Goal: Task Accomplishment & Management: Complete application form

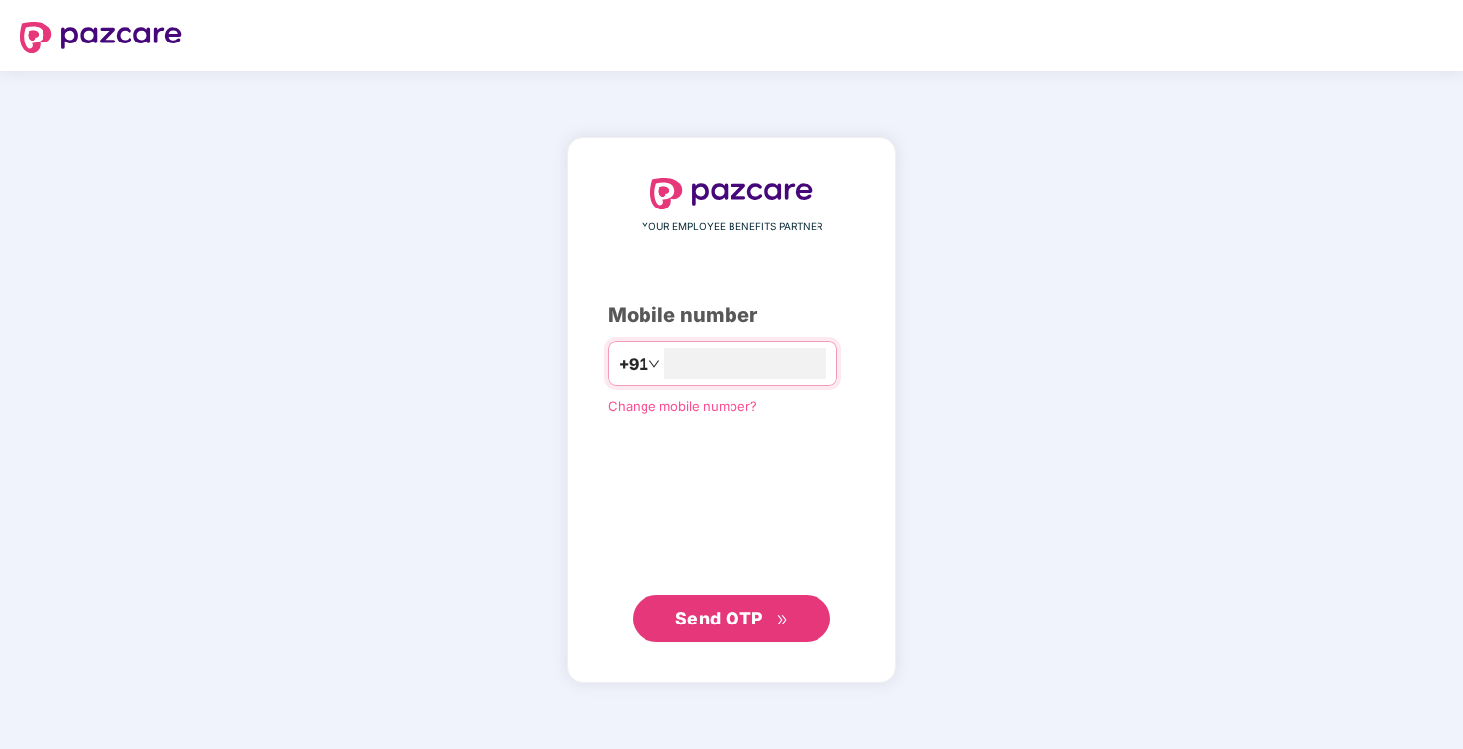
type input "**********"
click at [747, 631] on span "Send OTP" at bounding box center [732, 619] width 114 height 28
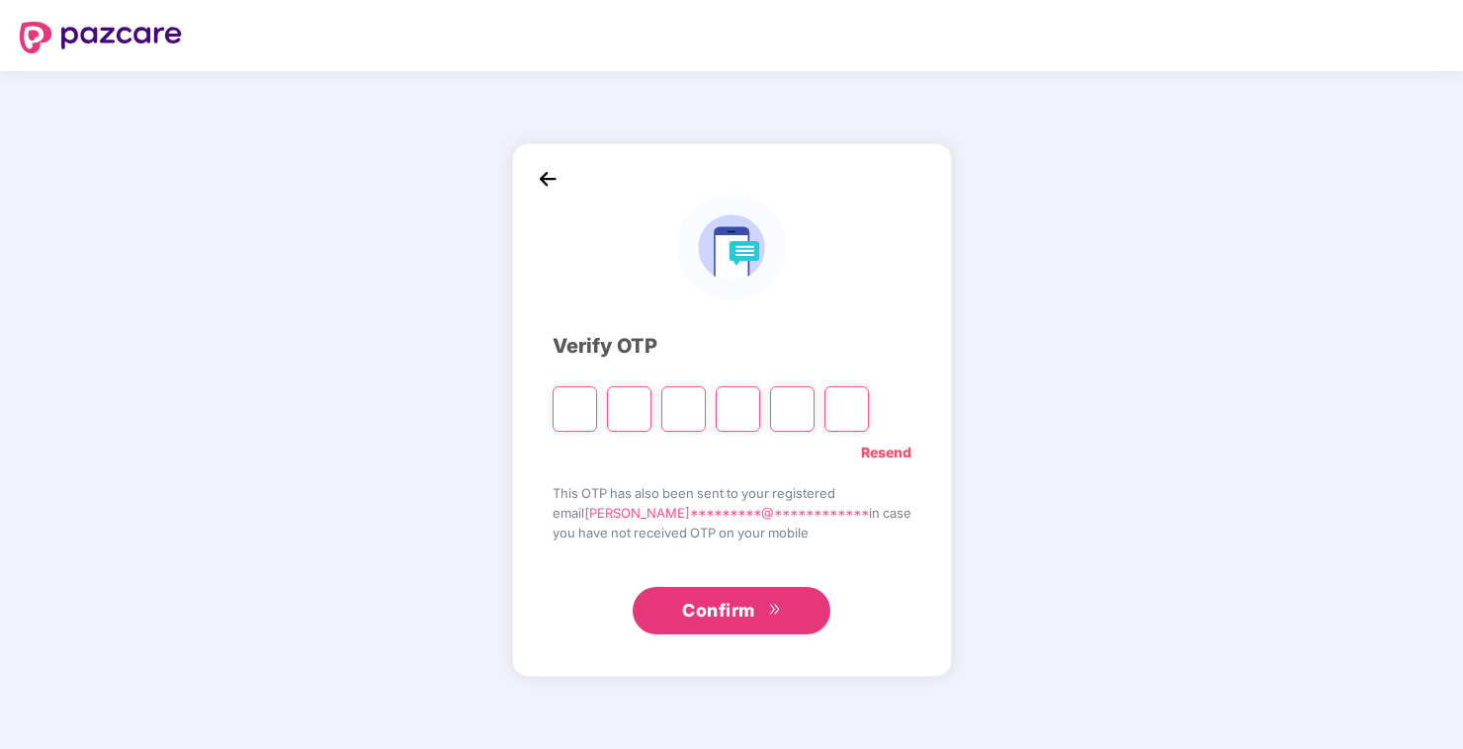
type input "*"
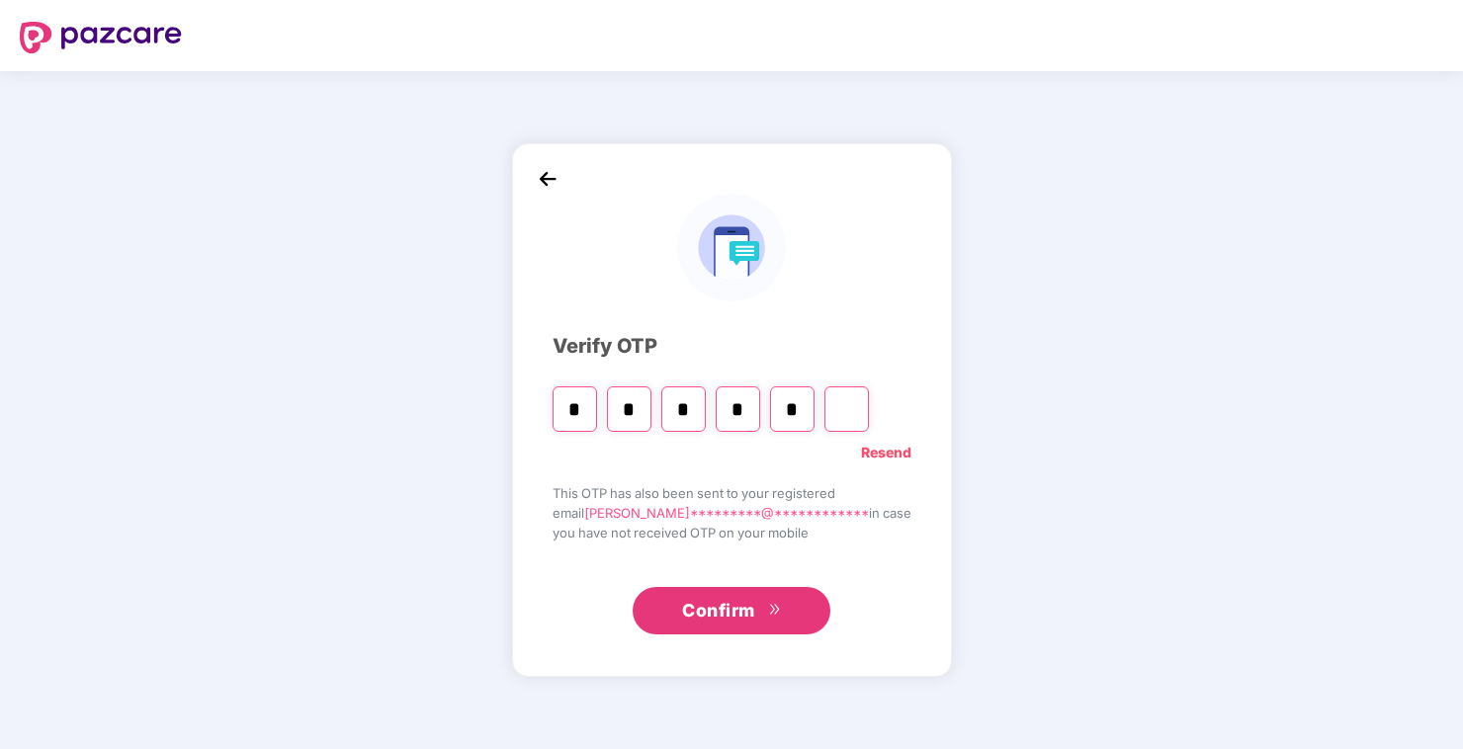
type input "*"
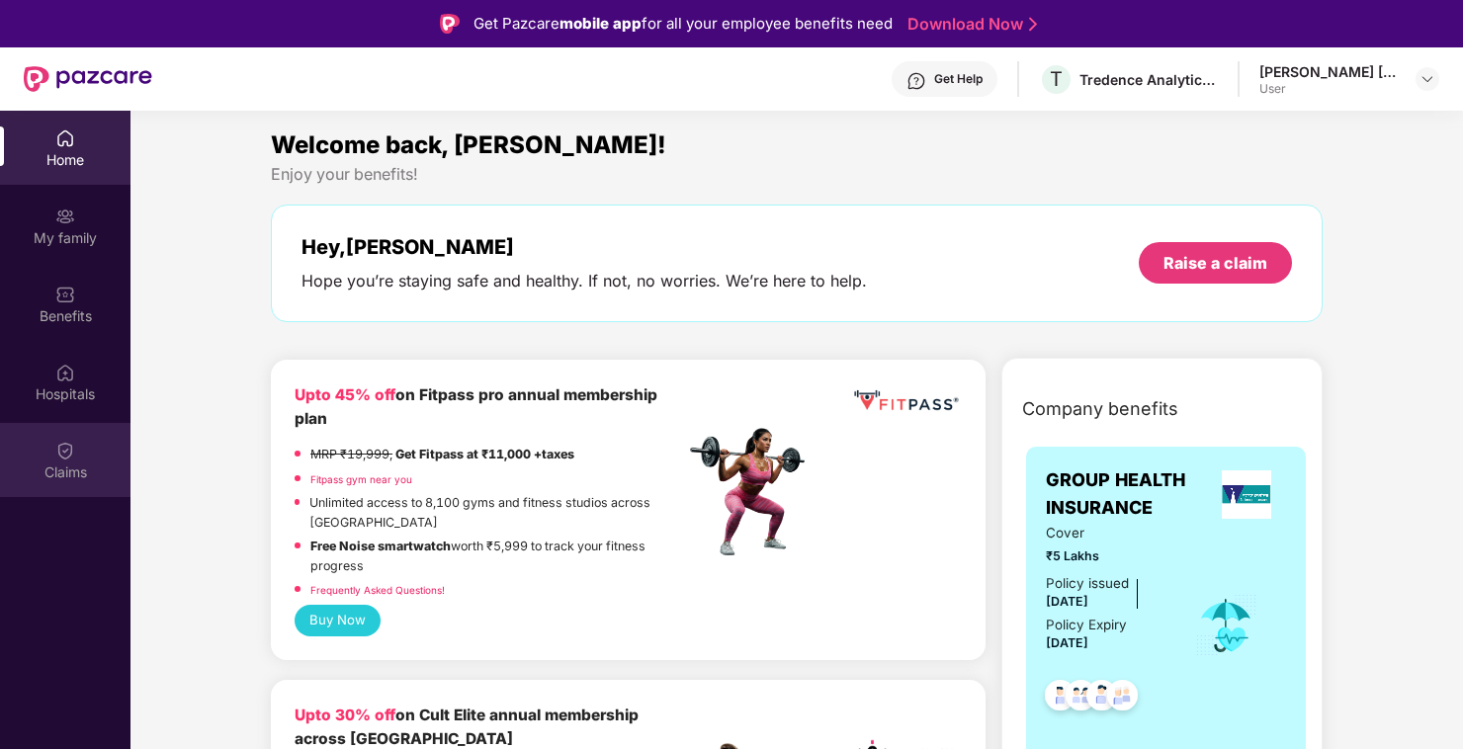
click at [48, 460] on div "Claims" at bounding box center [65, 460] width 130 height 74
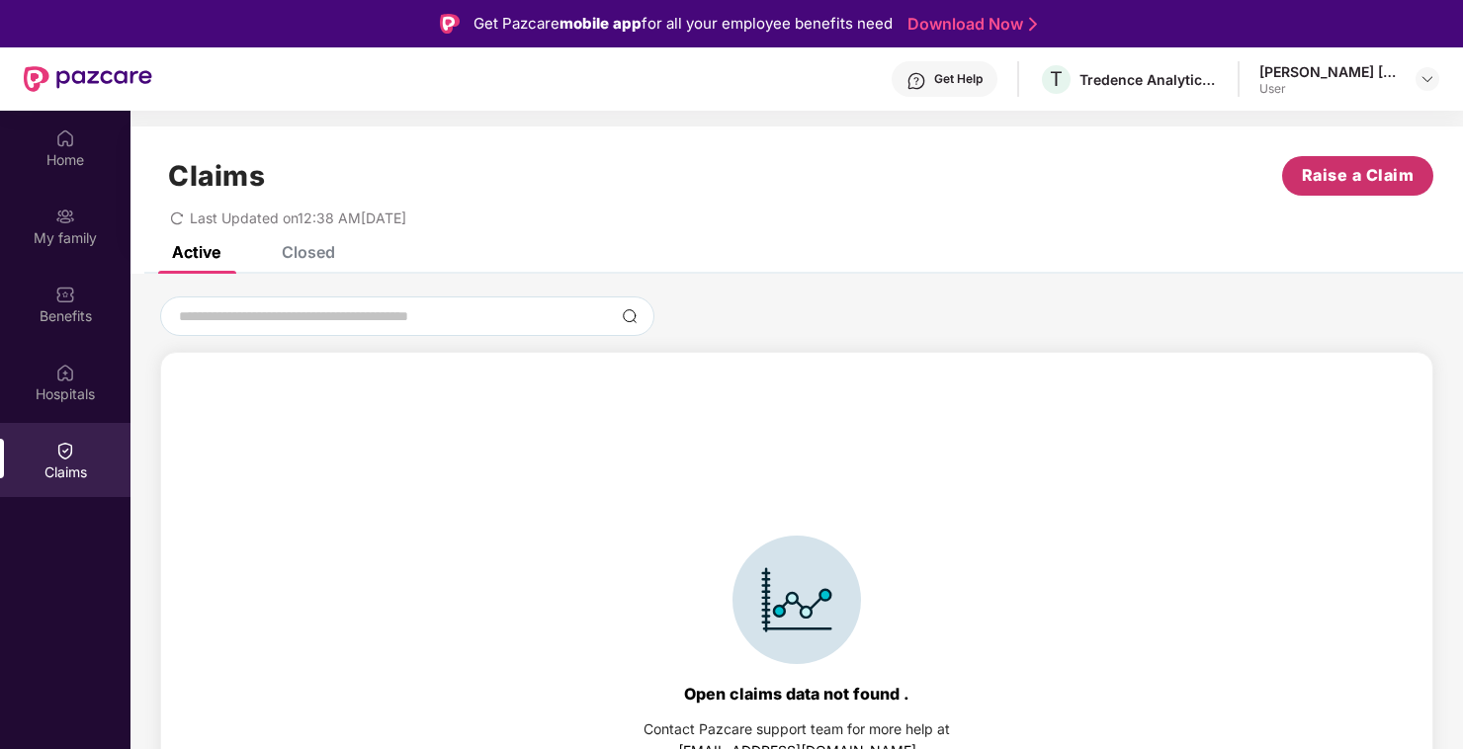
click at [1338, 168] on span "Raise a Claim" at bounding box center [1358, 175] width 113 height 25
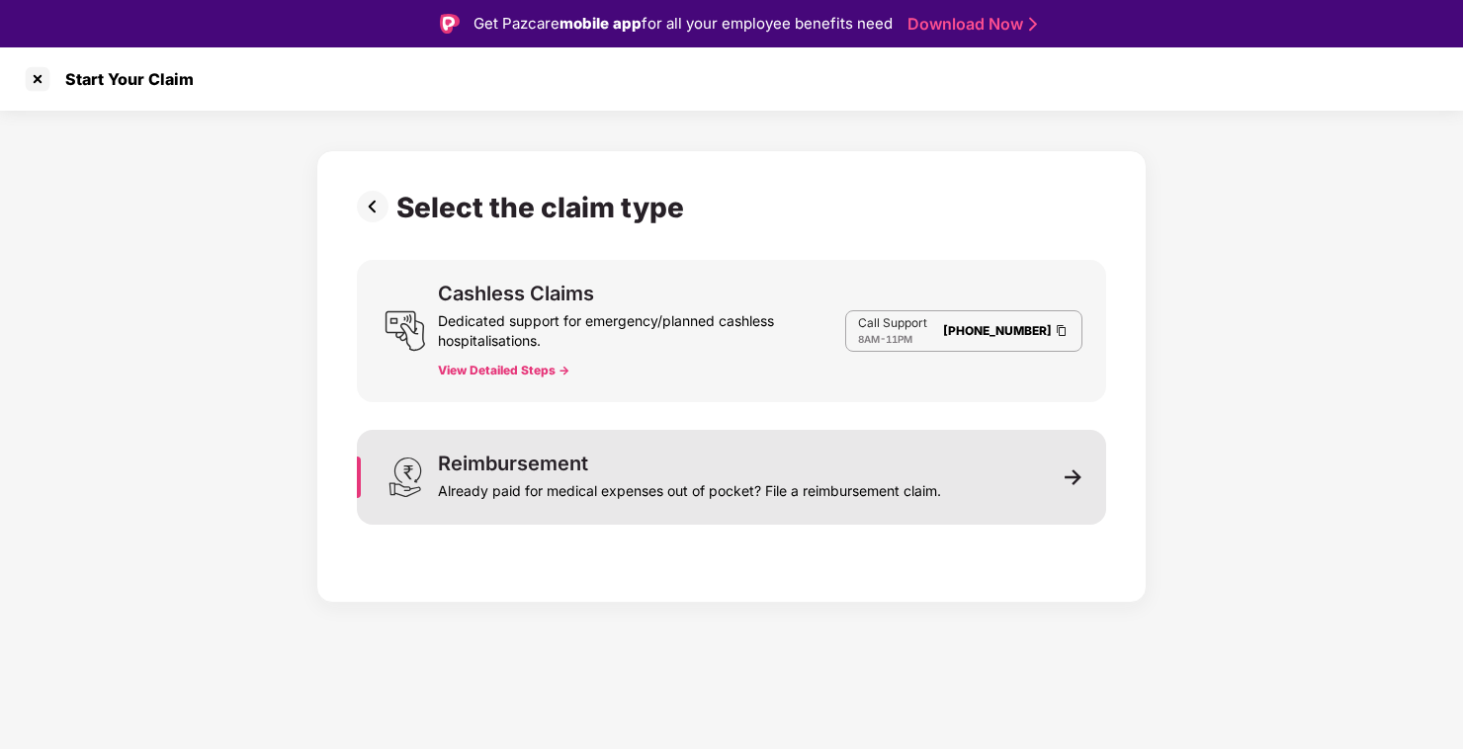
click at [737, 447] on div "Reimbursement Already paid for medical expenses out of pocket? File a reimburse…" at bounding box center [731, 477] width 749 height 95
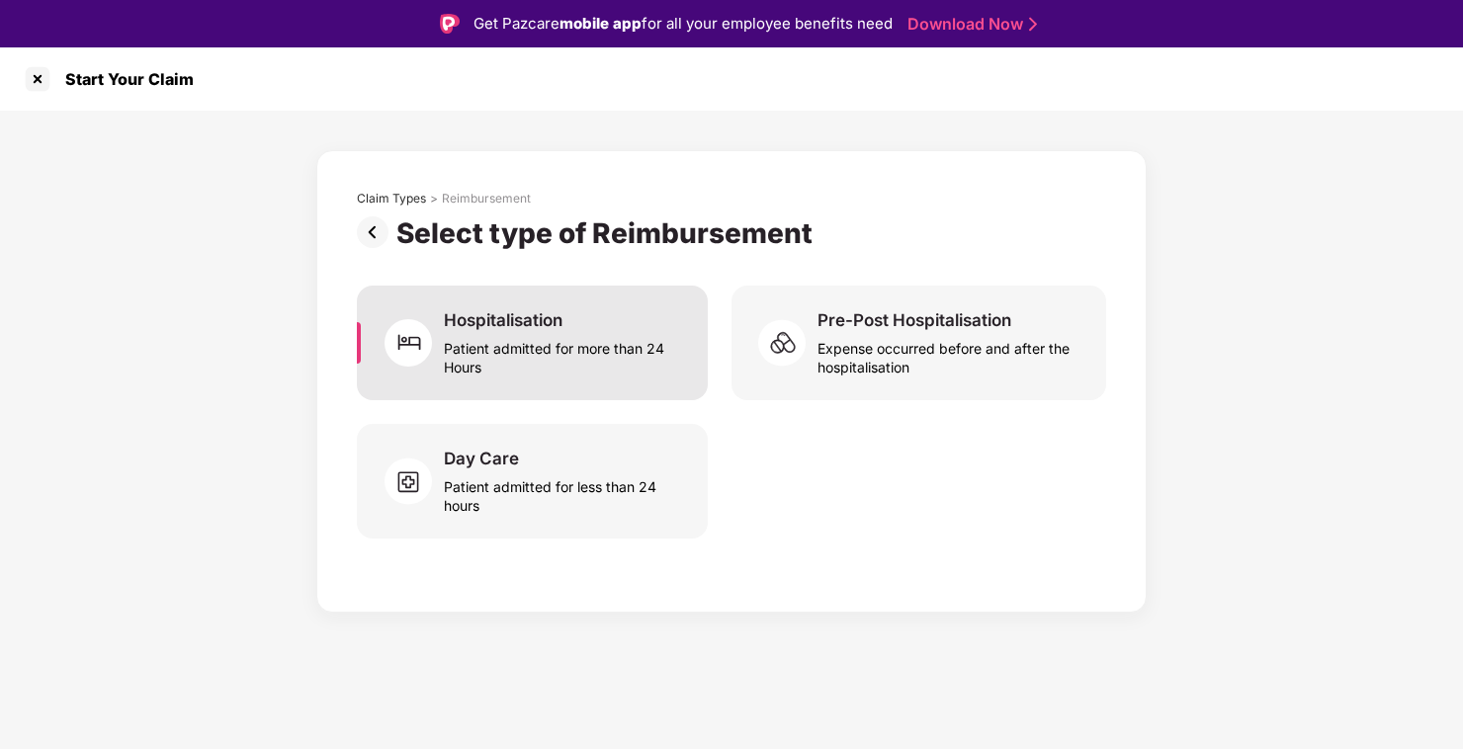
click at [520, 310] on div "Hospitalisation" at bounding box center [503, 320] width 119 height 22
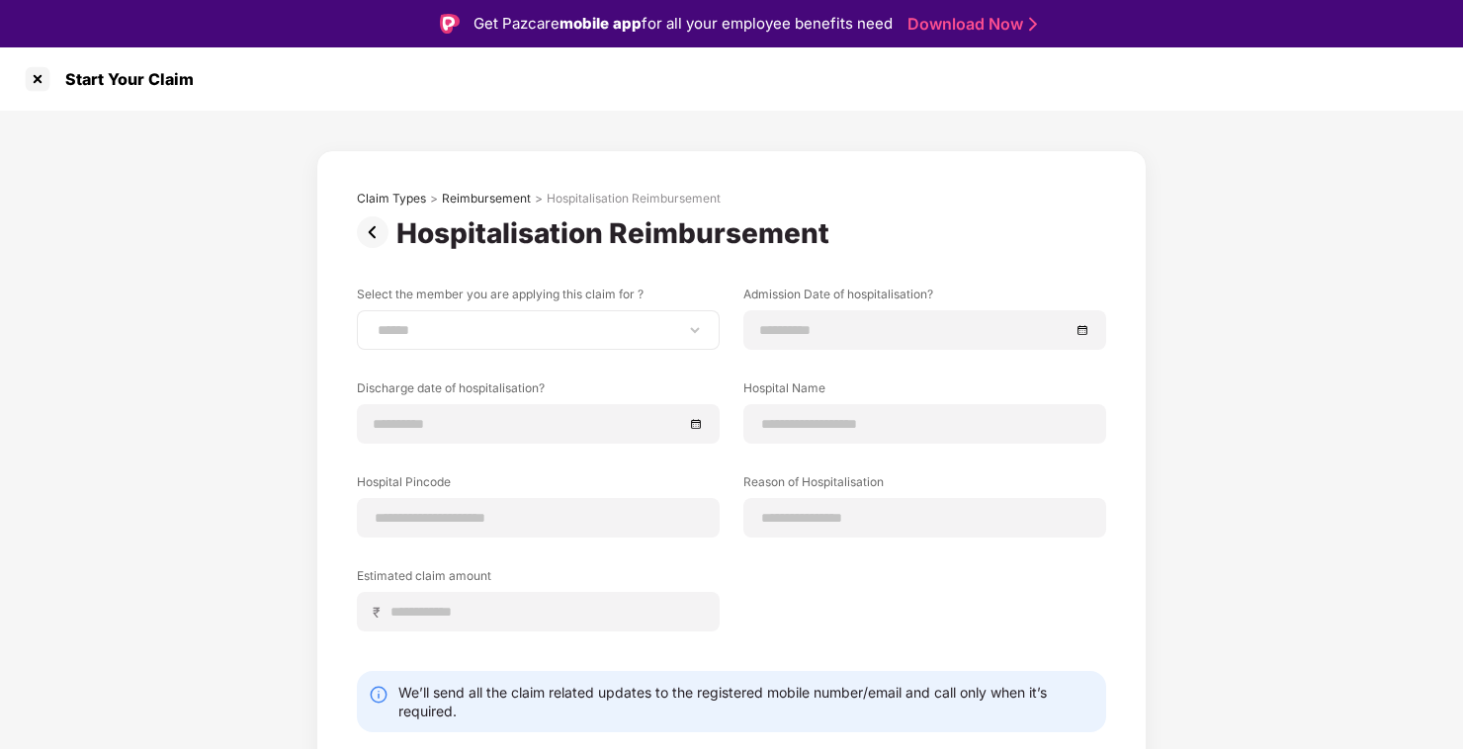
click at [528, 319] on div "**********" at bounding box center [538, 330] width 363 height 40
click at [622, 333] on select "**********" at bounding box center [538, 330] width 329 height 16
select select "**********"
click at [374, 322] on select "**********" at bounding box center [538, 330] width 329 height 16
click at [954, 336] on input at bounding box center [914, 330] width 309 height 22
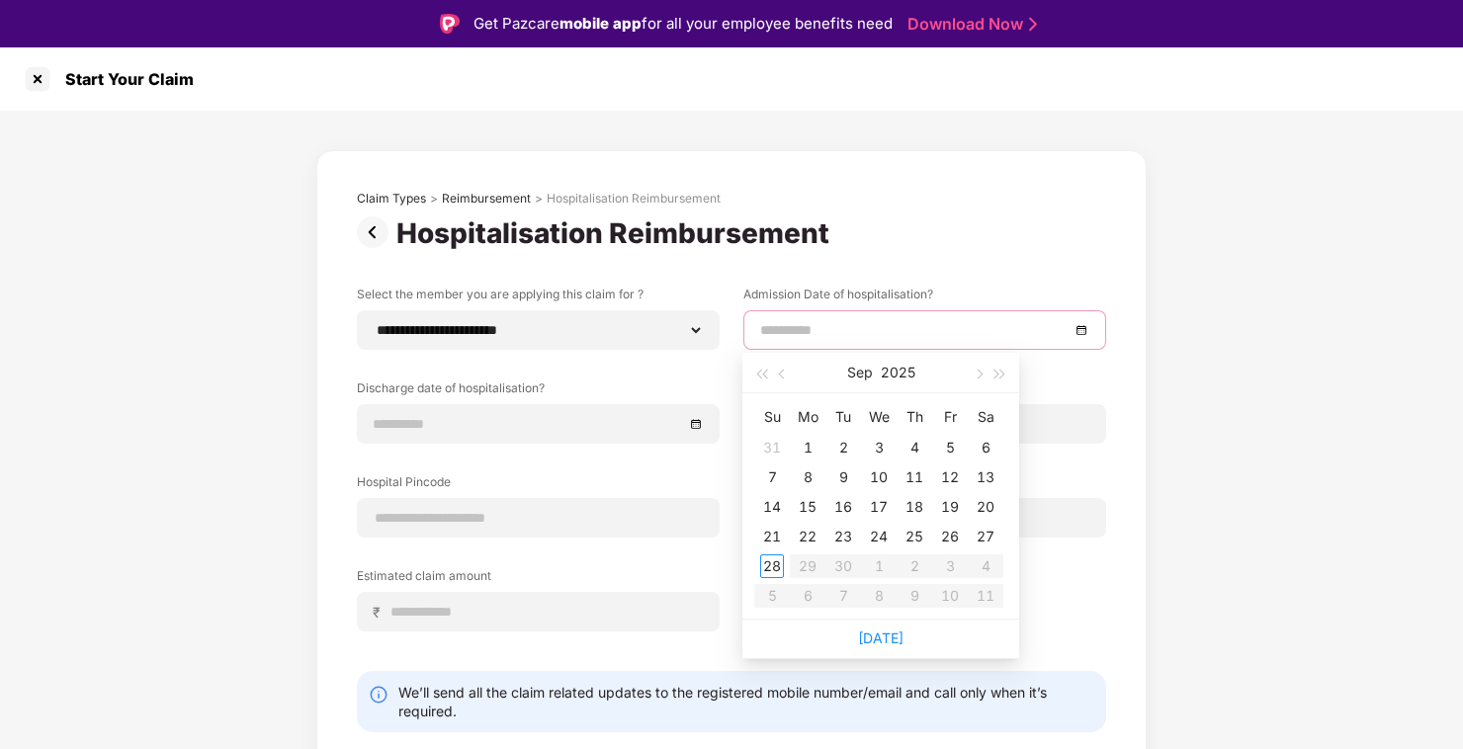
type input "**********"
click at [945, 447] on div "5" at bounding box center [950, 448] width 24 height 24
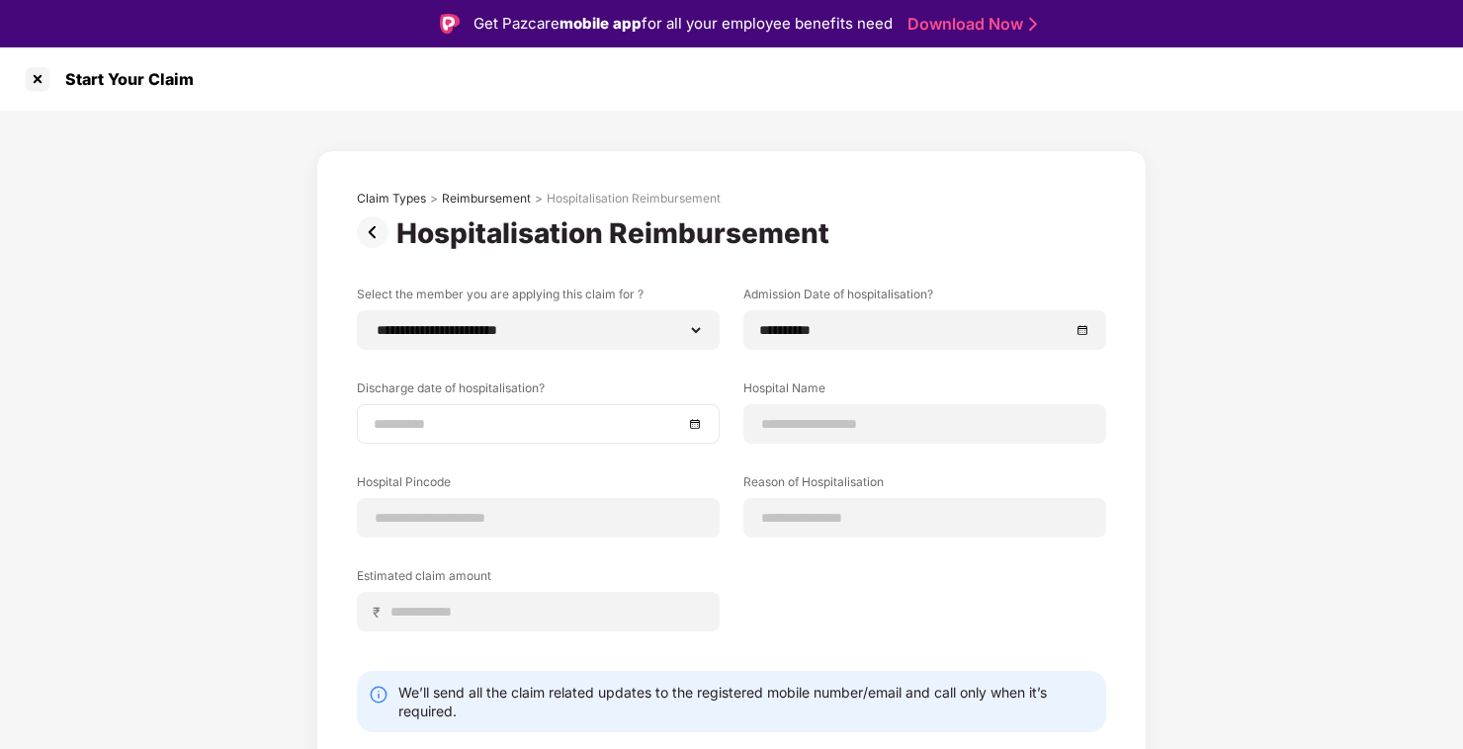
drag, startPoint x: 695, startPoint y: 438, endPoint x: 695, endPoint y: 425, distance: 12.9
click at [695, 425] on div at bounding box center [538, 424] width 363 height 40
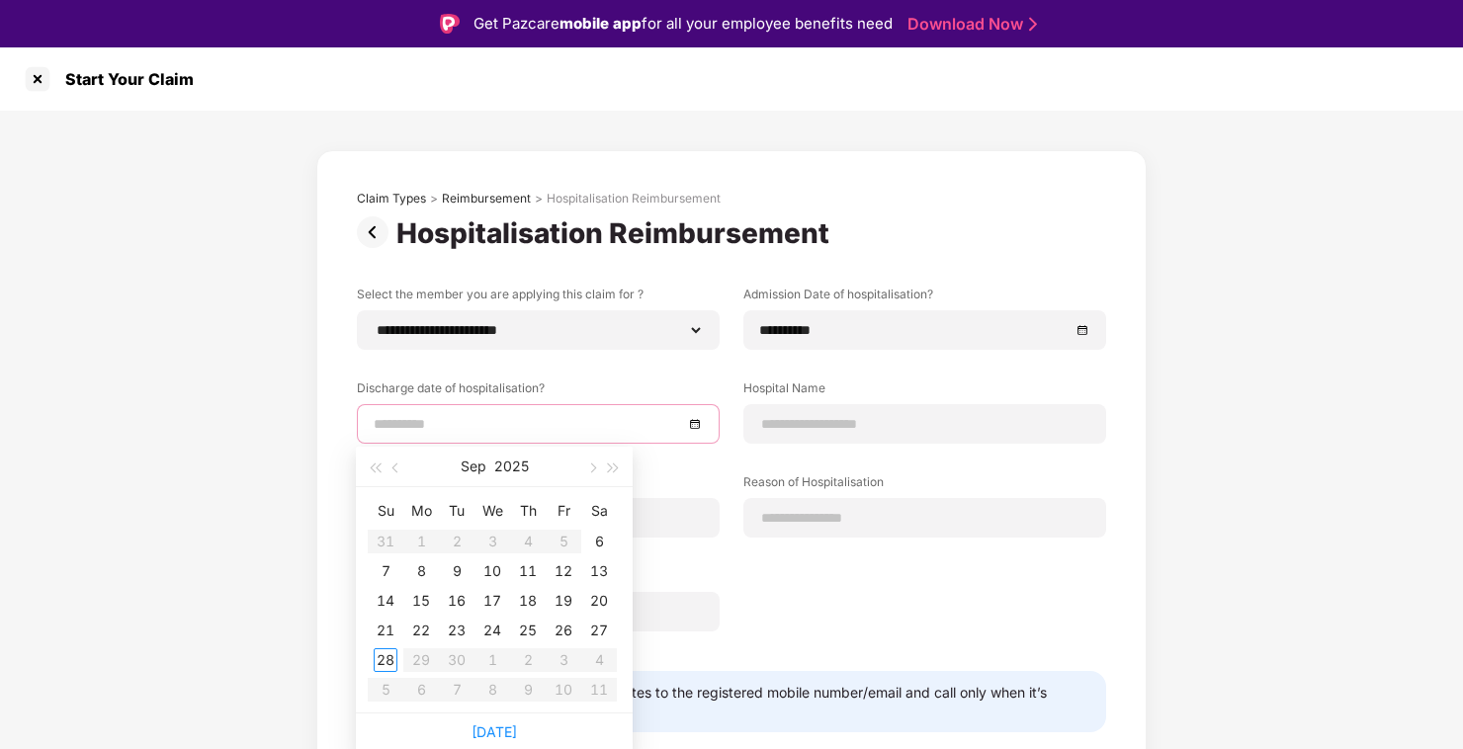
click at [695, 425] on div at bounding box center [538, 424] width 329 height 22
type input "**********"
click at [455, 565] on div "9" at bounding box center [457, 572] width 24 height 24
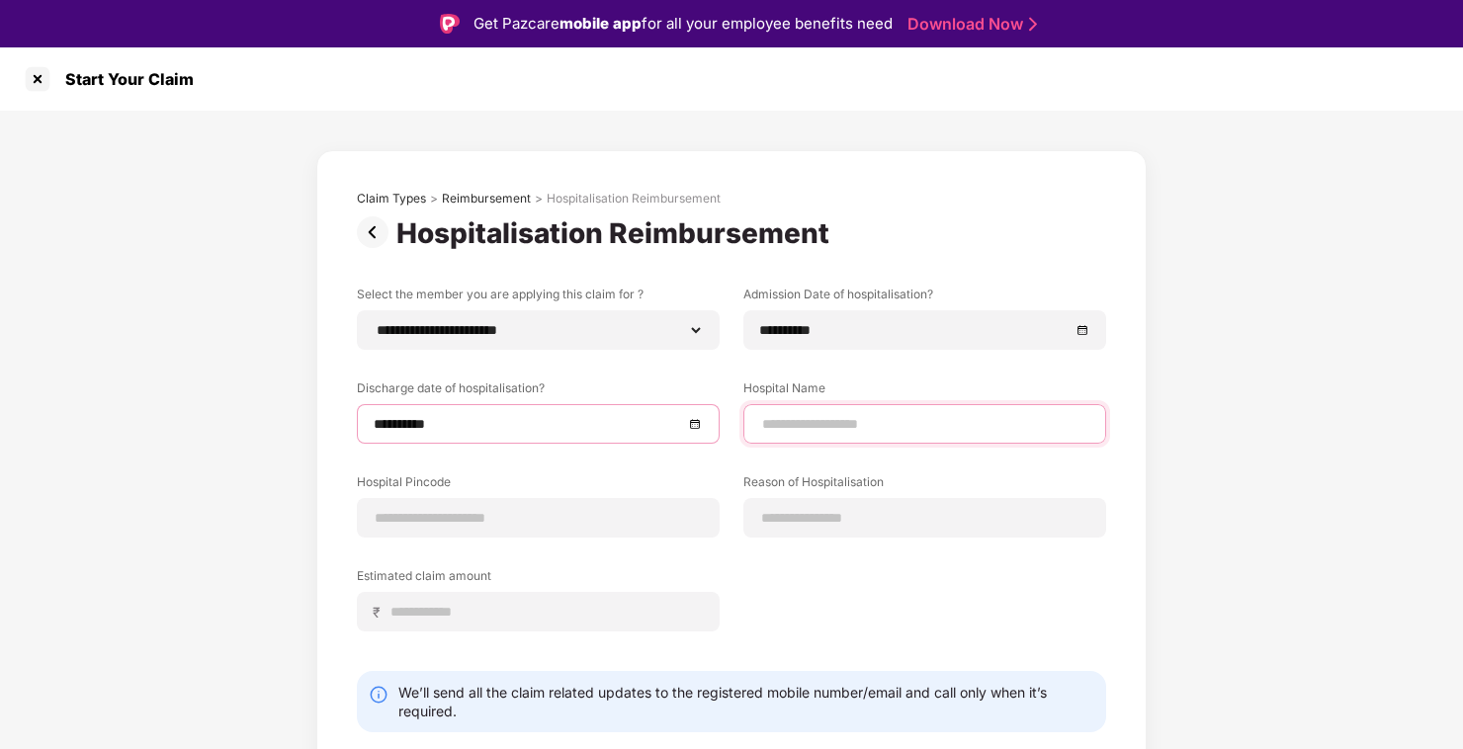
click at [820, 423] on input at bounding box center [924, 424] width 329 height 21
click at [930, 423] on input "**********" at bounding box center [924, 424] width 329 height 21
click at [863, 421] on input "**********" at bounding box center [924, 424] width 329 height 21
type input "**********"
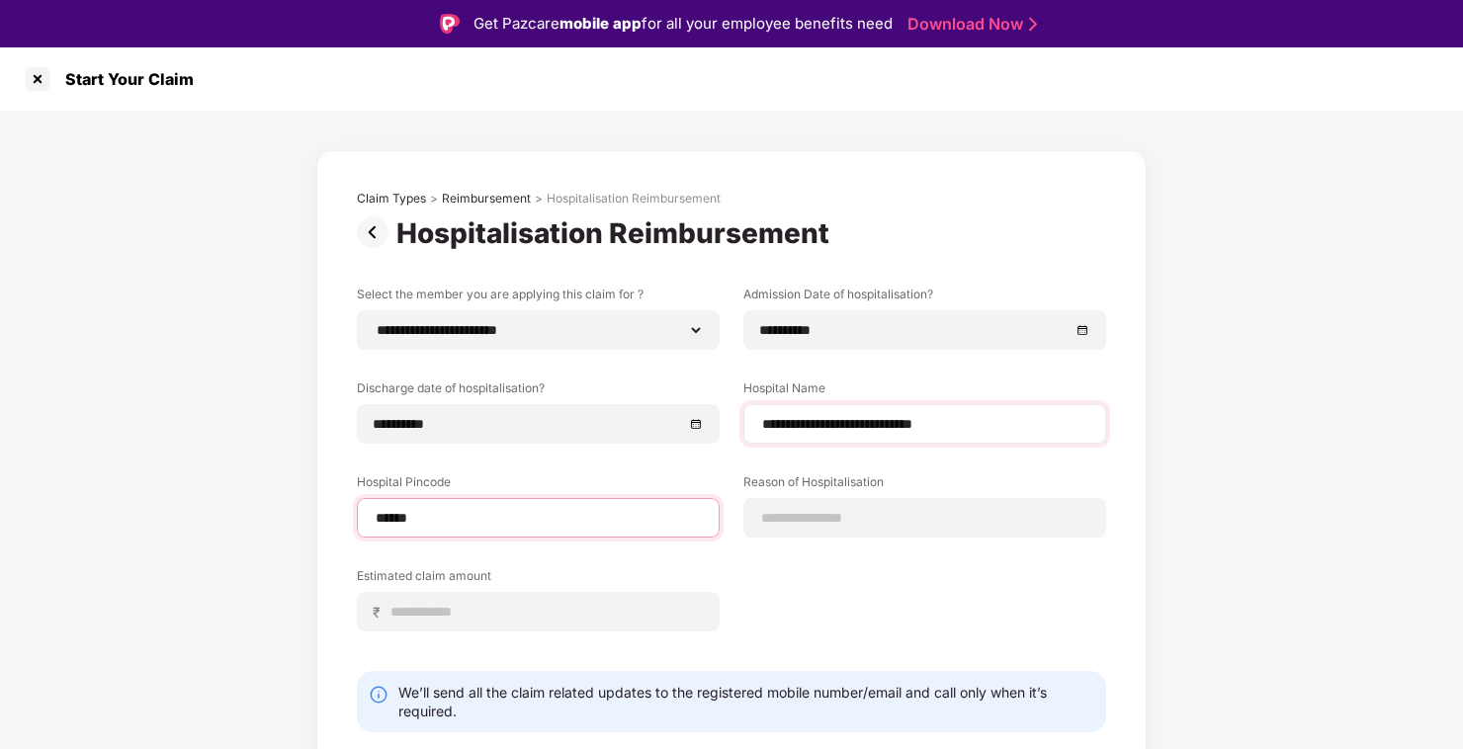
type input "******"
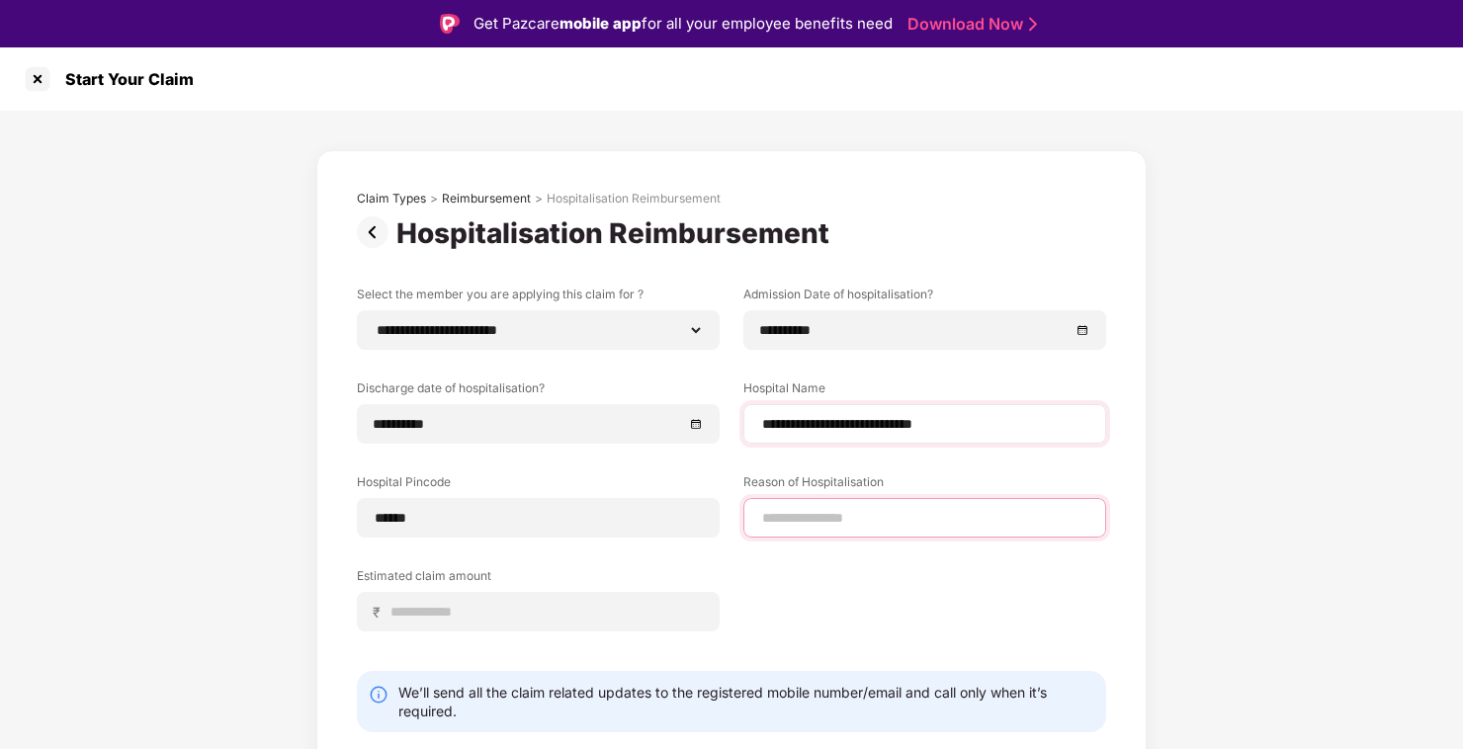
select select "*******"
select select "**********"
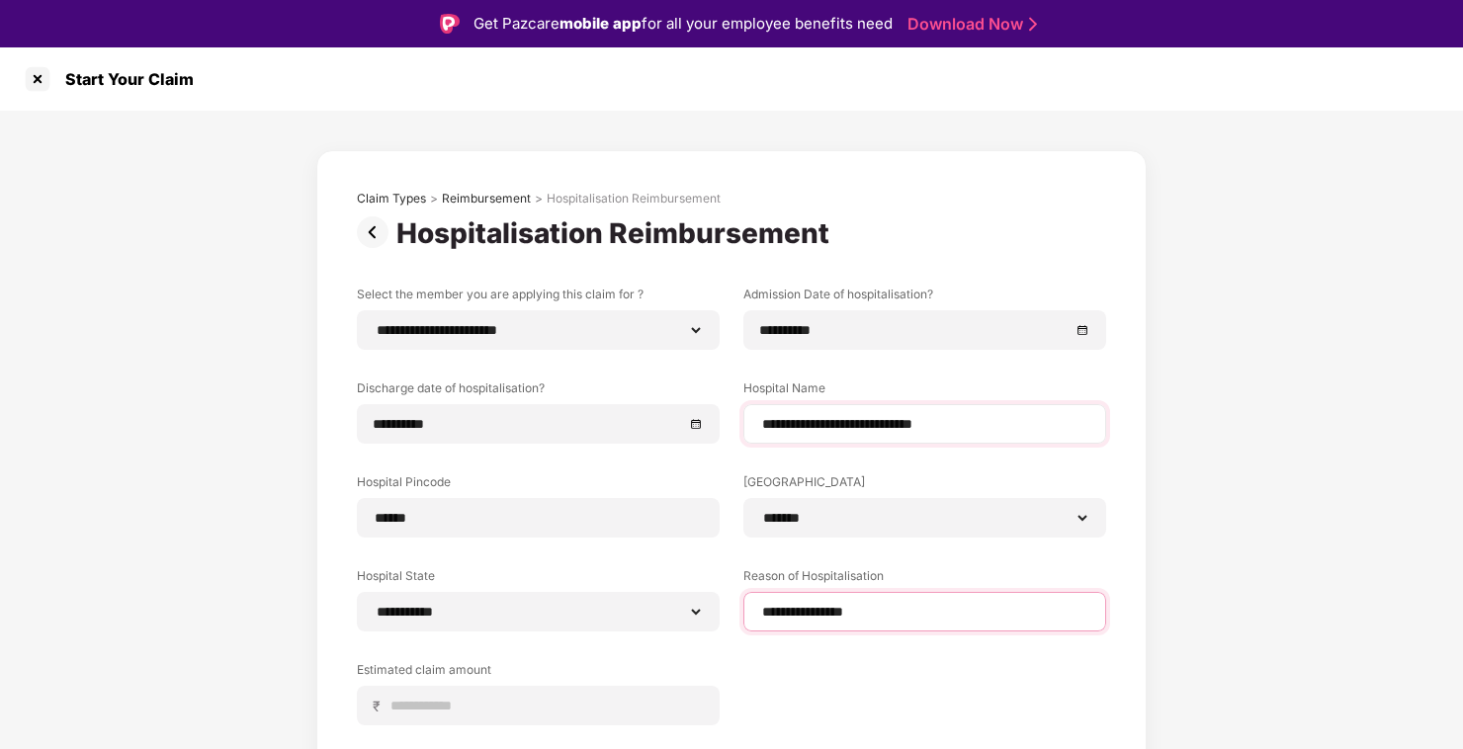
type input "**********"
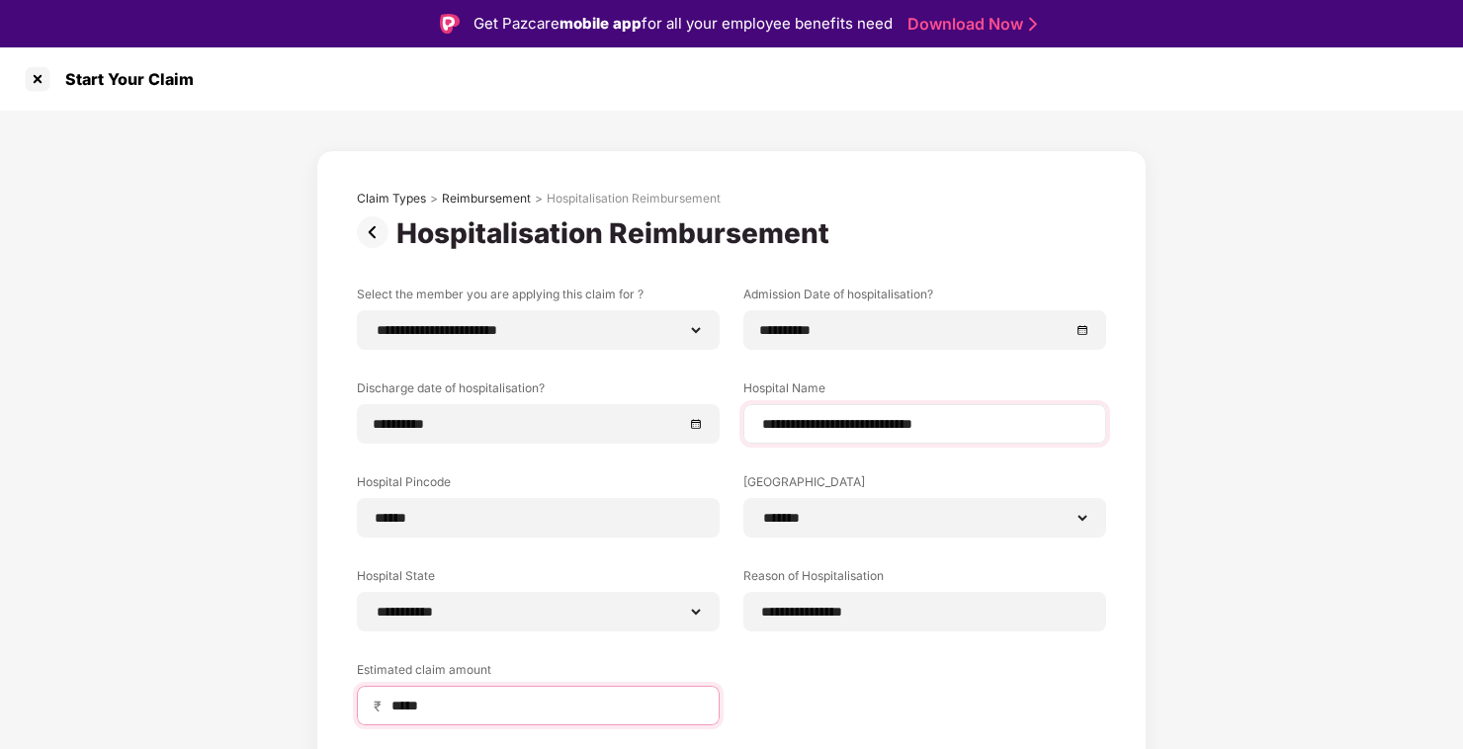
type input "*****"
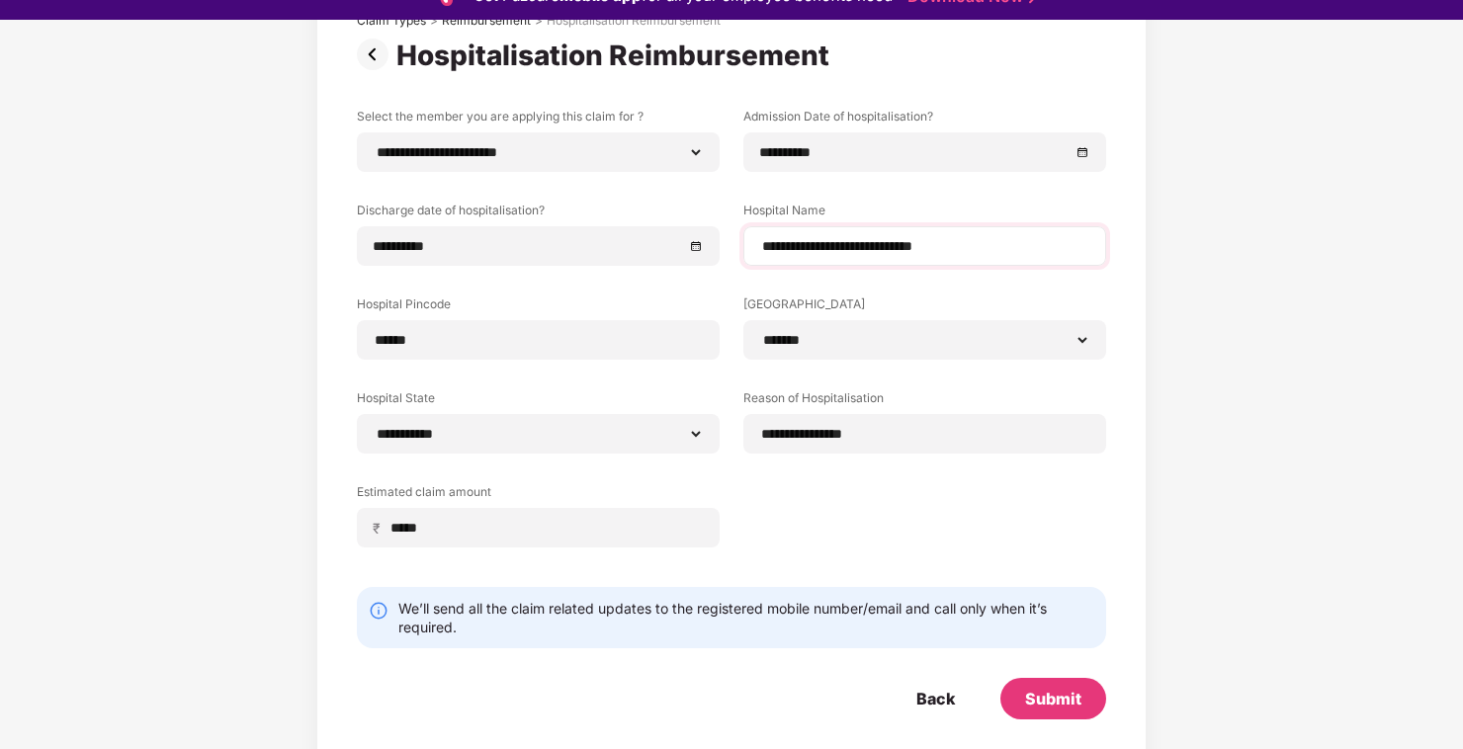
scroll to position [47, 0]
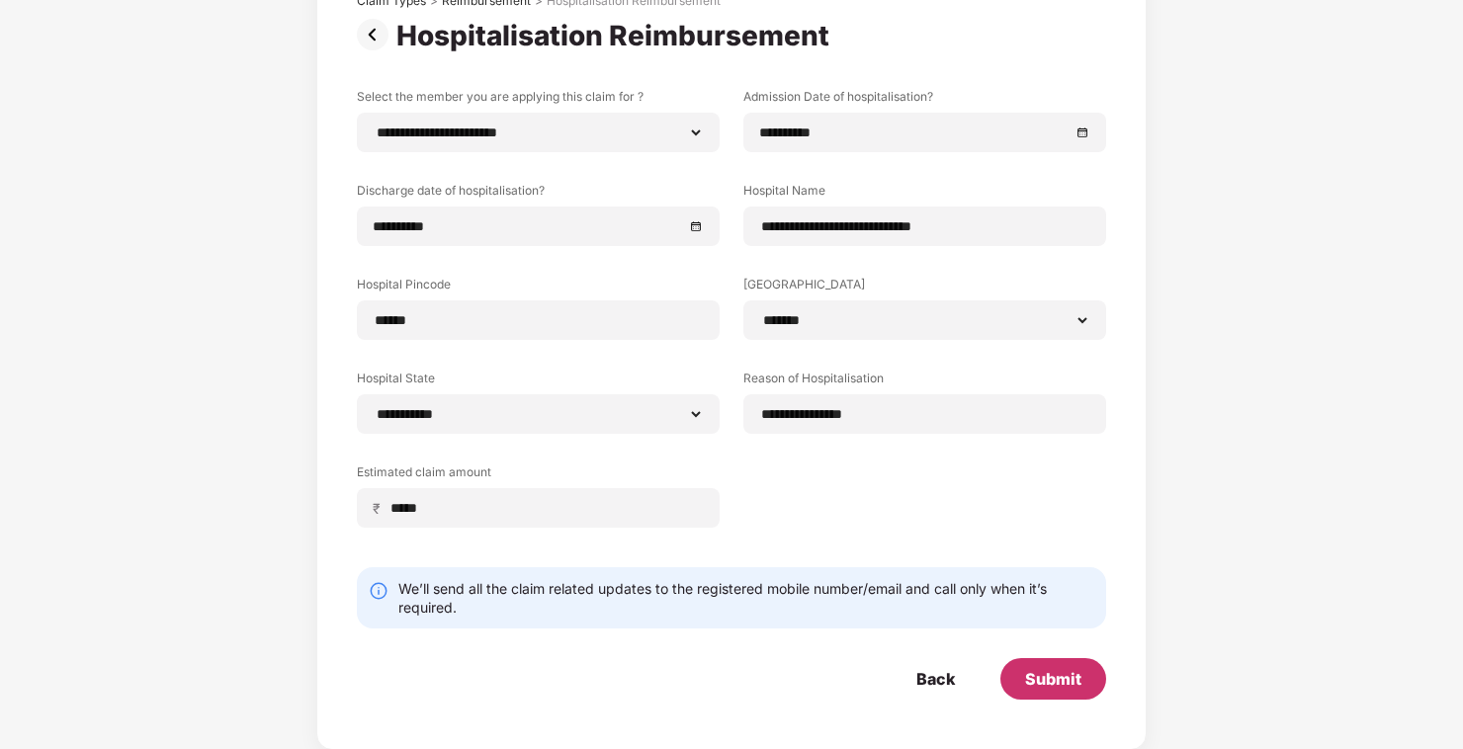
click at [1069, 680] on div "Submit" at bounding box center [1053, 679] width 56 height 22
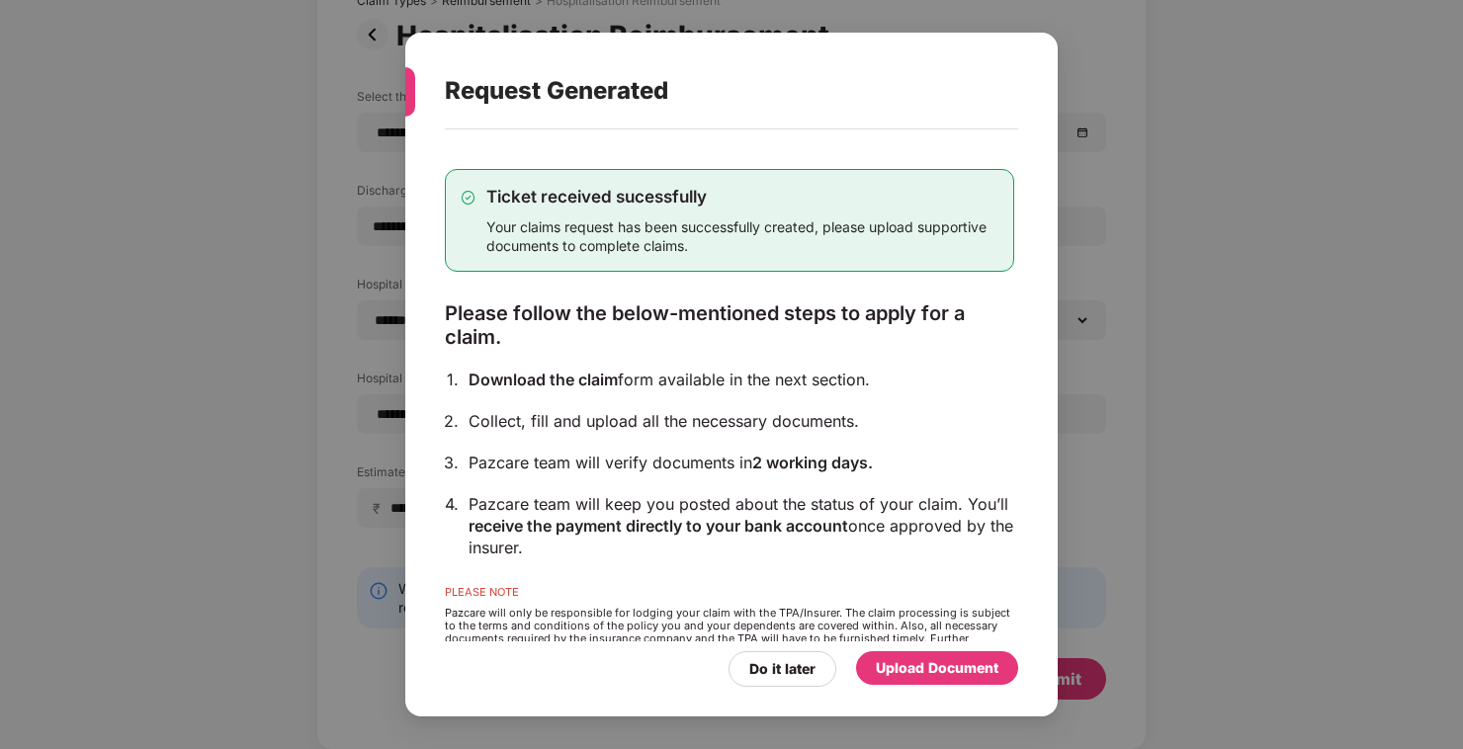
click at [921, 674] on div "Upload Document" at bounding box center [937, 668] width 123 height 22
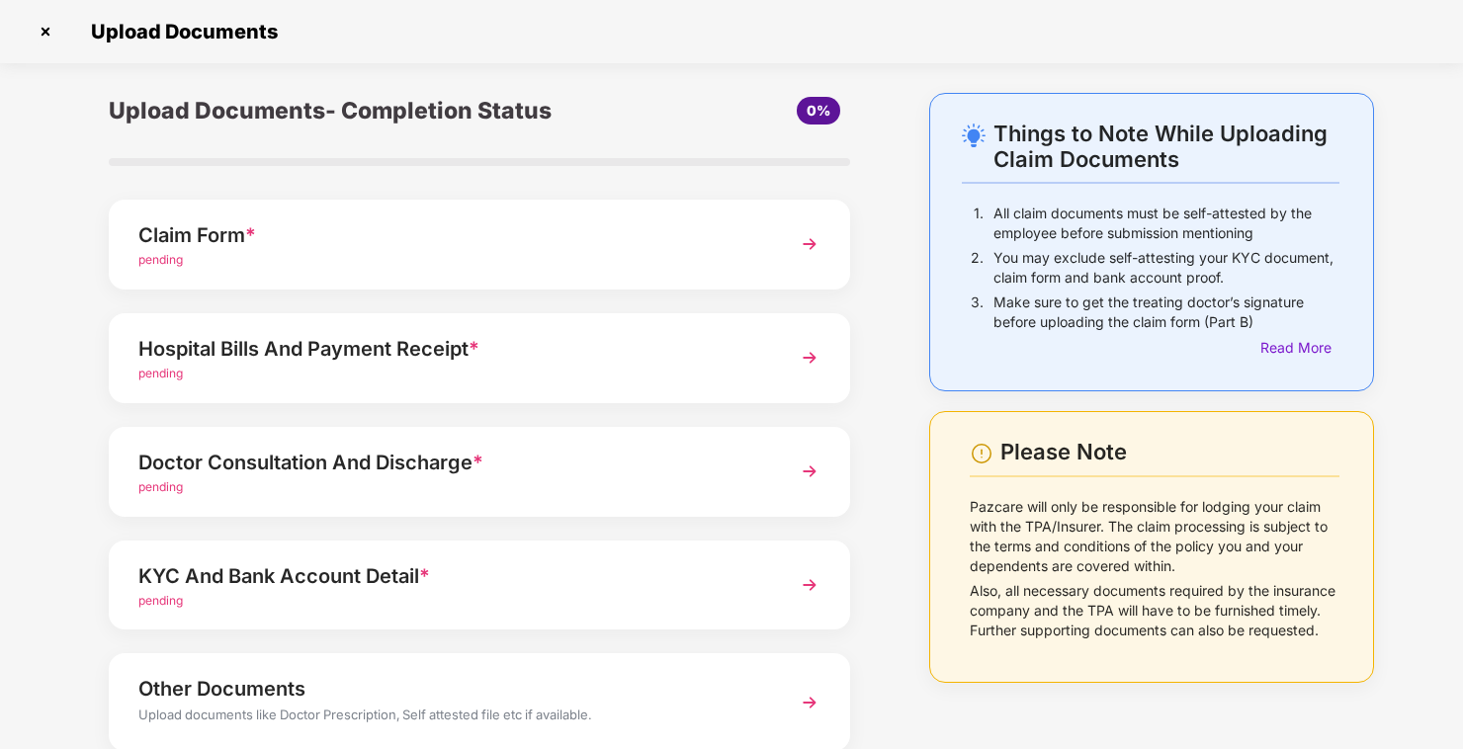
click at [811, 356] on img at bounding box center [810, 358] width 36 height 36
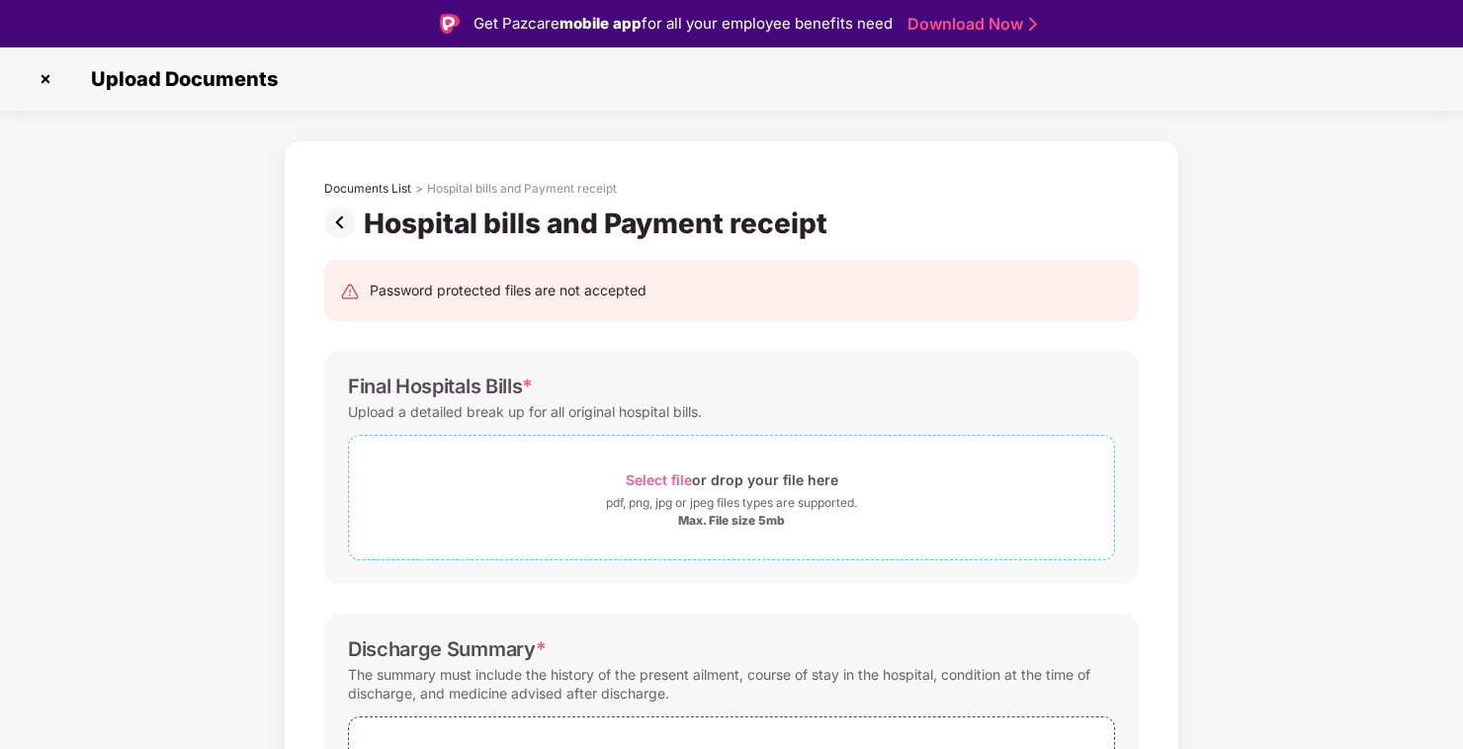
click at [669, 478] on span "Select file" at bounding box center [659, 480] width 66 height 17
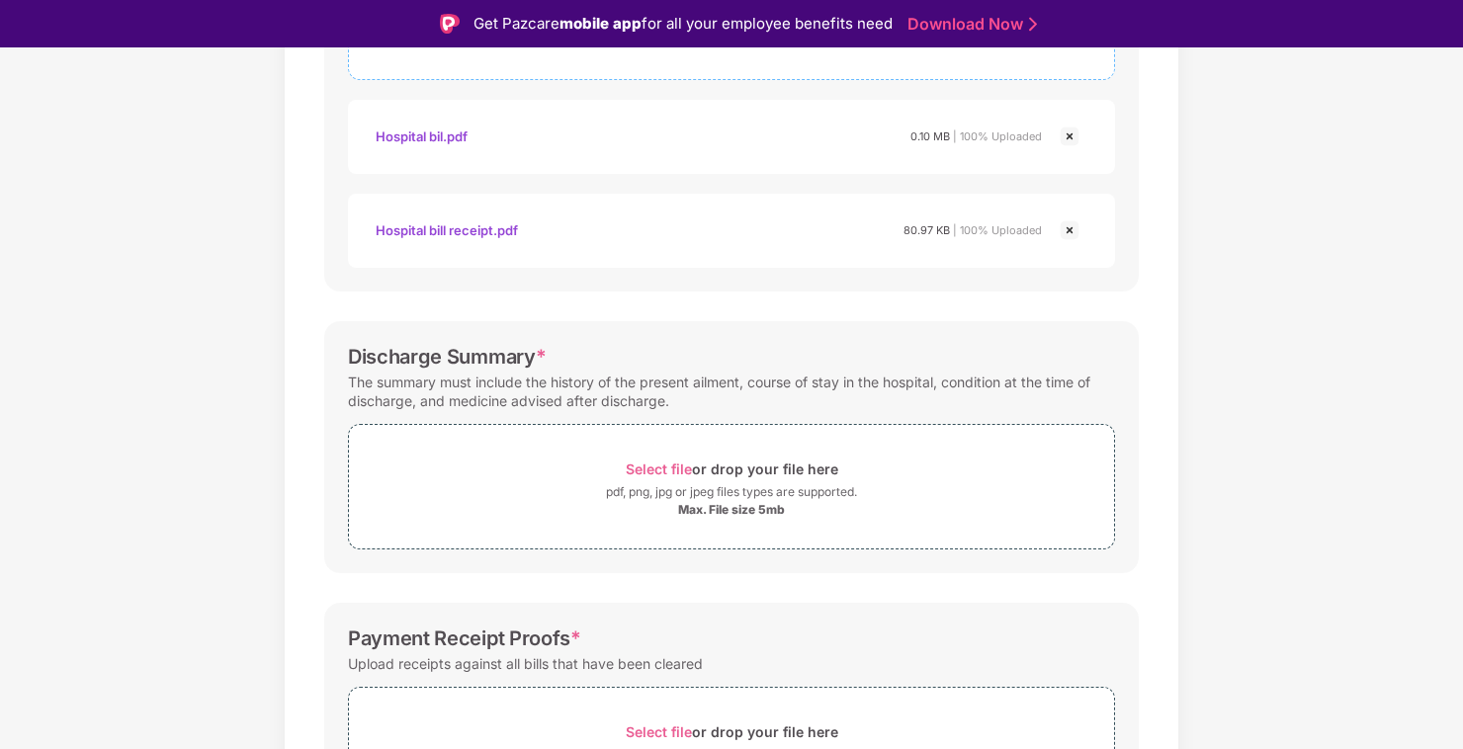
scroll to position [494, 0]
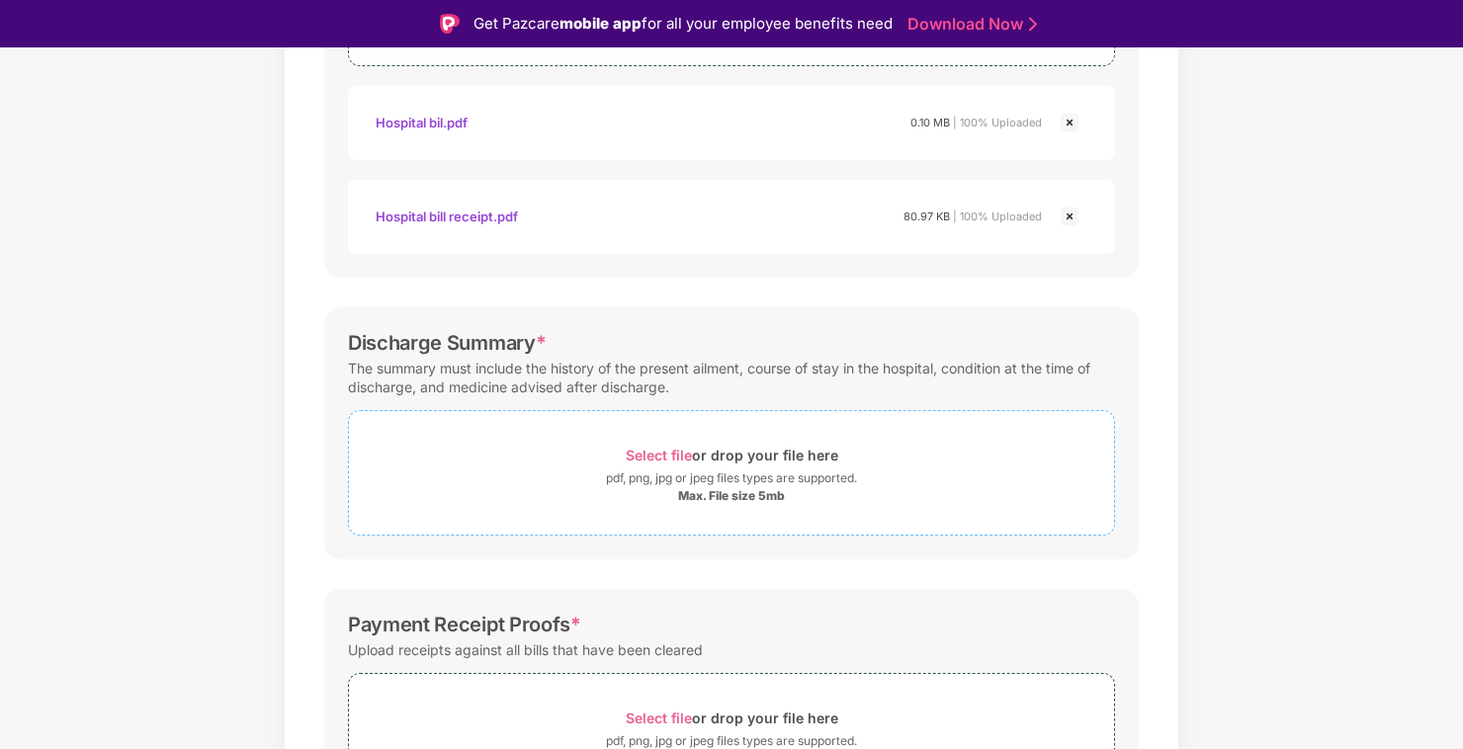
click at [676, 457] on span "Select file" at bounding box center [659, 455] width 66 height 17
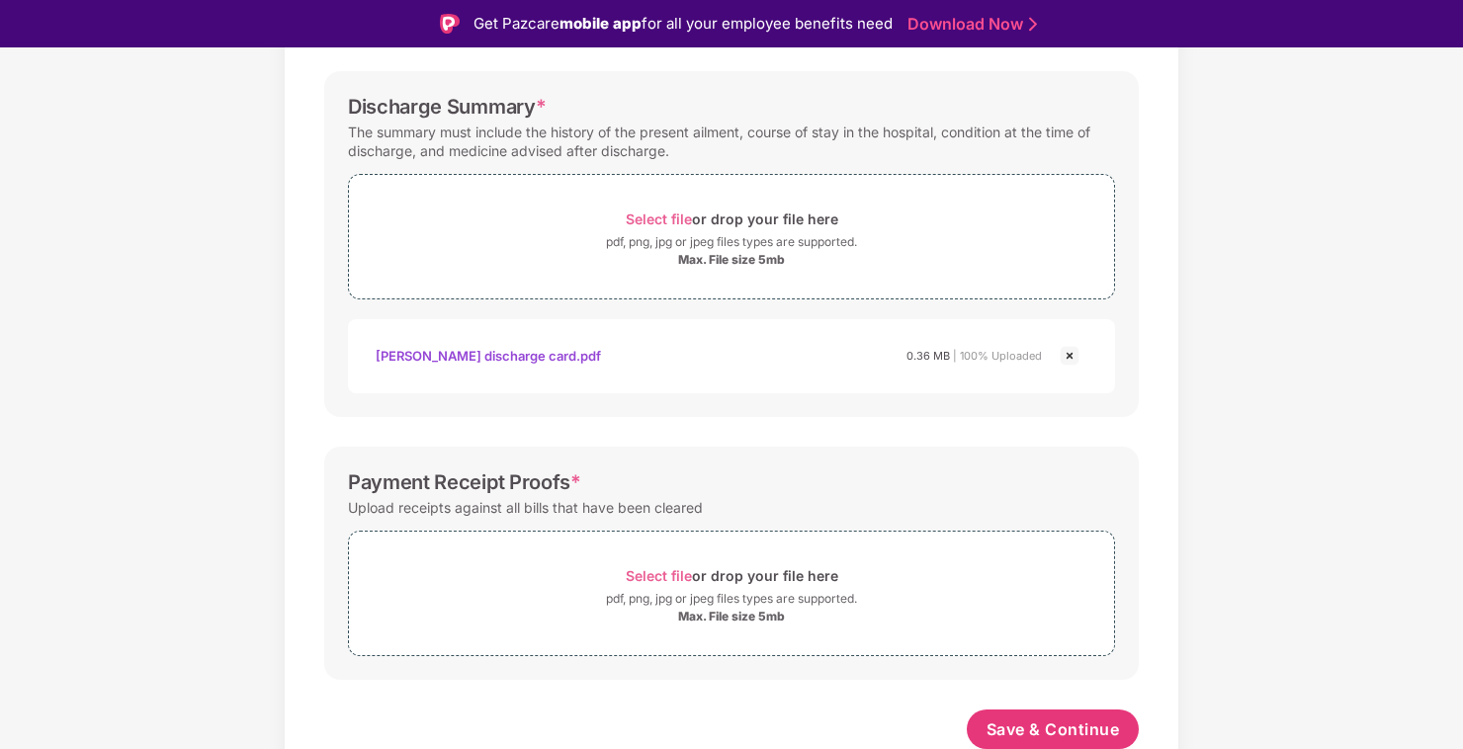
scroll to position [732, 0]
click at [659, 567] on span "Select file" at bounding box center [659, 574] width 66 height 17
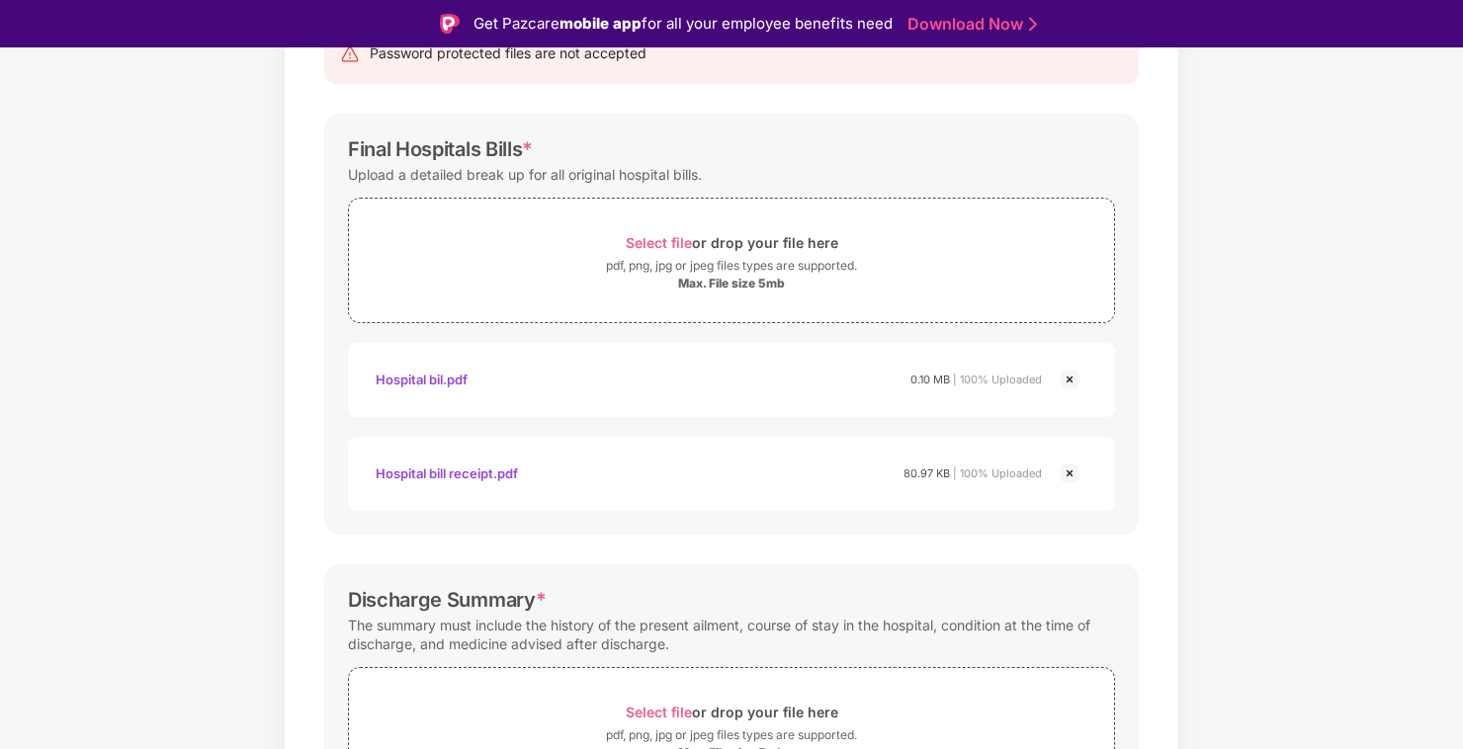
scroll to position [138, 0]
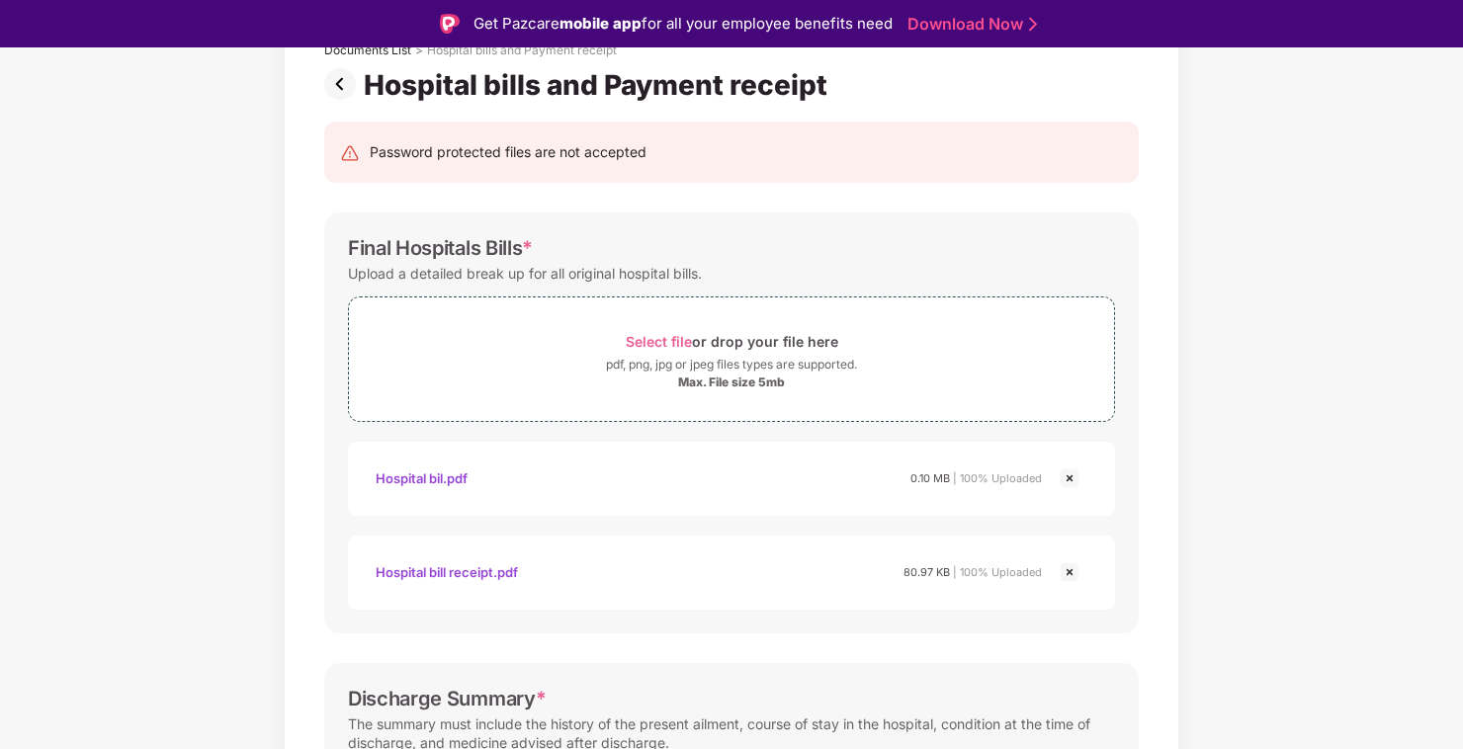
click at [1066, 573] on img at bounding box center [1070, 573] width 24 height 24
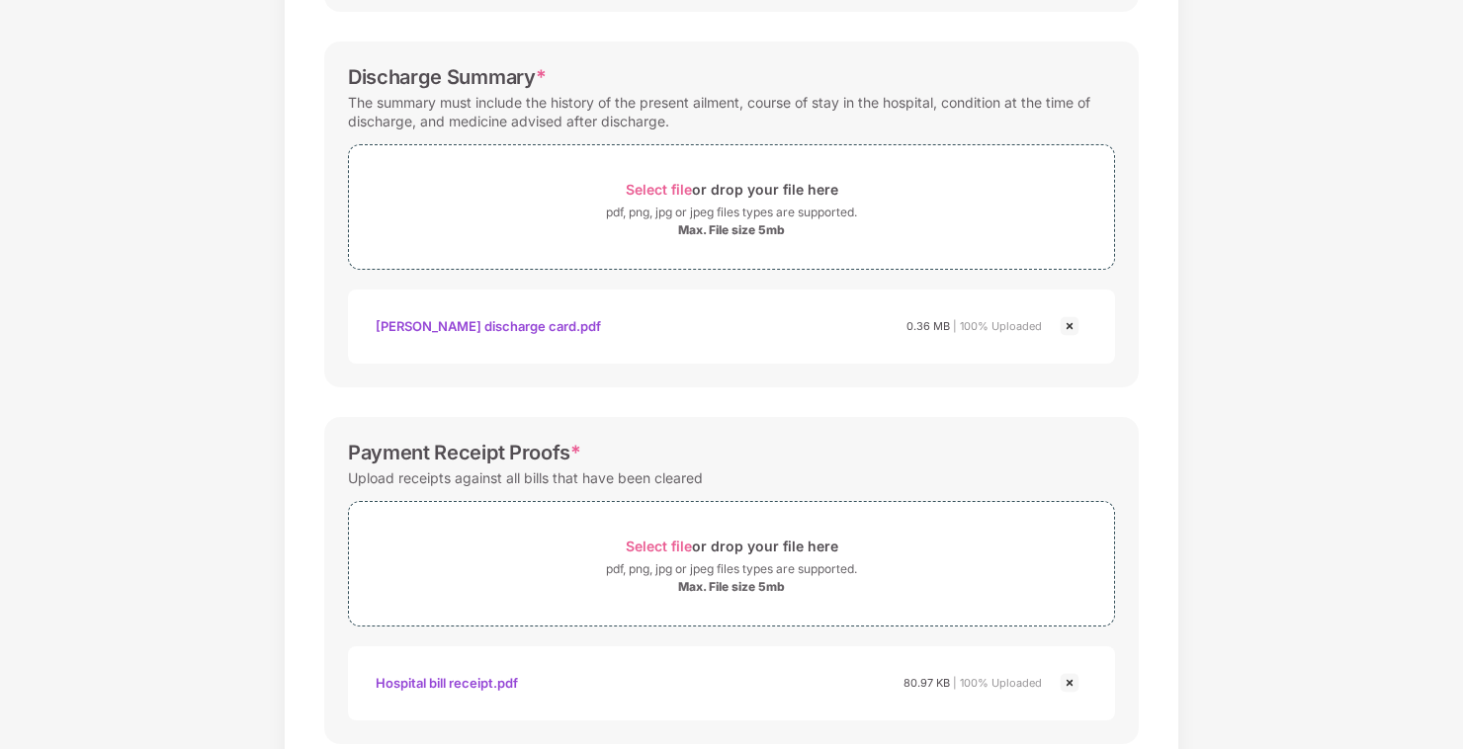
scroll to position [732, 0]
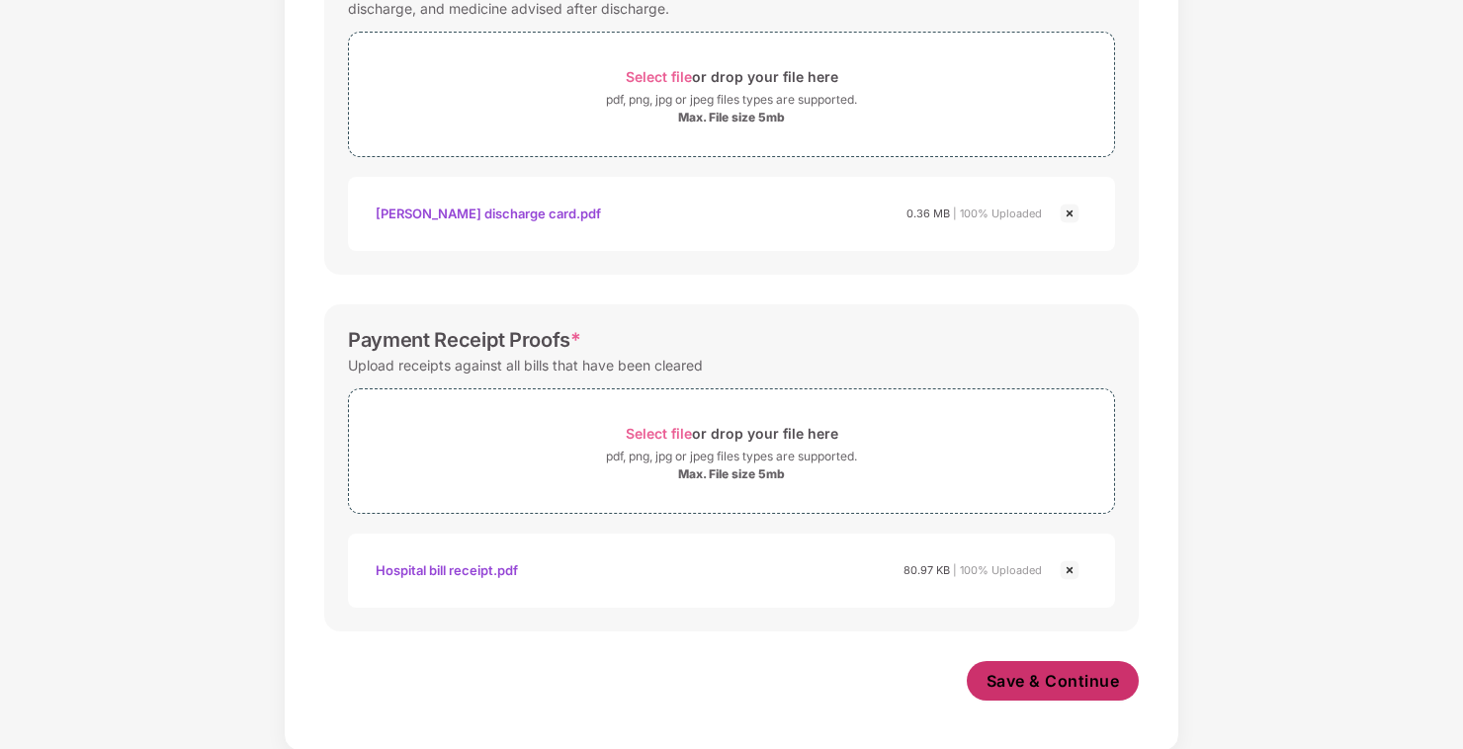
click at [1043, 676] on span "Save & Continue" at bounding box center [1053, 681] width 133 height 22
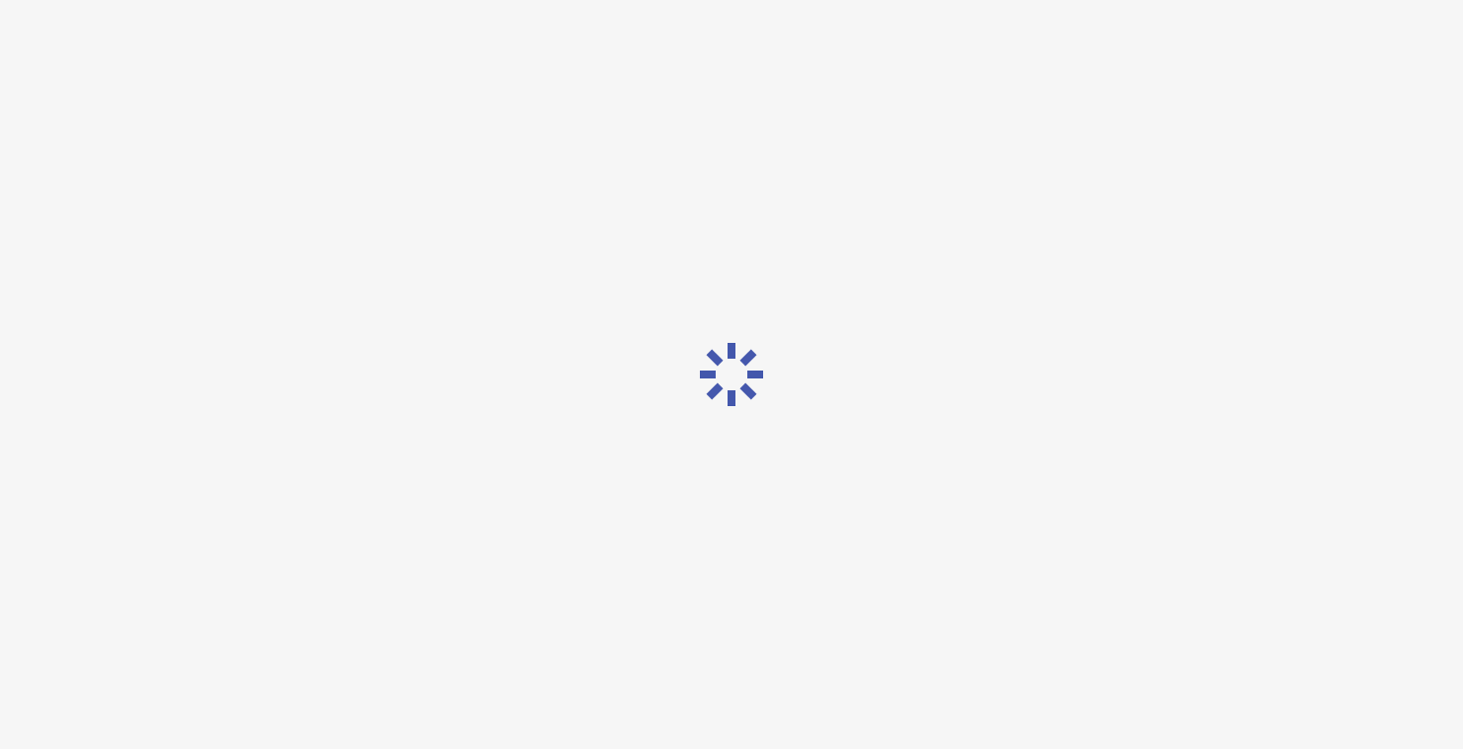
scroll to position [0, 0]
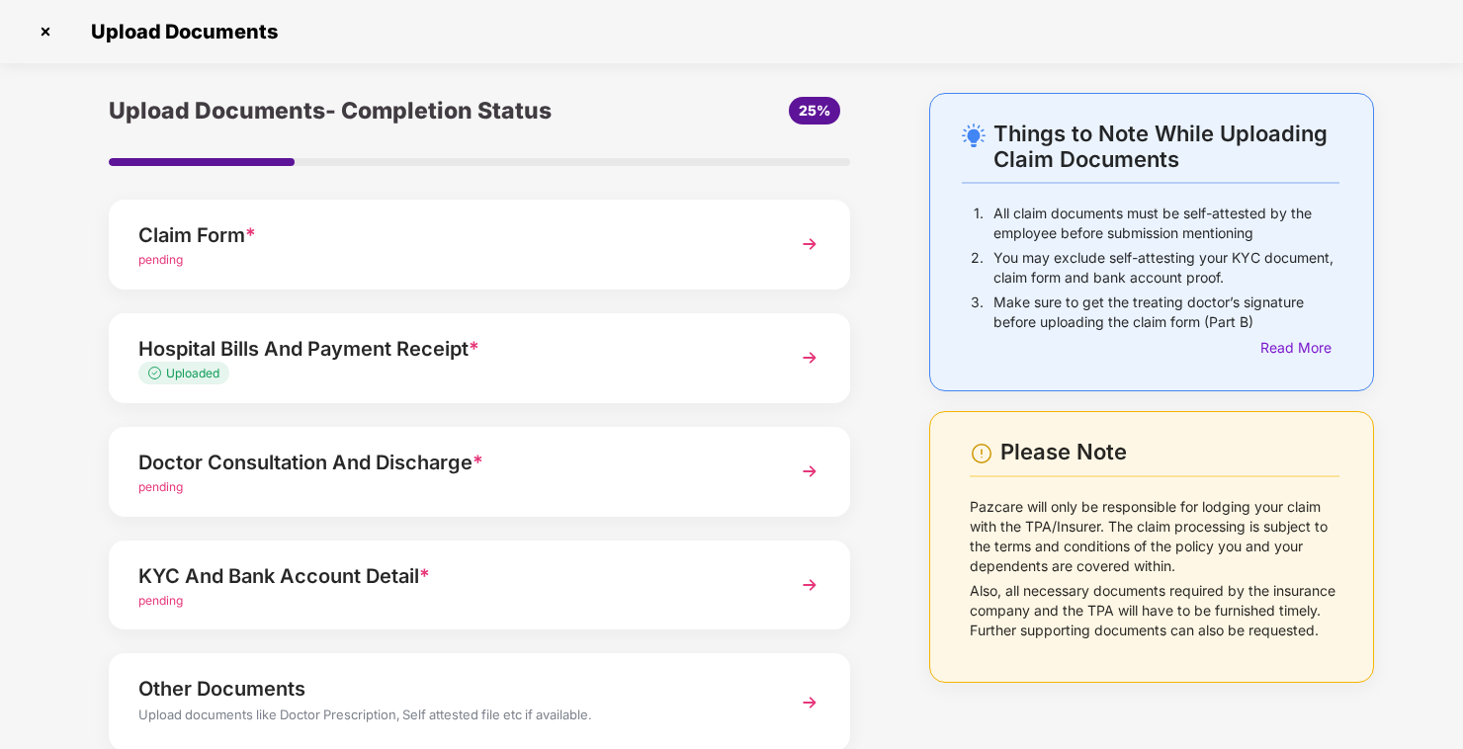
click at [166, 483] on span "pending" at bounding box center [160, 486] width 44 height 15
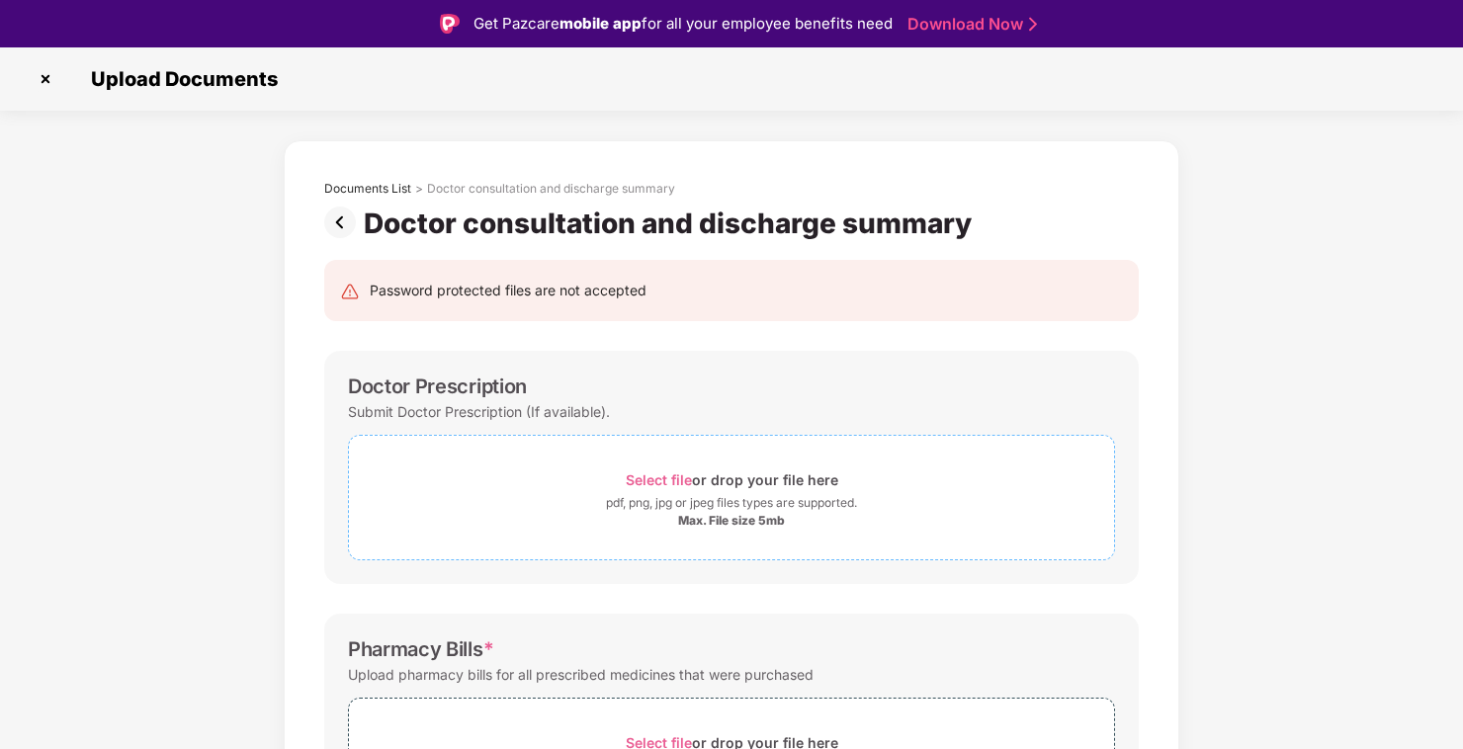
click at [657, 478] on span "Select file" at bounding box center [659, 480] width 66 height 17
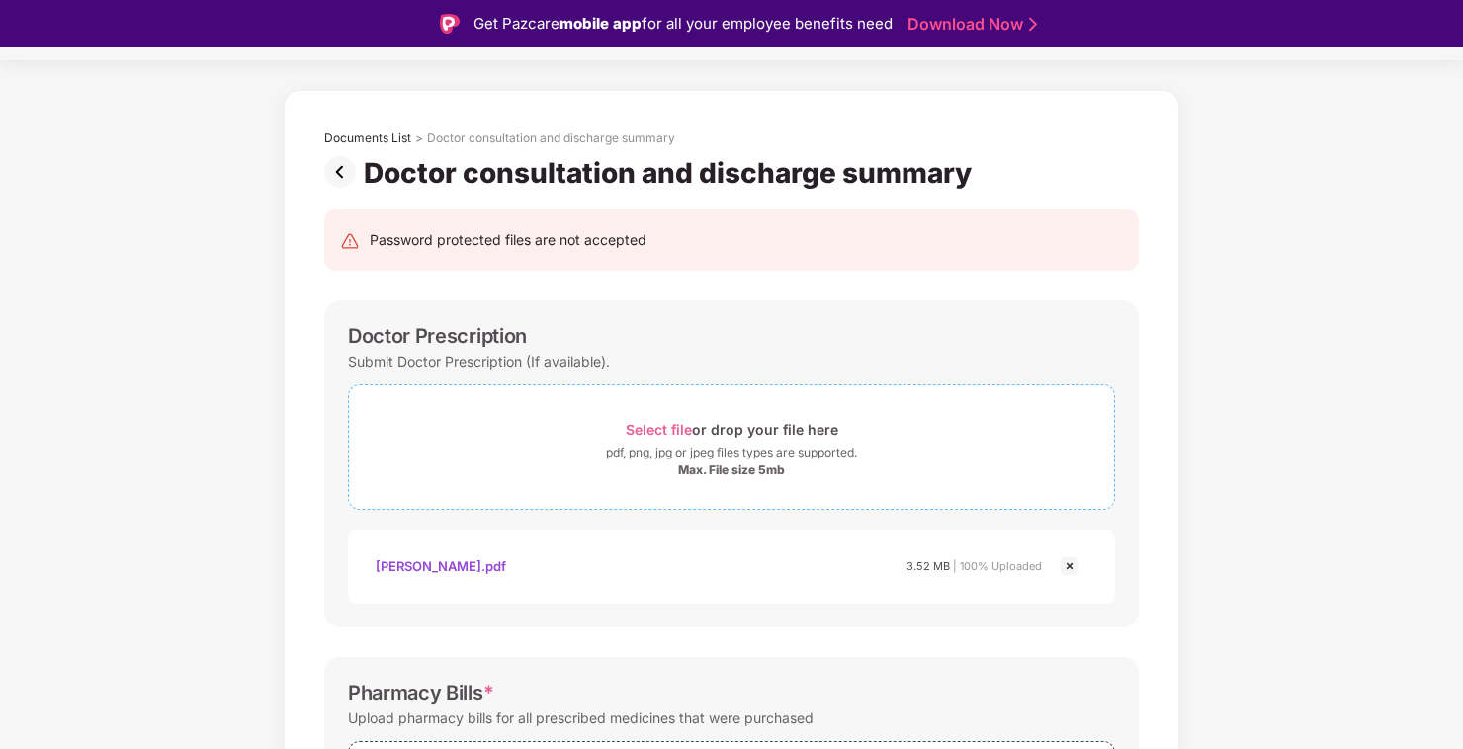
scroll to position [395, 0]
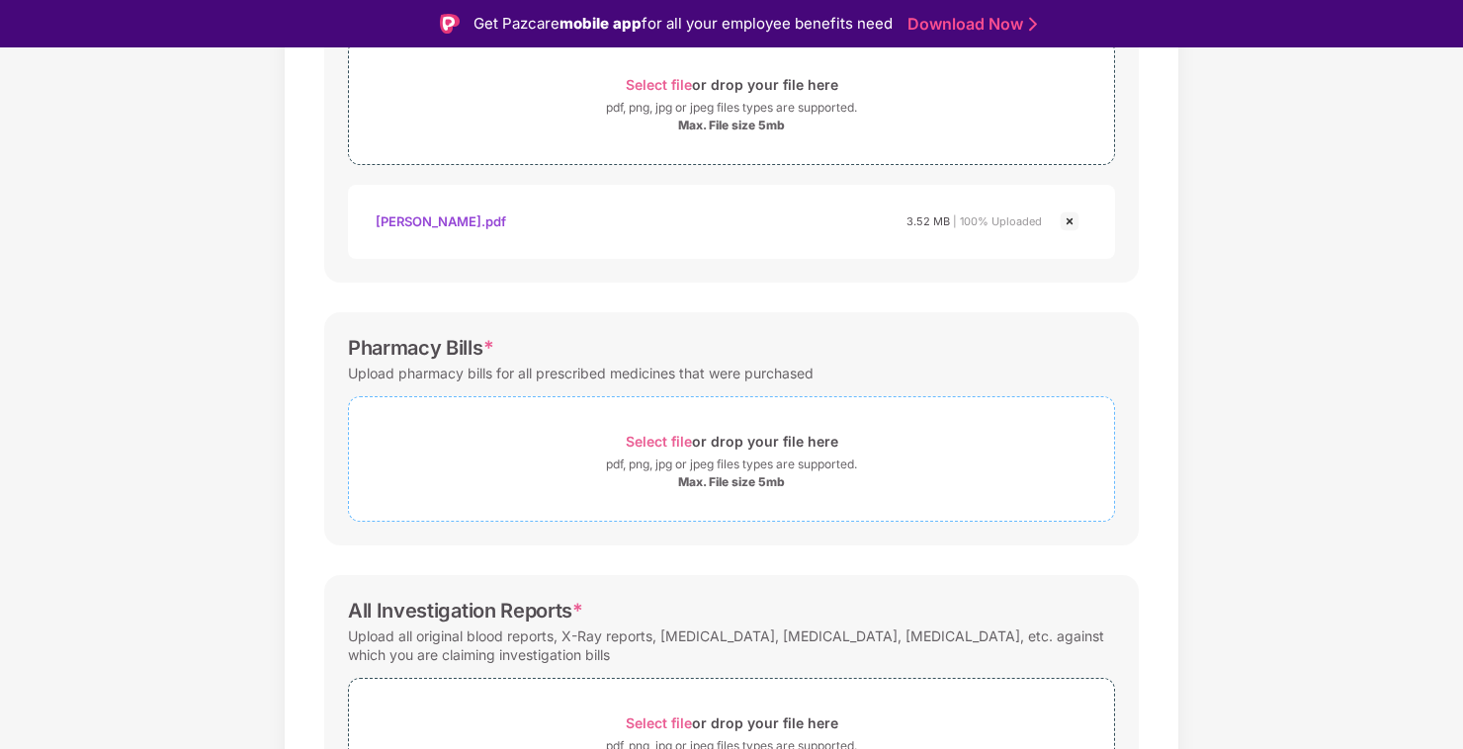
click at [655, 442] on span "Select file" at bounding box center [659, 441] width 66 height 17
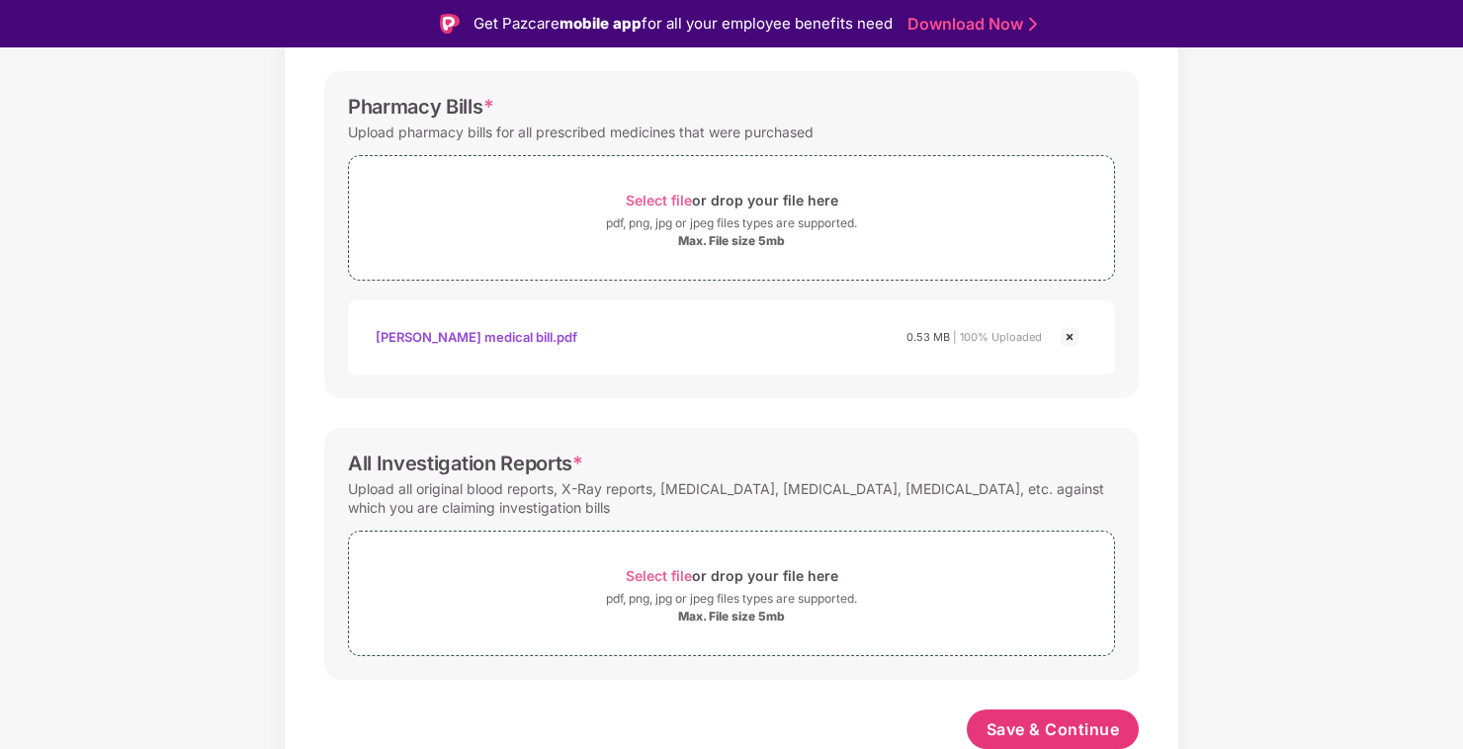
scroll to position [47, 0]
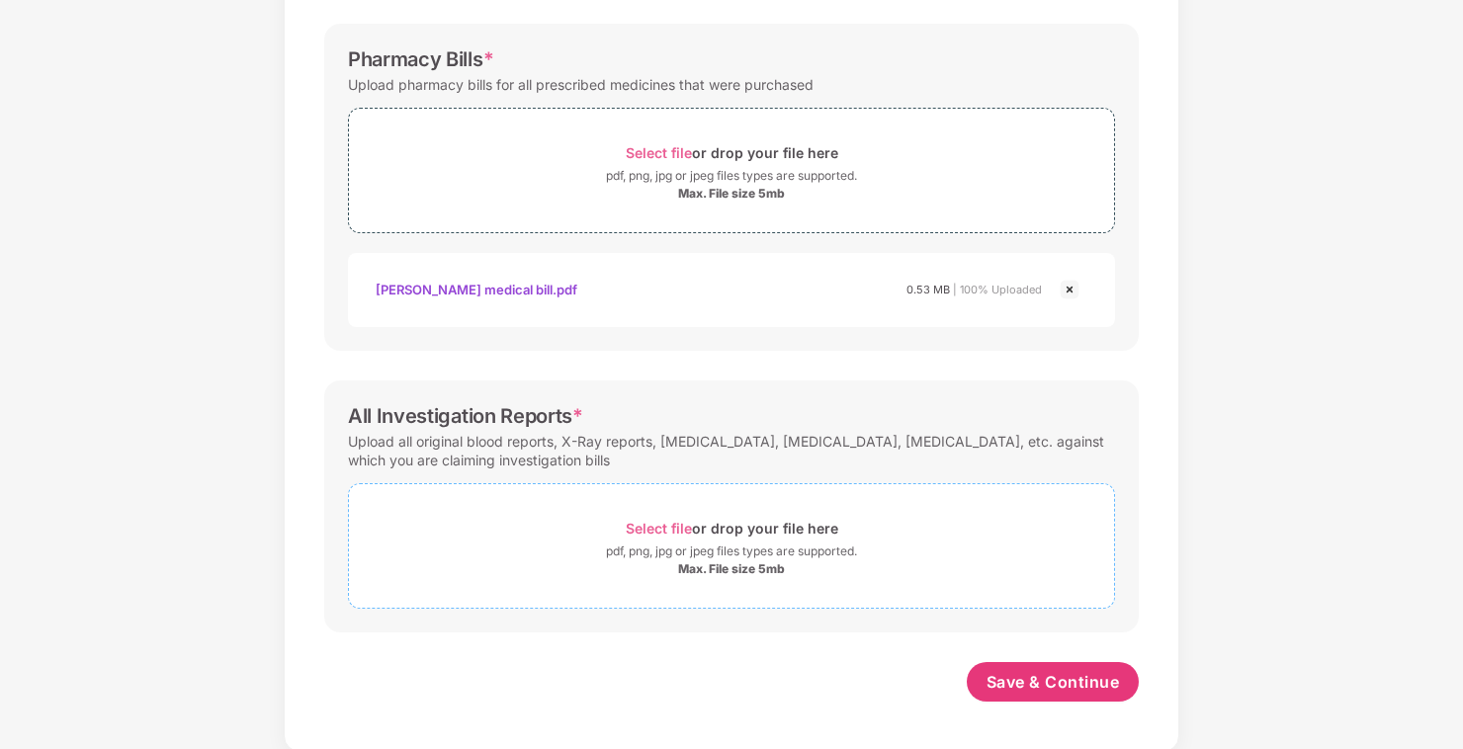
click at [661, 524] on span "Select file" at bounding box center [659, 528] width 66 height 17
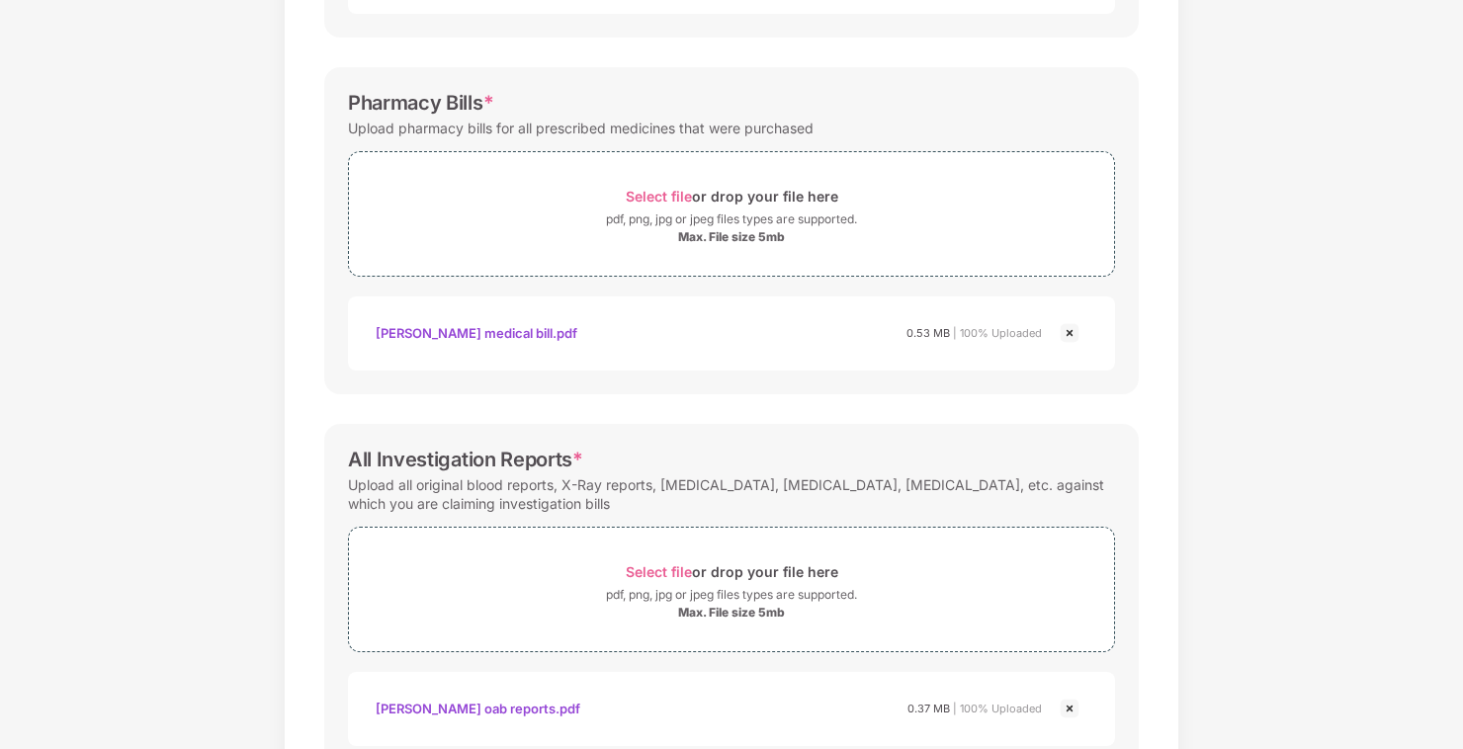
scroll to position [1012, 0]
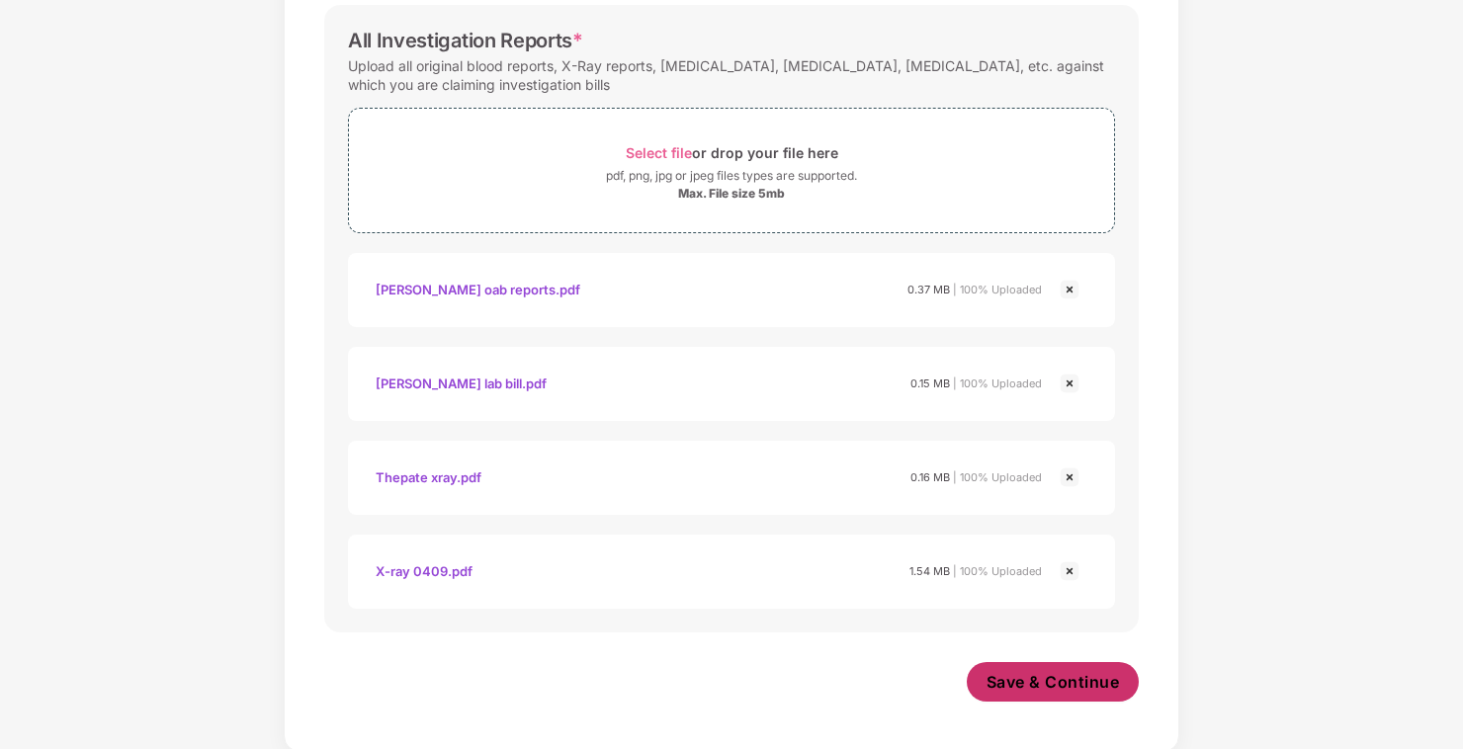
click at [1061, 684] on span "Save & Continue" at bounding box center [1053, 682] width 133 height 22
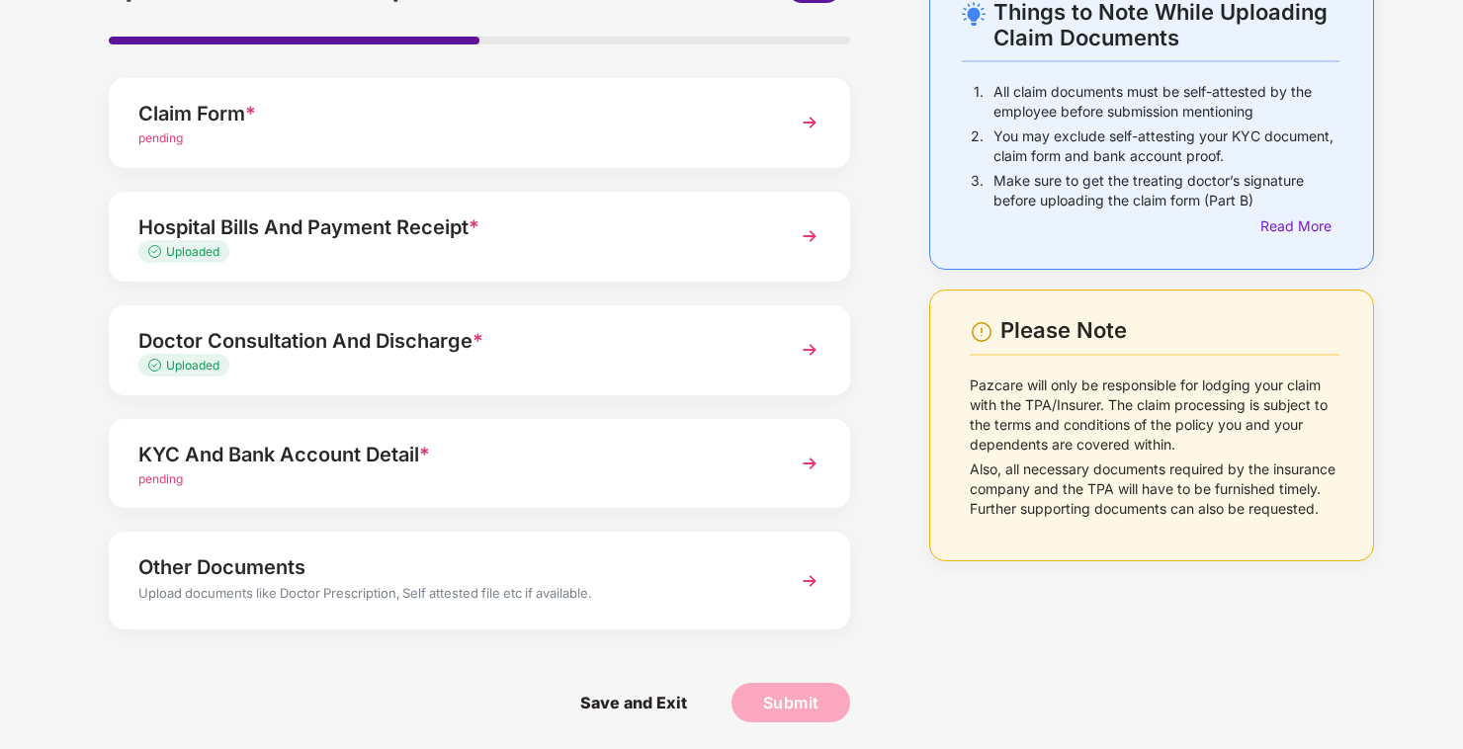
scroll to position [124, 0]
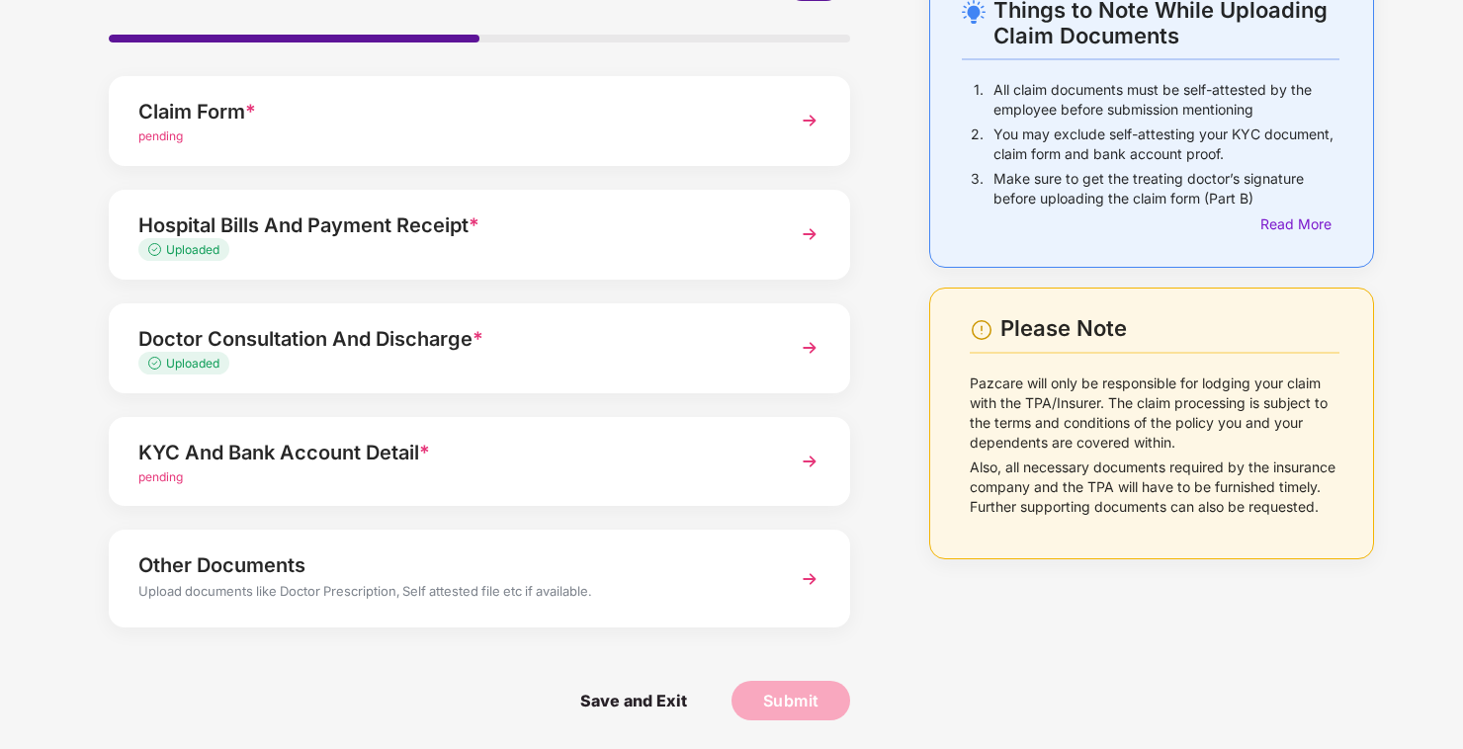
click at [201, 569] on div "Other Documents" at bounding box center [451, 566] width 626 height 32
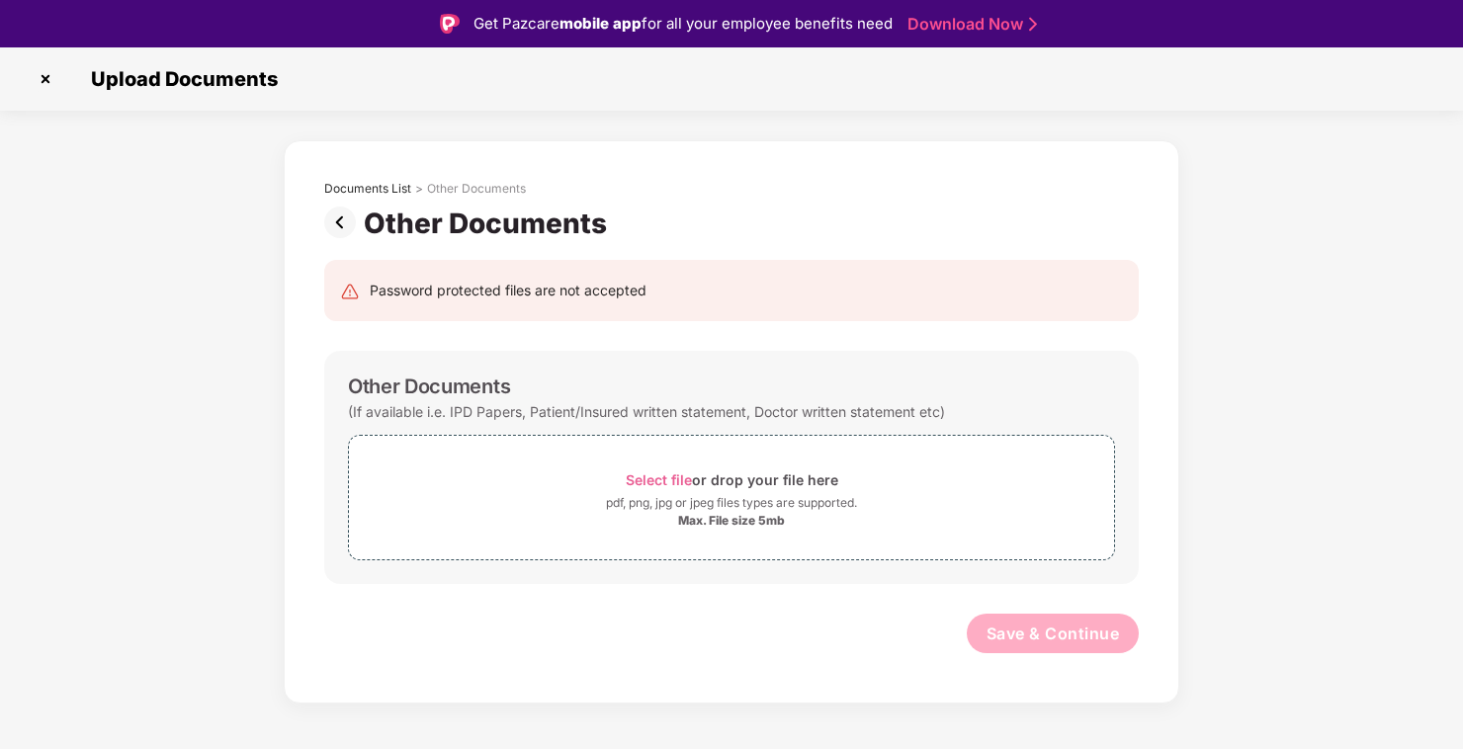
scroll to position [0, 0]
click at [650, 479] on span "Select file" at bounding box center [659, 480] width 66 height 17
click at [341, 230] on img at bounding box center [344, 223] width 40 height 32
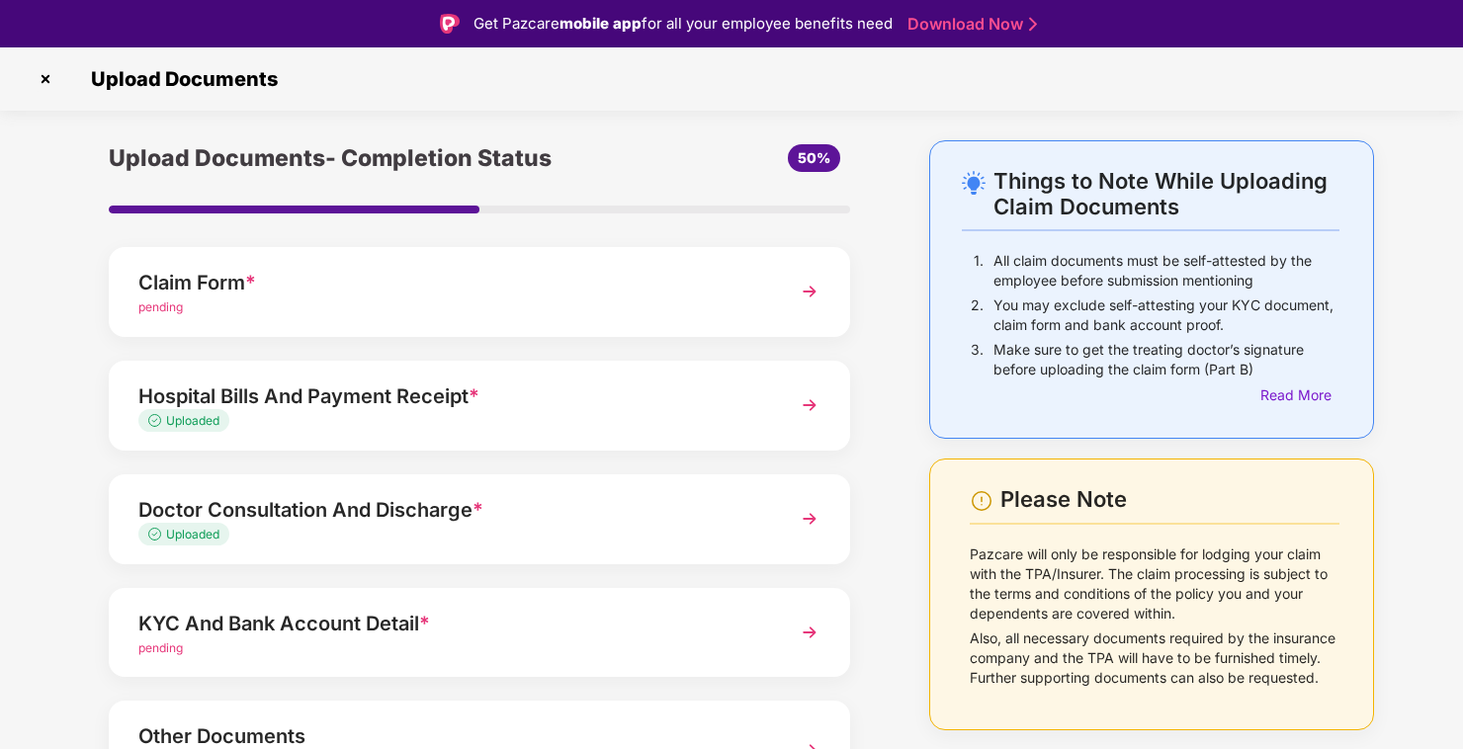
click at [816, 287] on img at bounding box center [810, 292] width 36 height 36
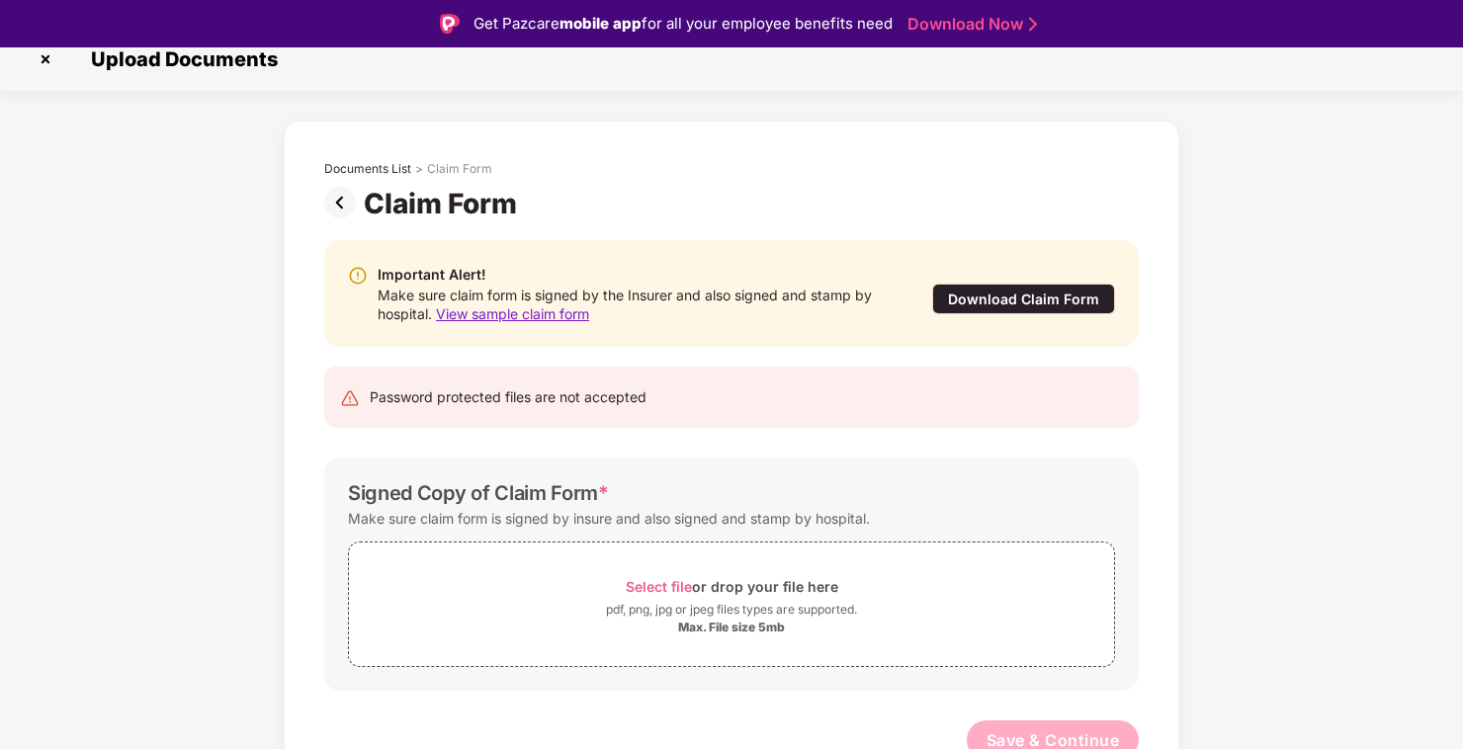
scroll to position [32, 0]
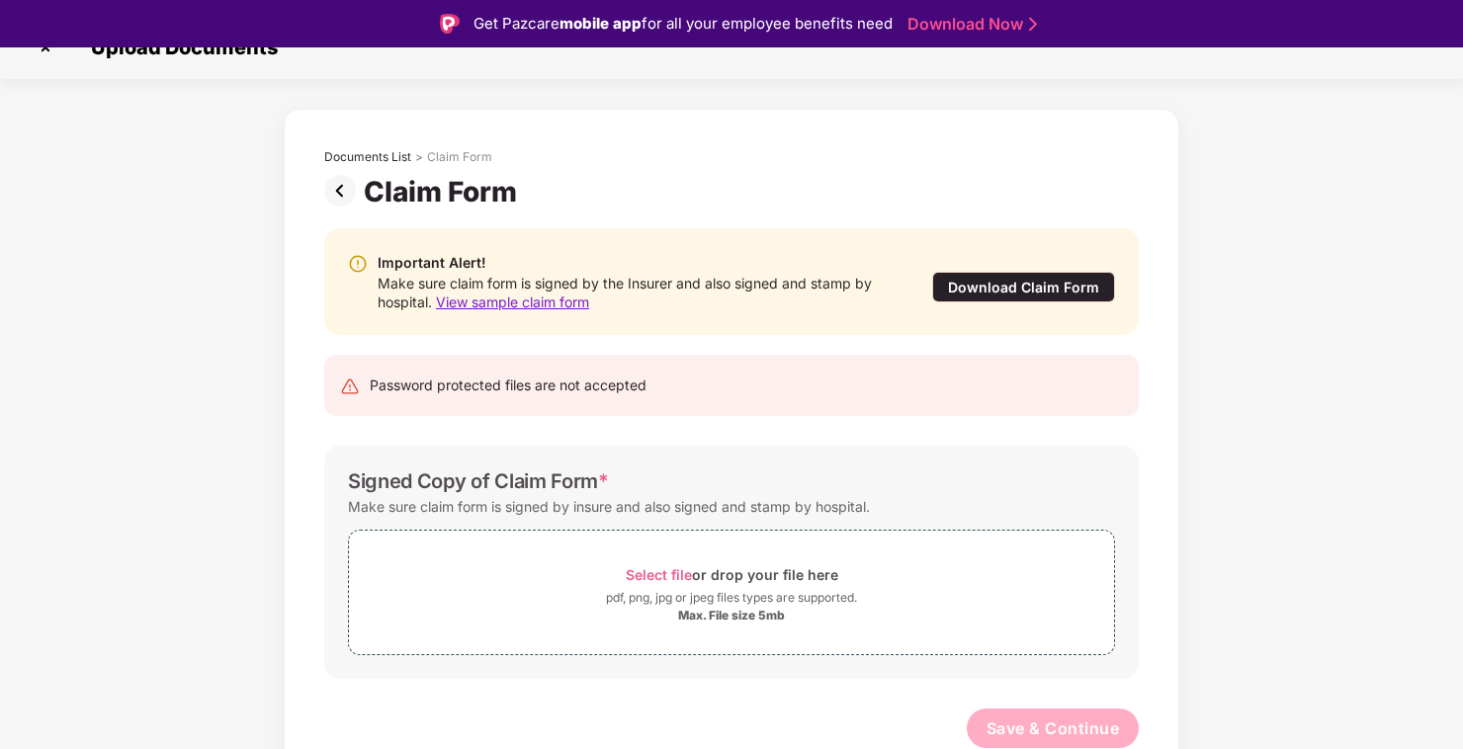
click at [330, 187] on img at bounding box center [344, 191] width 40 height 32
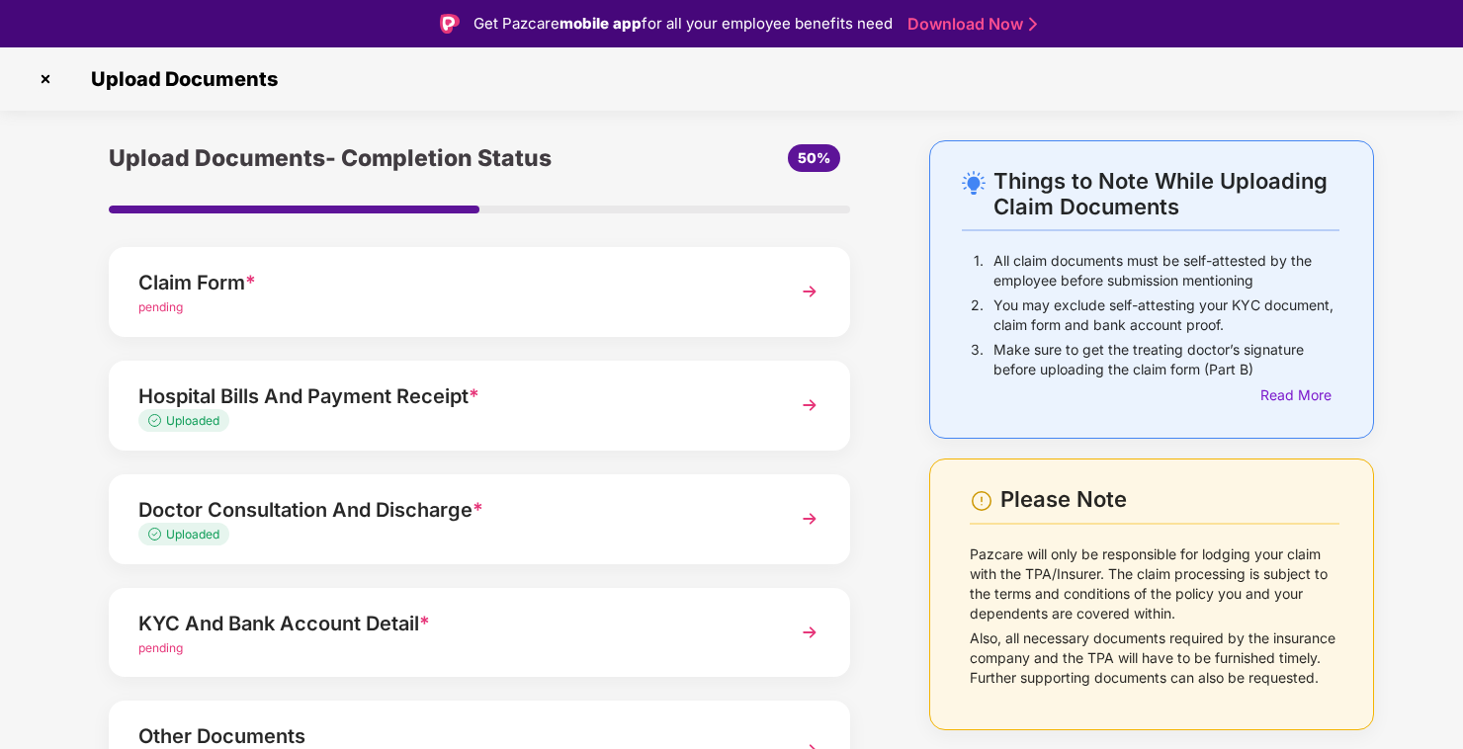
click at [286, 291] on div "Claim Form *" at bounding box center [451, 283] width 626 height 32
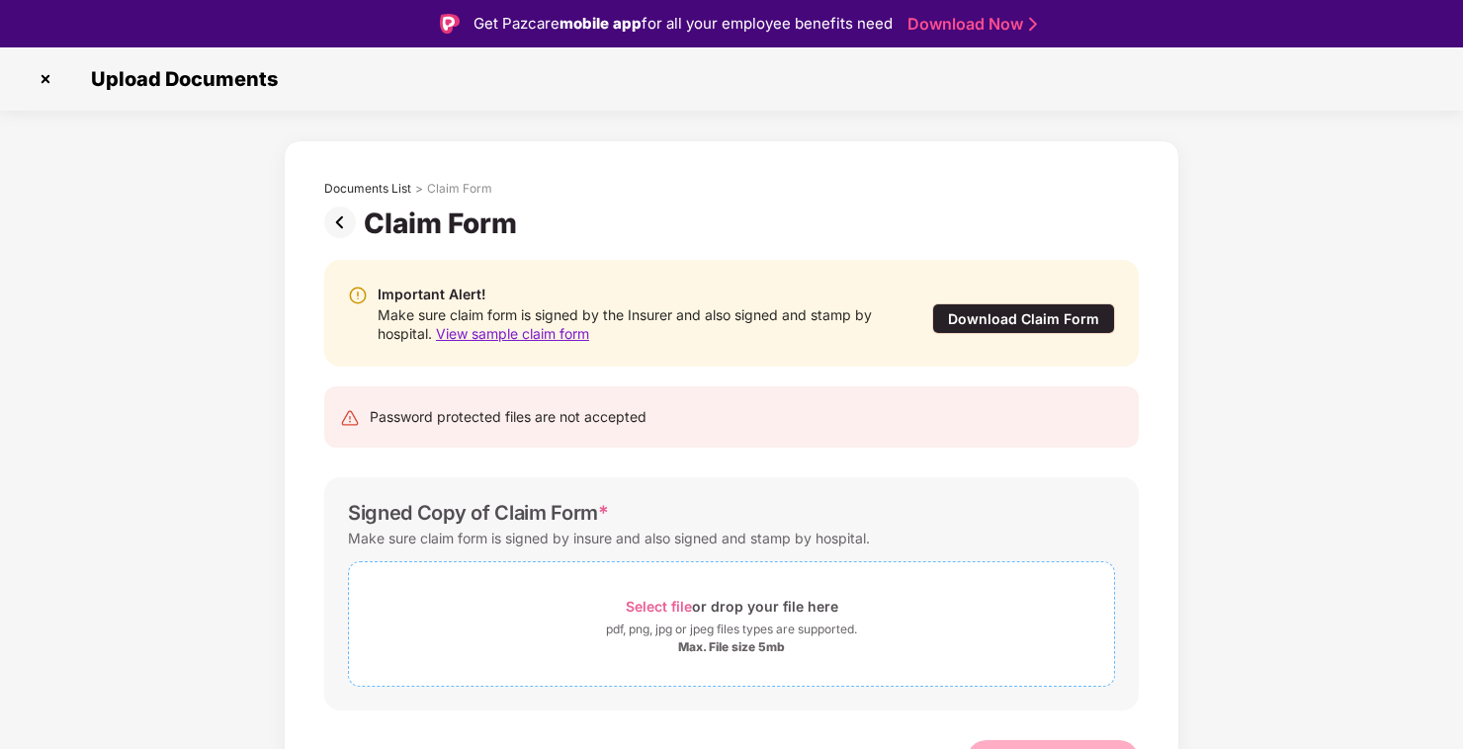
click at [656, 610] on span "Select file" at bounding box center [659, 606] width 66 height 17
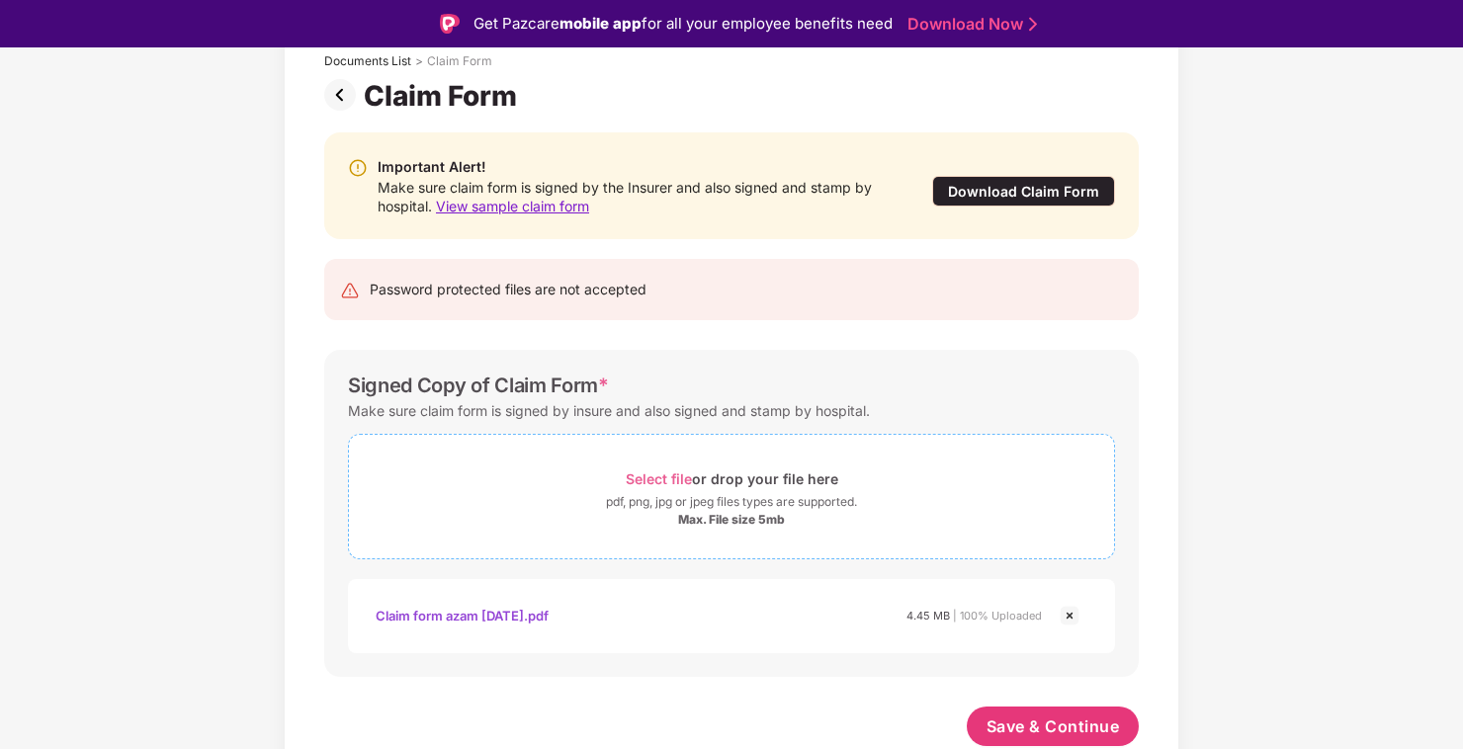
scroll to position [127, 0]
click at [1058, 724] on span "Save & Continue" at bounding box center [1053, 728] width 133 height 22
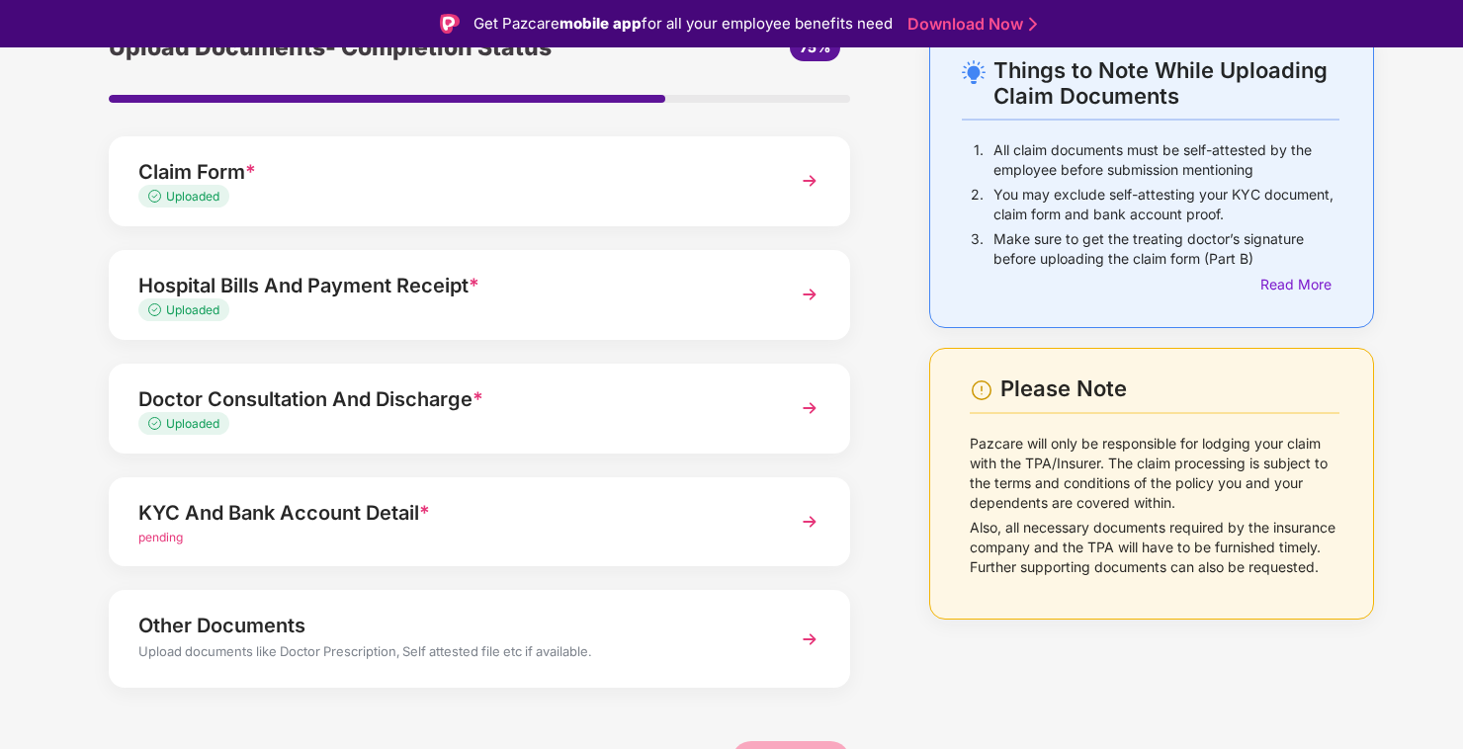
scroll to position [124, 0]
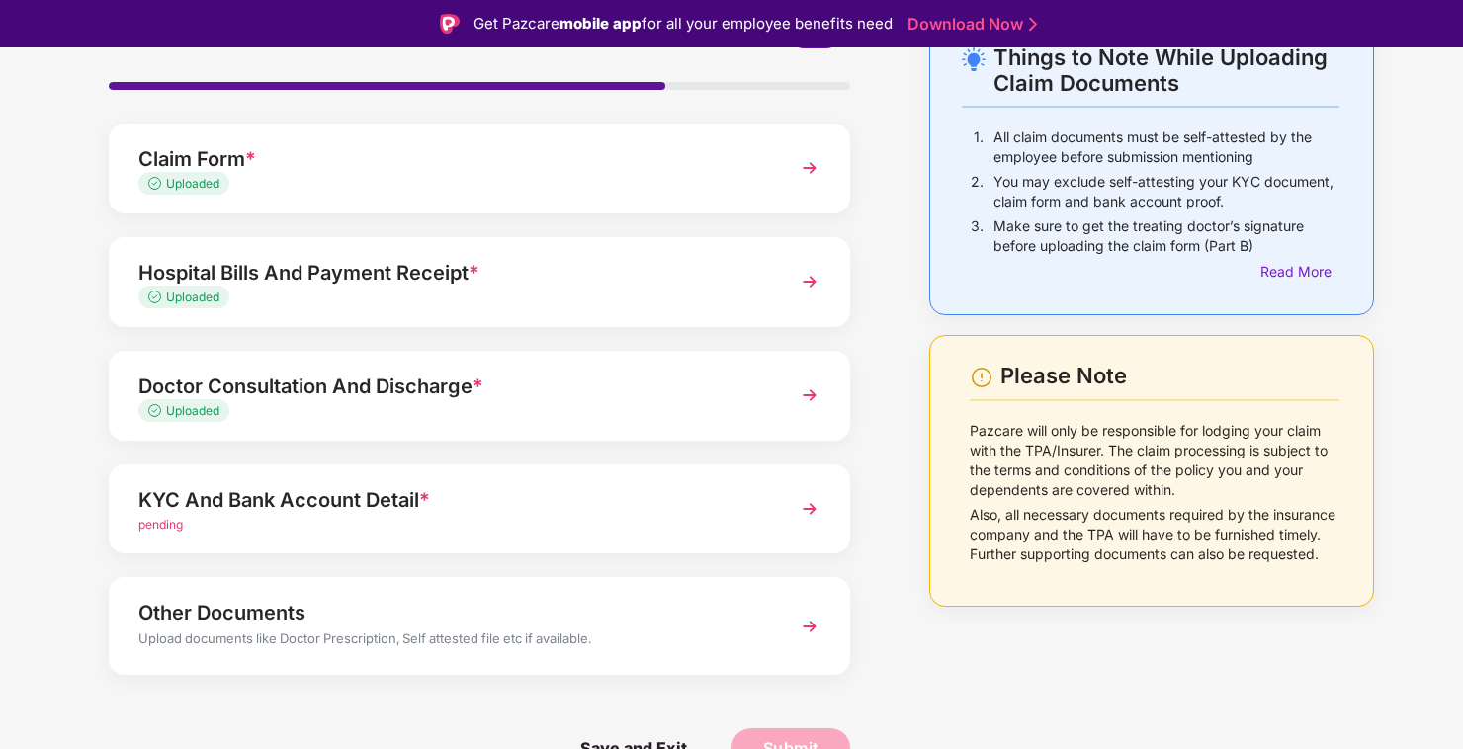
click at [157, 528] on span "pending" at bounding box center [160, 524] width 44 height 15
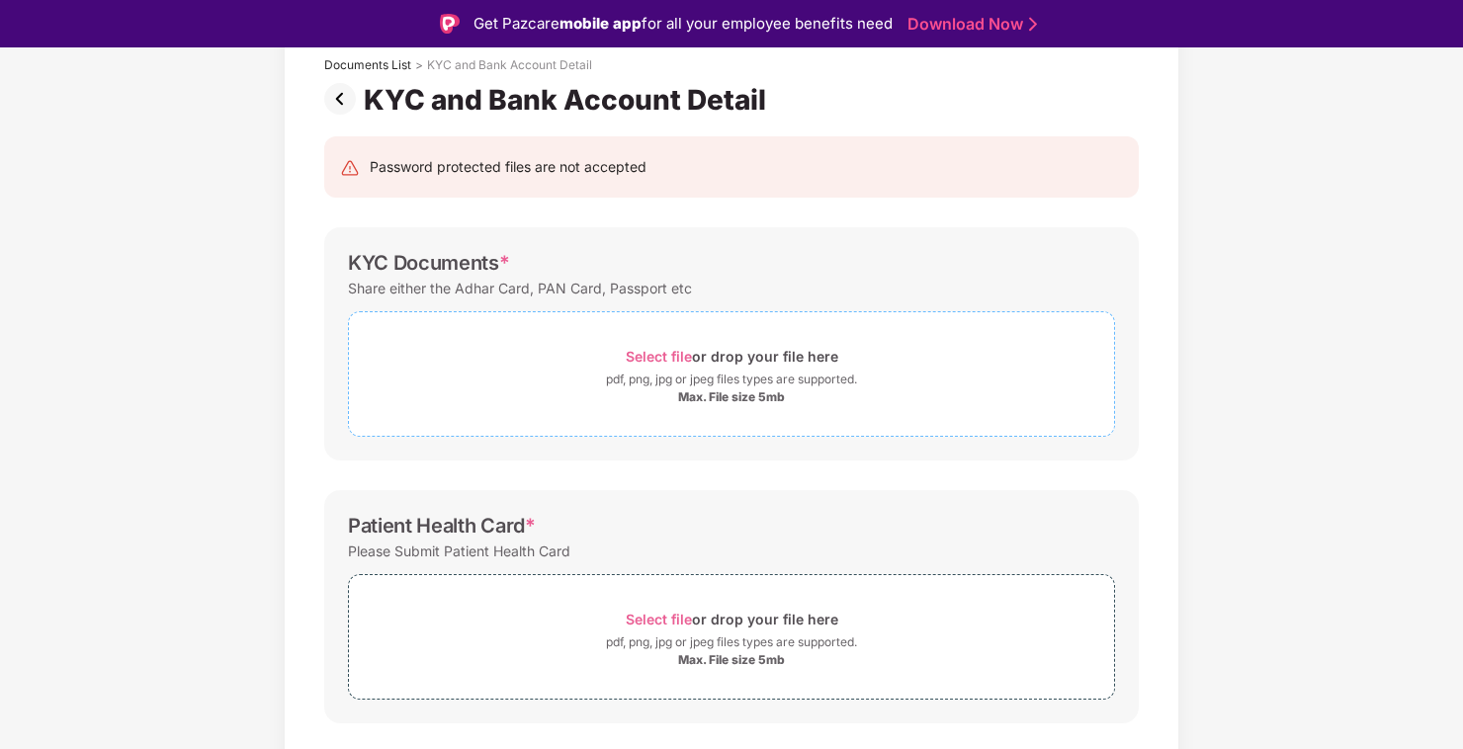
click at [664, 360] on span "Select file" at bounding box center [659, 356] width 66 height 17
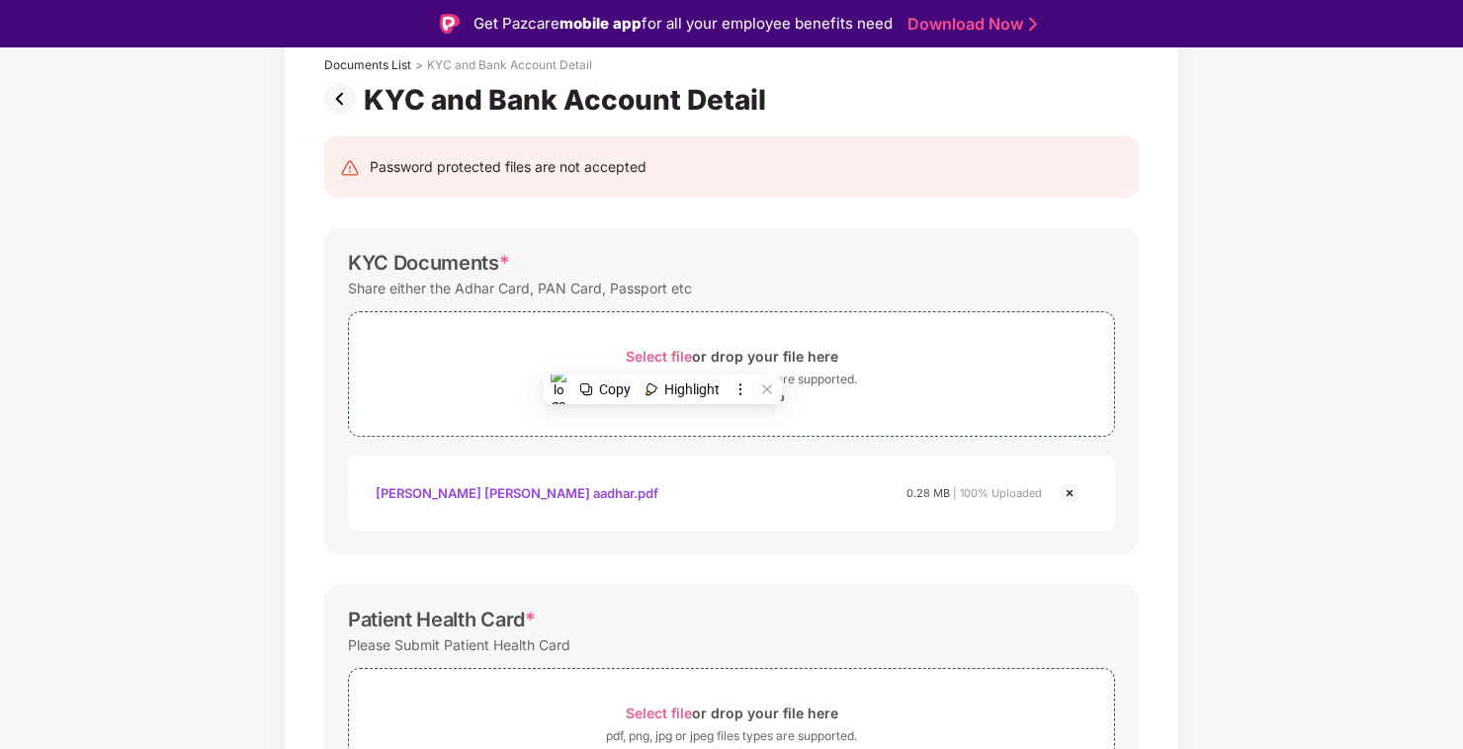
click at [562, 495] on div "[PERSON_NAME] [PERSON_NAME] aadhar.pdf" at bounding box center [517, 494] width 283 height 34
click at [301, 565] on div "Password protected files are not accepted KYC Documents * Share either the Adha…" at bounding box center [732, 653] width 874 height 1073
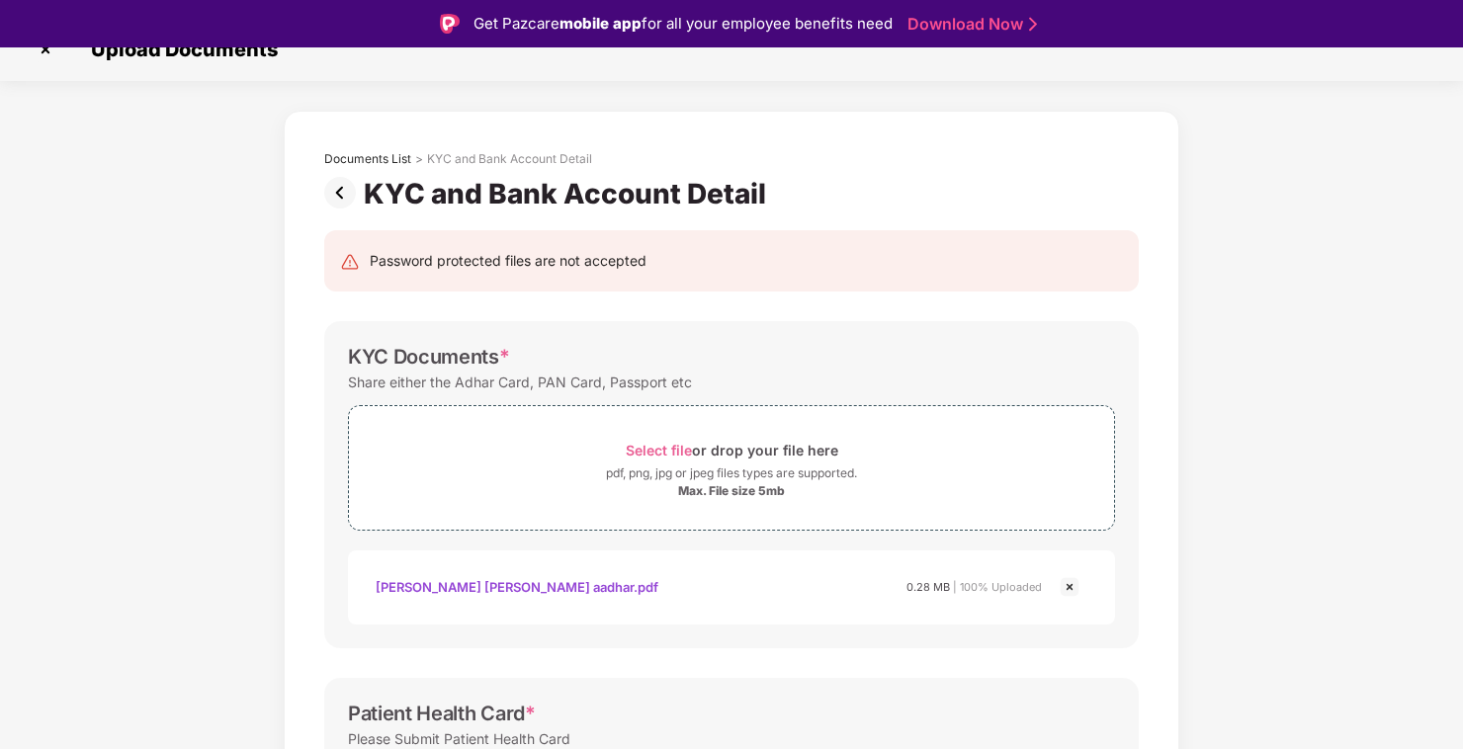
scroll to position [0, 0]
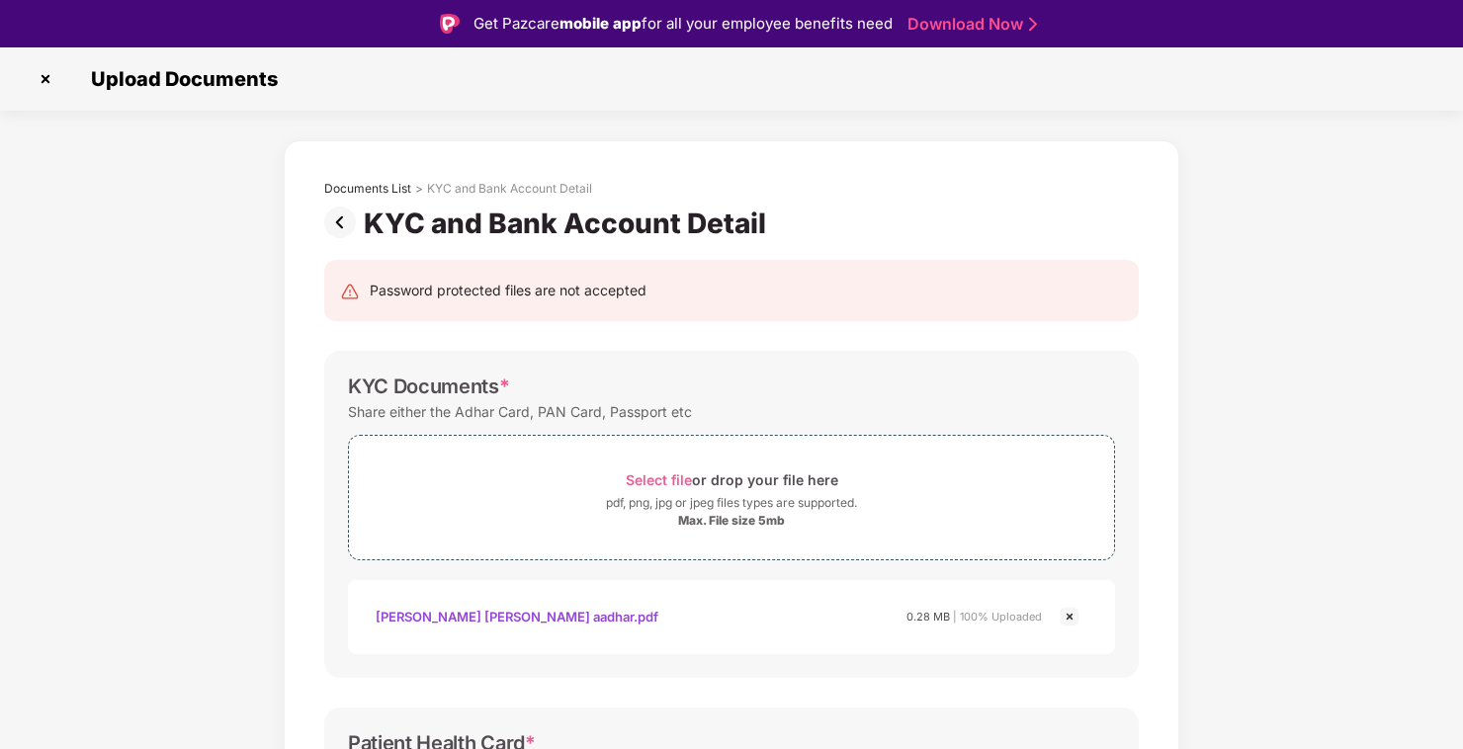
click at [337, 222] on img at bounding box center [344, 223] width 40 height 32
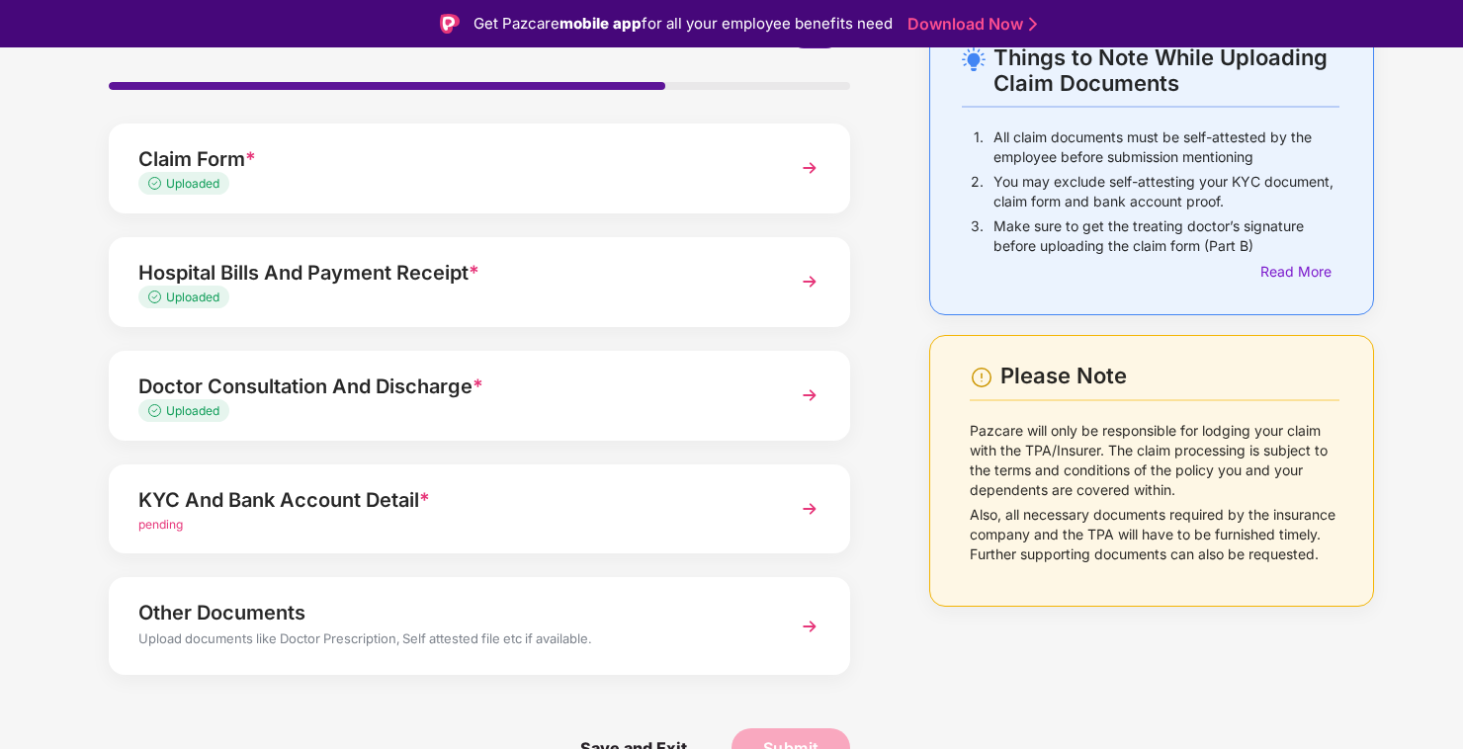
scroll to position [47, 0]
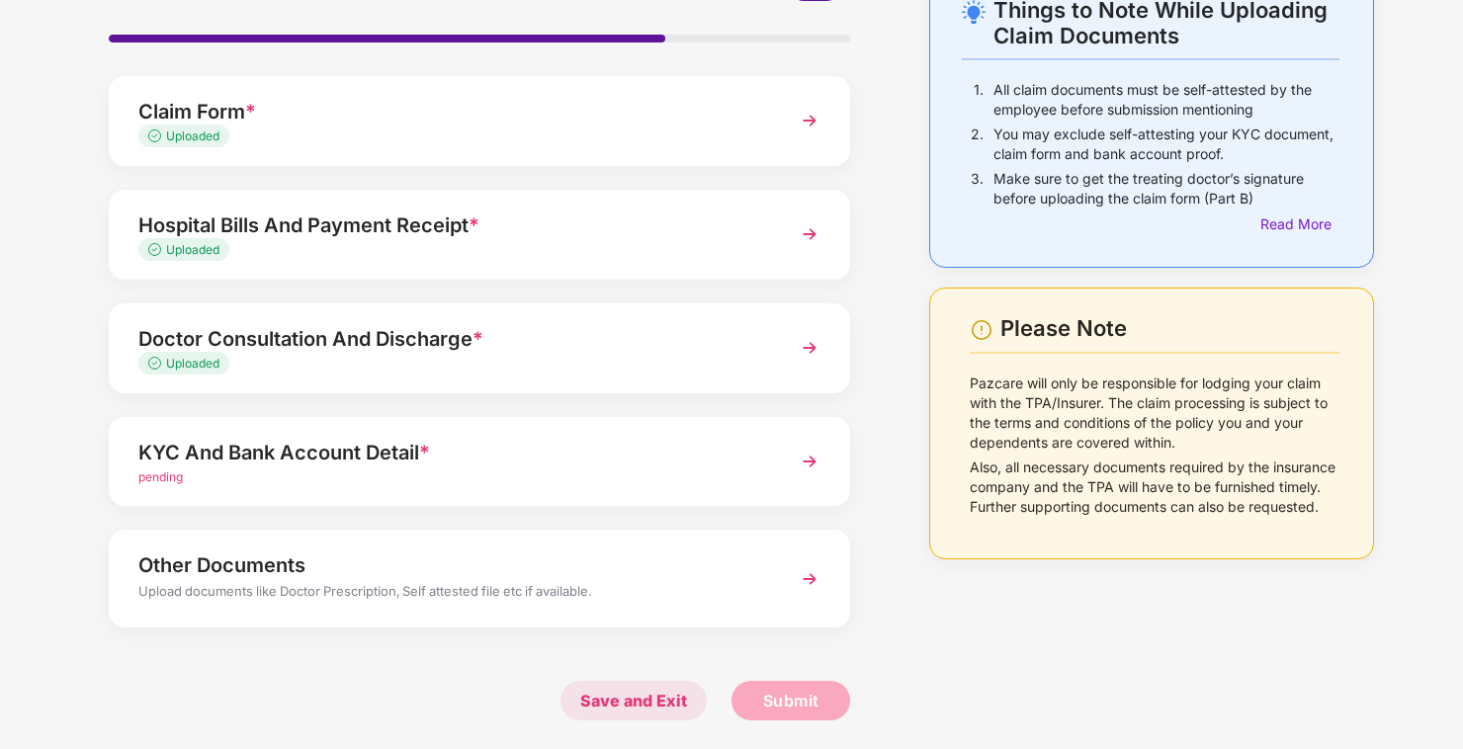
click at [613, 692] on span "Save and Exit" at bounding box center [634, 701] width 146 height 40
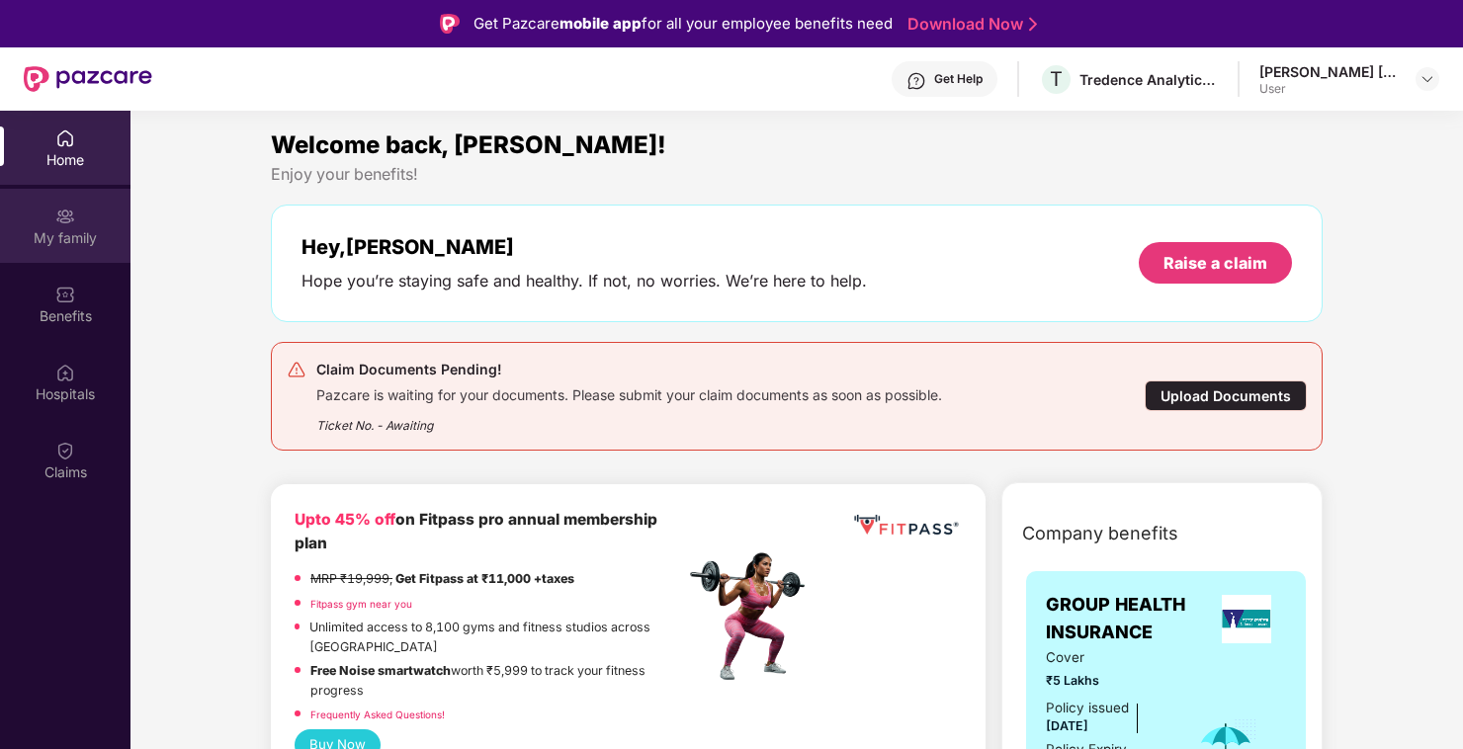
click at [63, 211] on img at bounding box center [65, 217] width 20 height 20
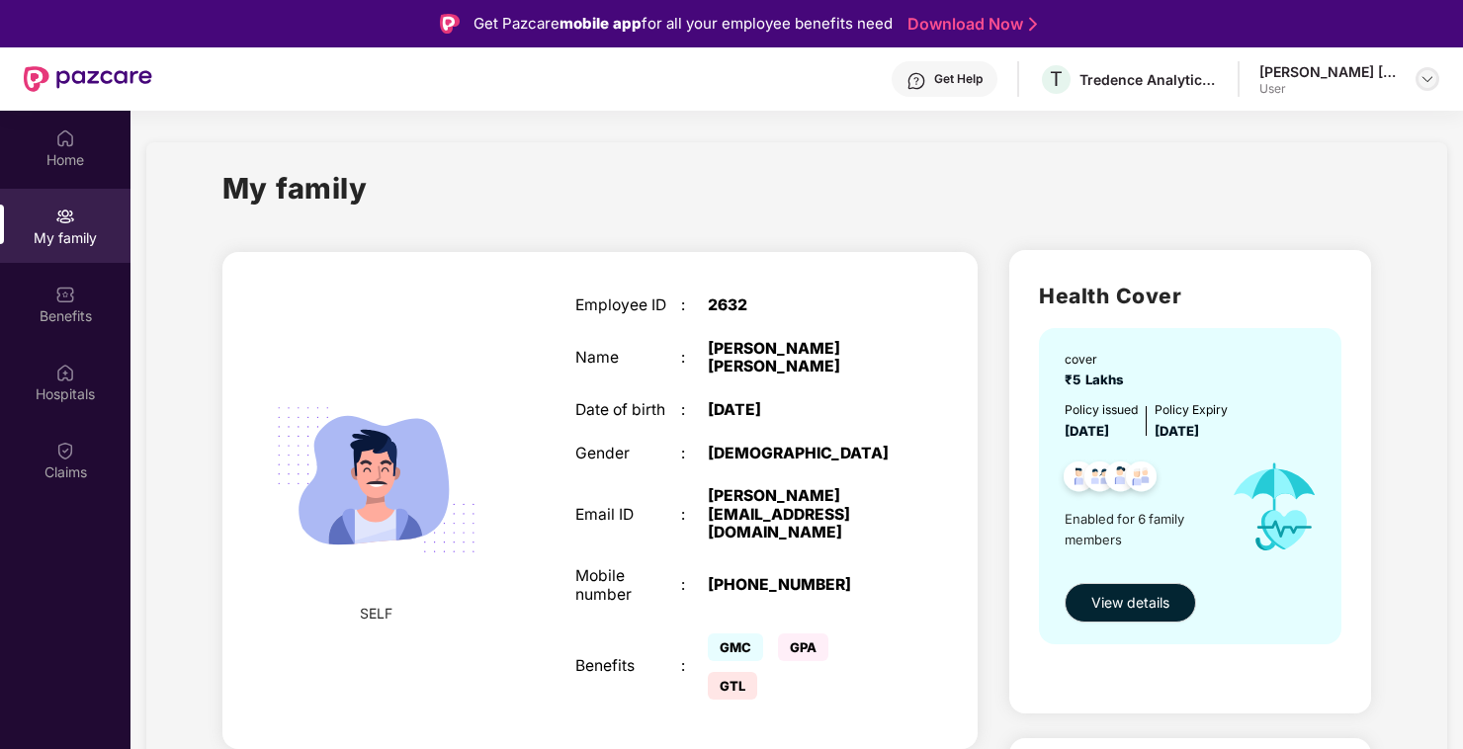
click at [1425, 80] on img at bounding box center [1428, 79] width 16 height 16
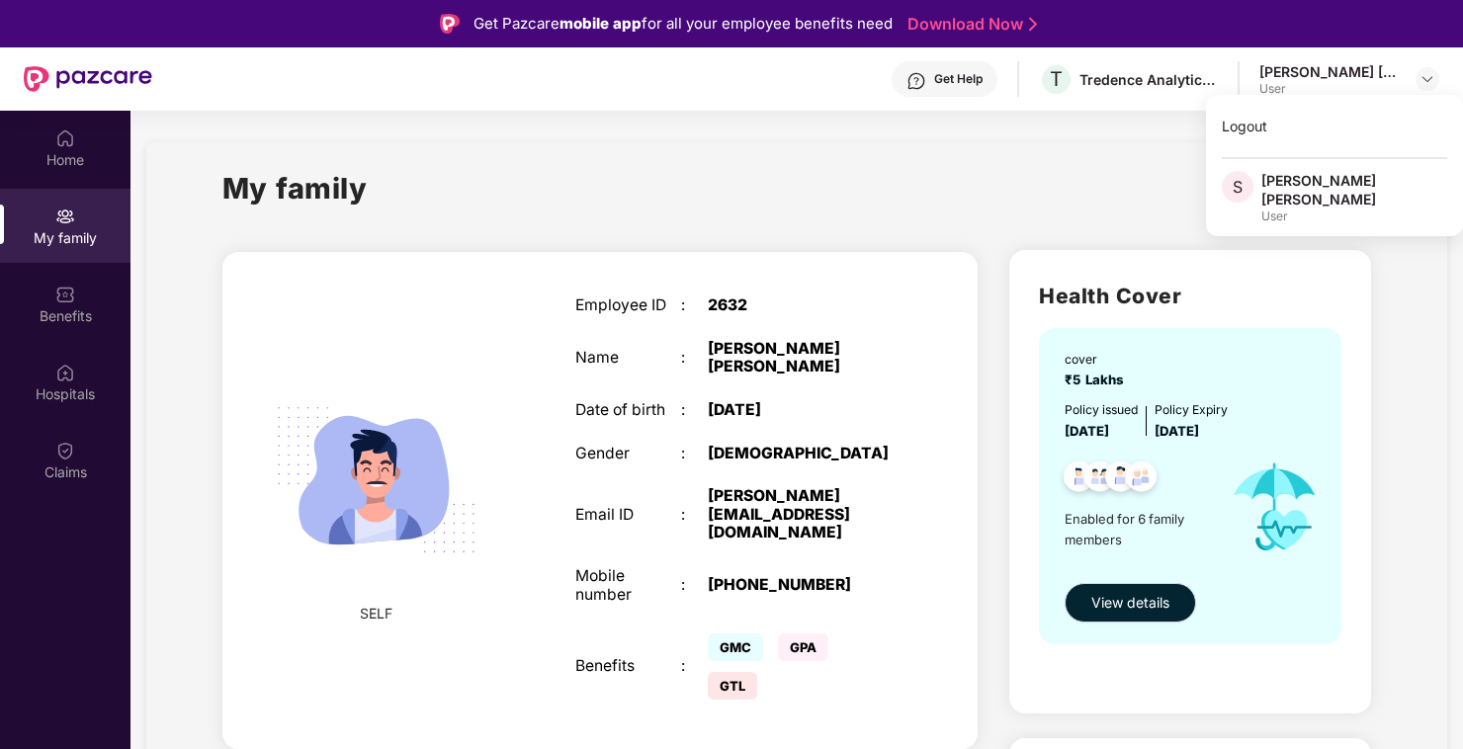
drag, startPoint x: 1043, startPoint y: 146, endPoint x: 1053, endPoint y: 138, distance: 12.7
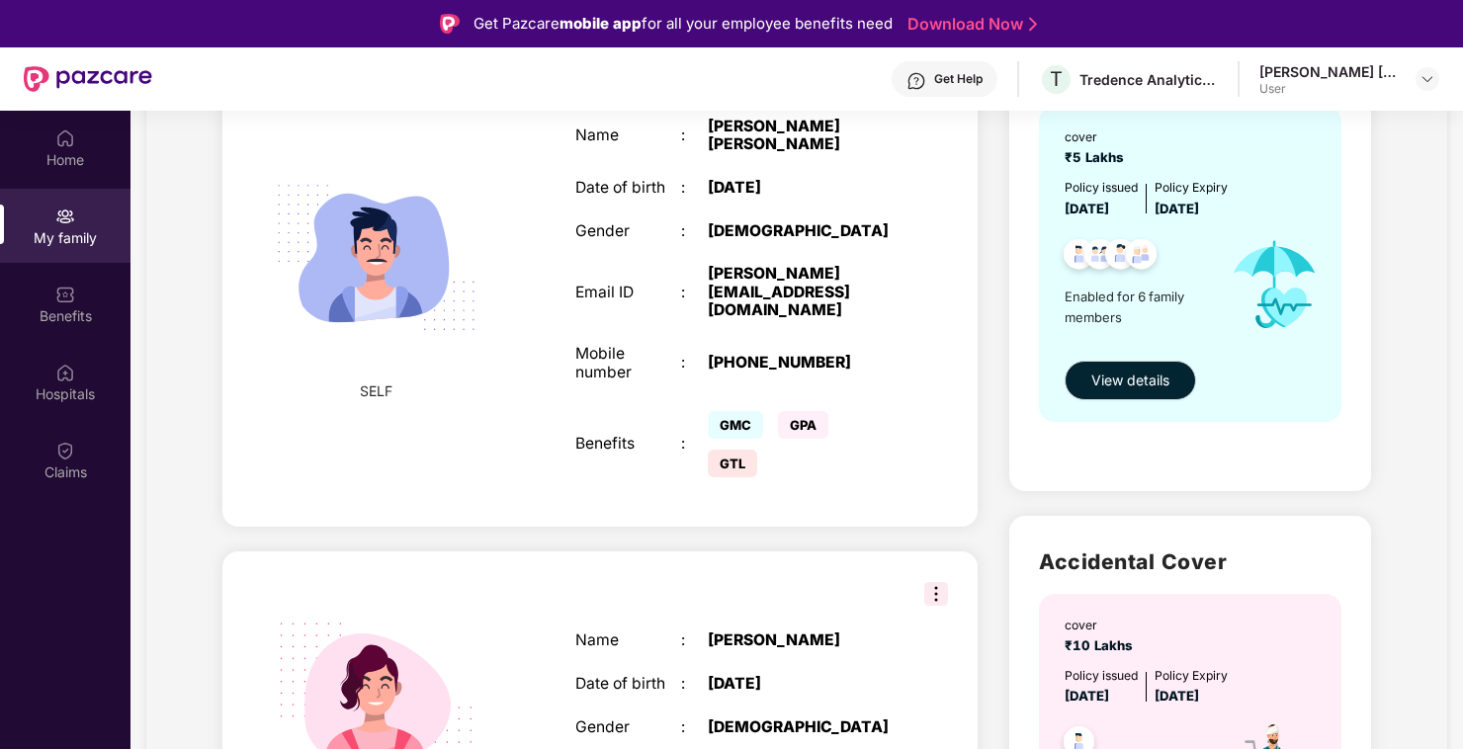
scroll to position [494, 0]
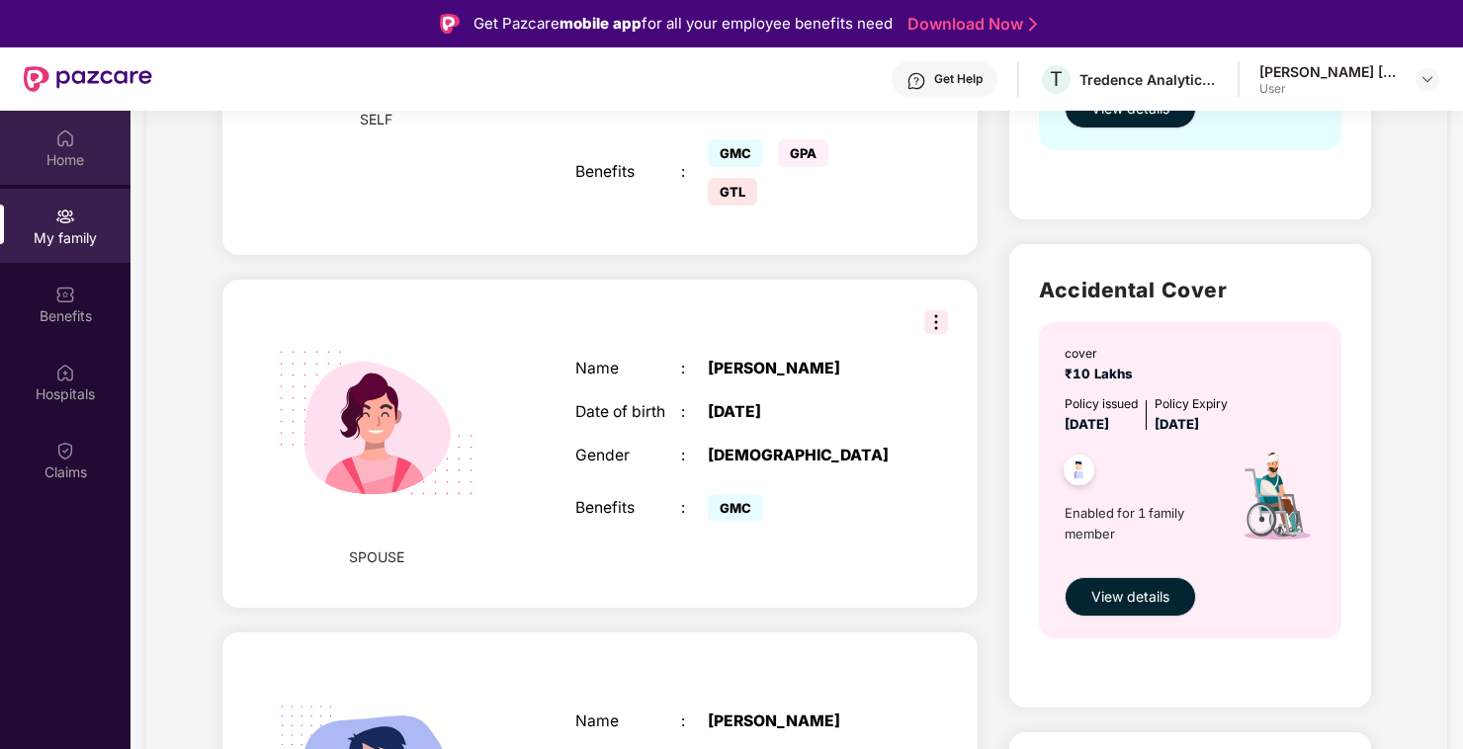
click at [60, 150] on div "Home" at bounding box center [65, 160] width 130 height 20
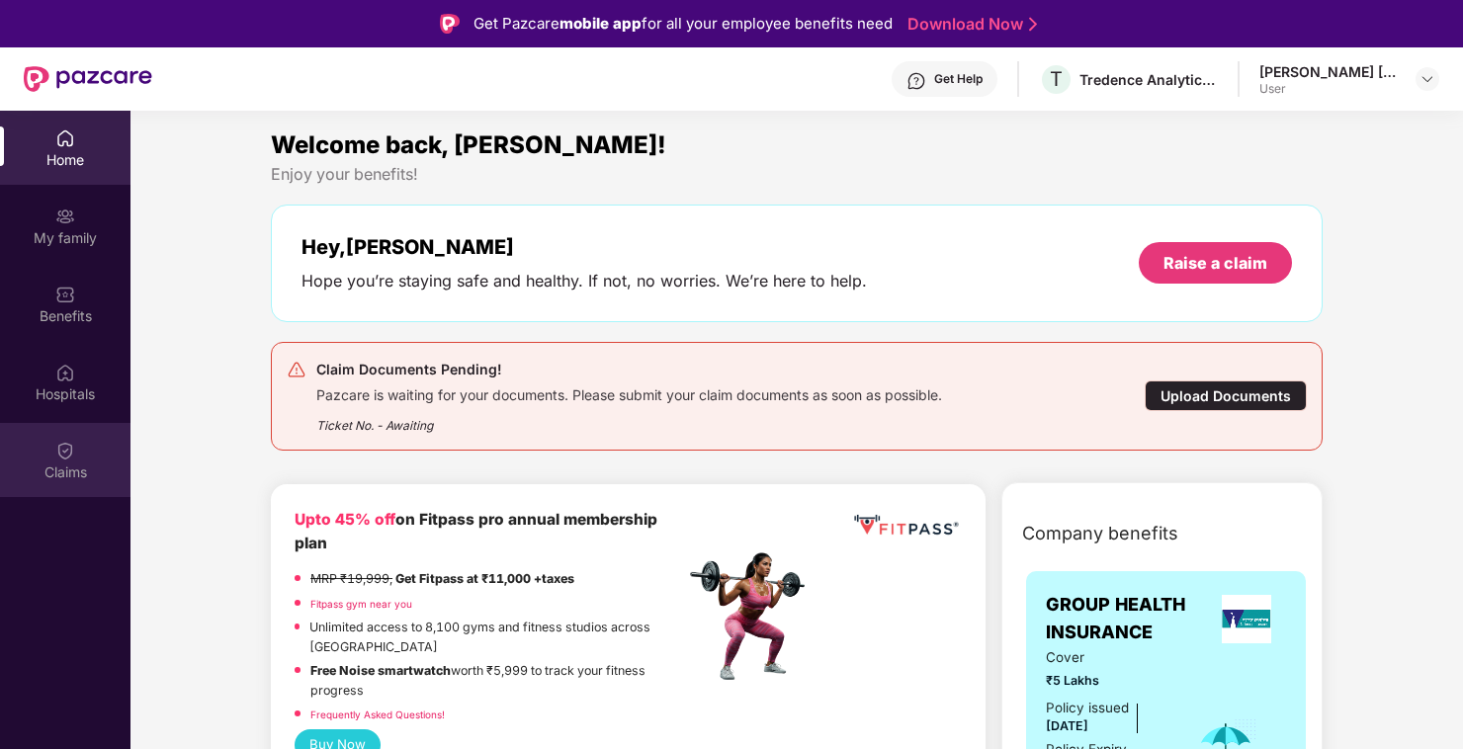
click at [83, 445] on div "Claims" at bounding box center [65, 460] width 130 height 74
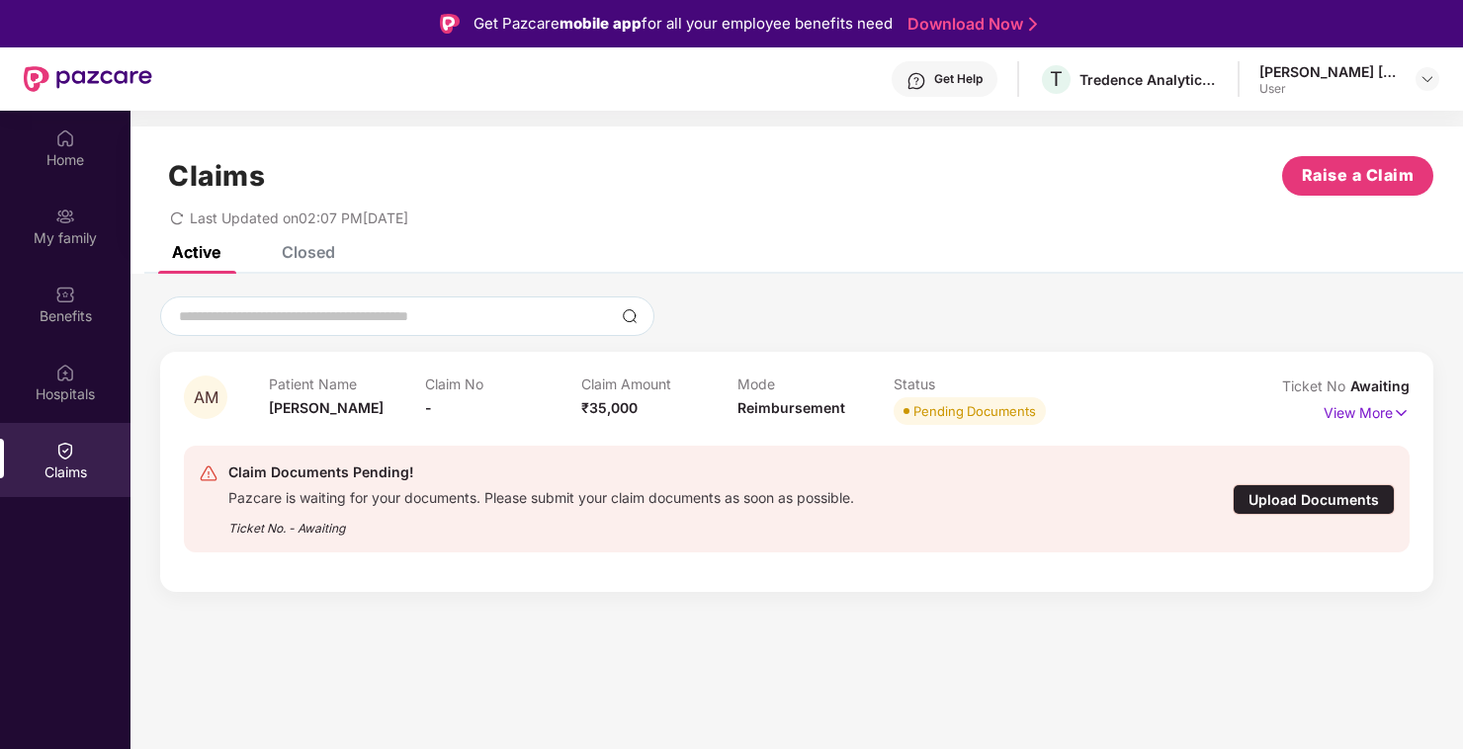
click at [1349, 502] on div "Upload Documents" at bounding box center [1314, 499] width 162 height 31
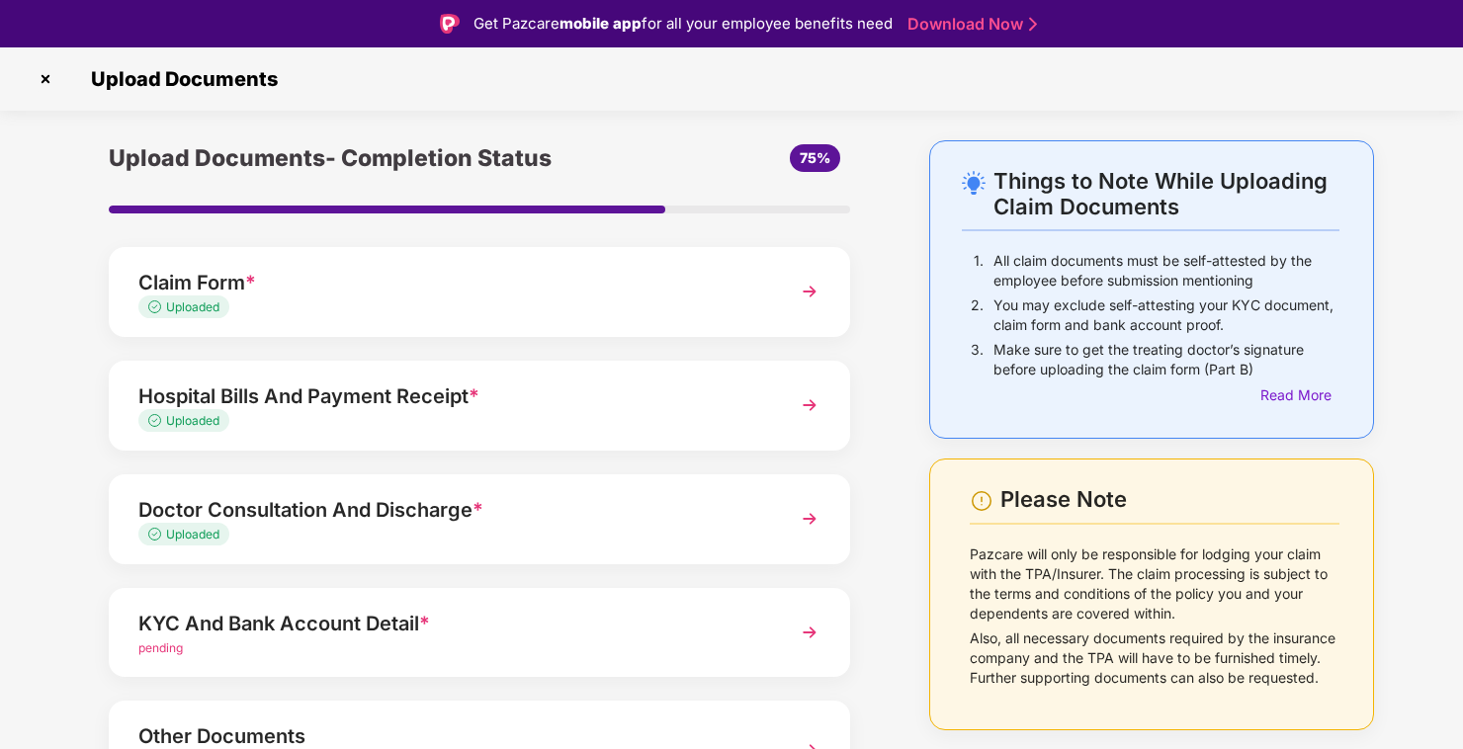
click at [416, 295] on div "Claim Form *" at bounding box center [451, 283] width 626 height 32
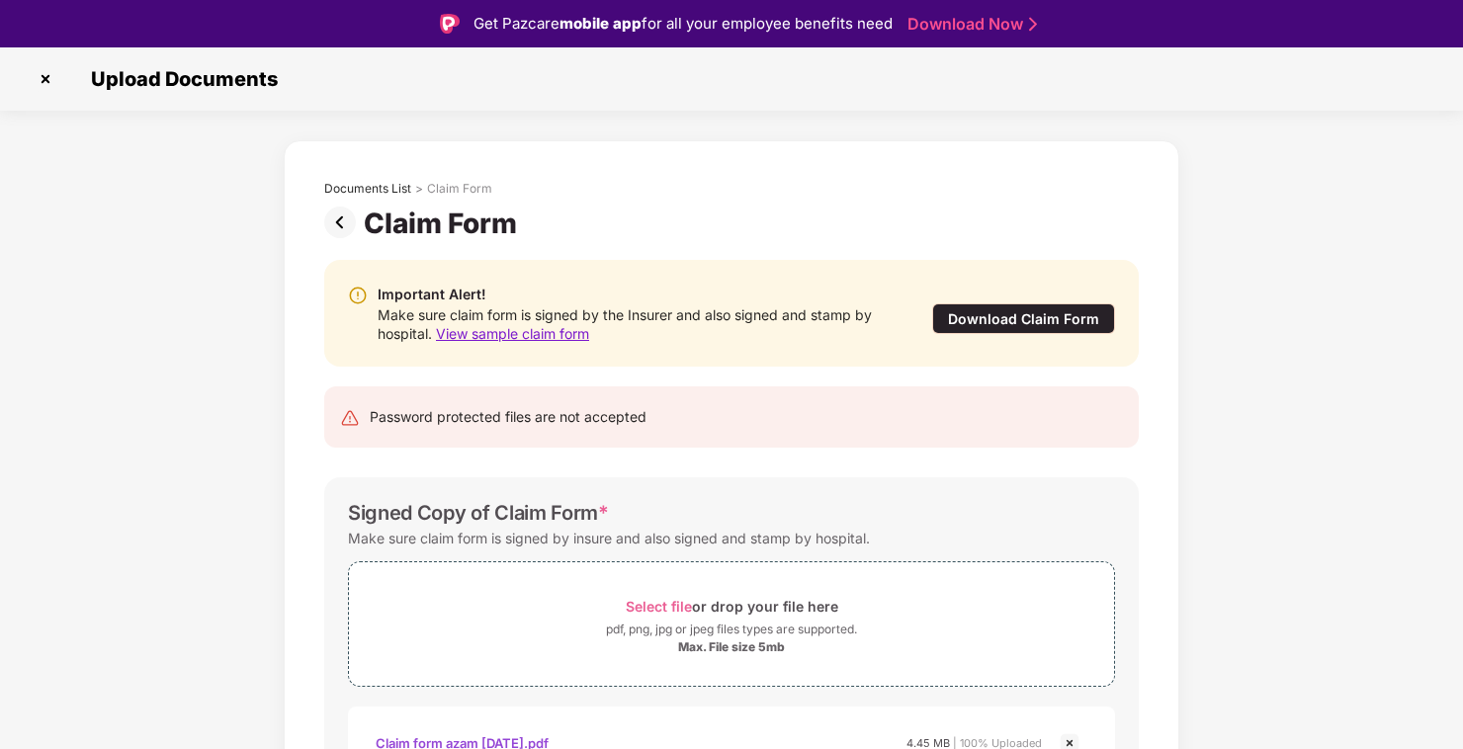
click at [330, 217] on img at bounding box center [344, 223] width 40 height 32
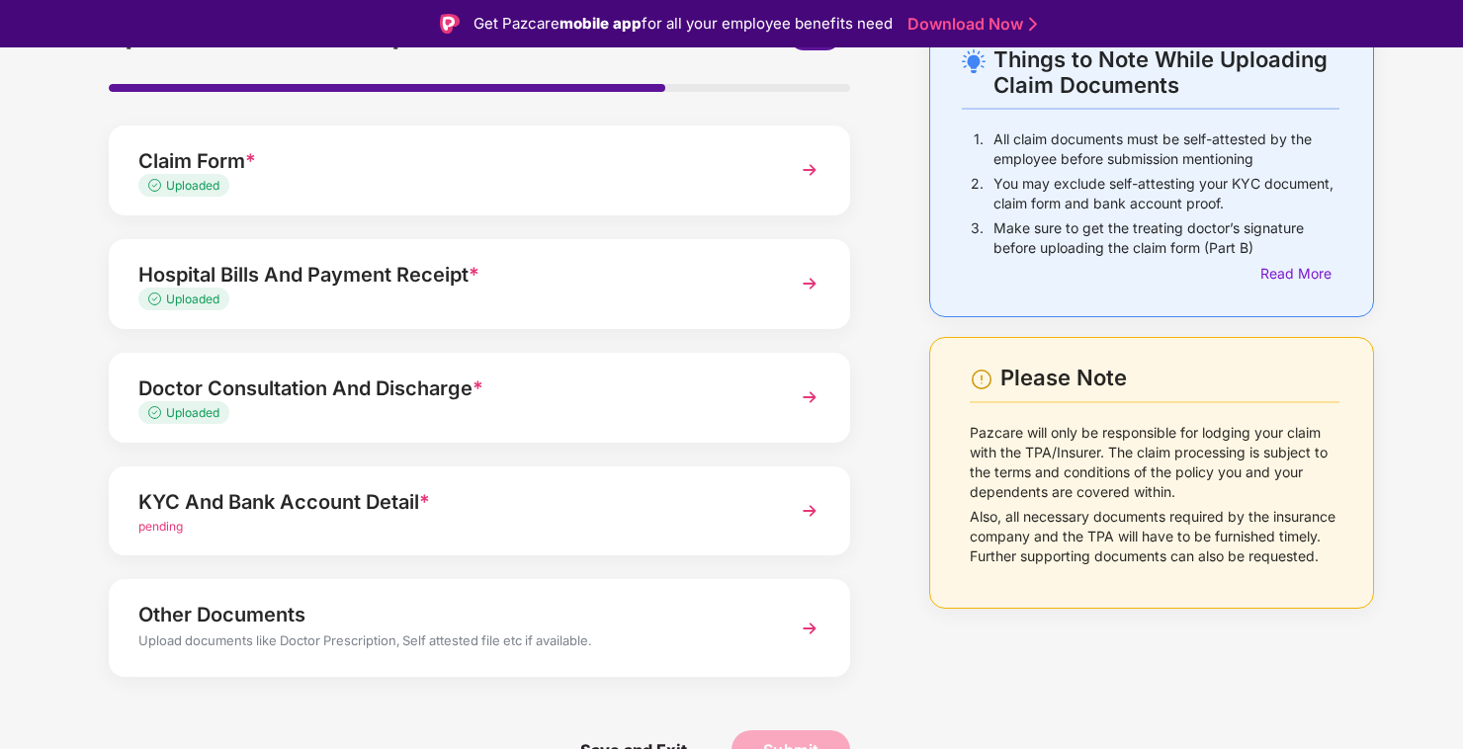
scroll to position [124, 0]
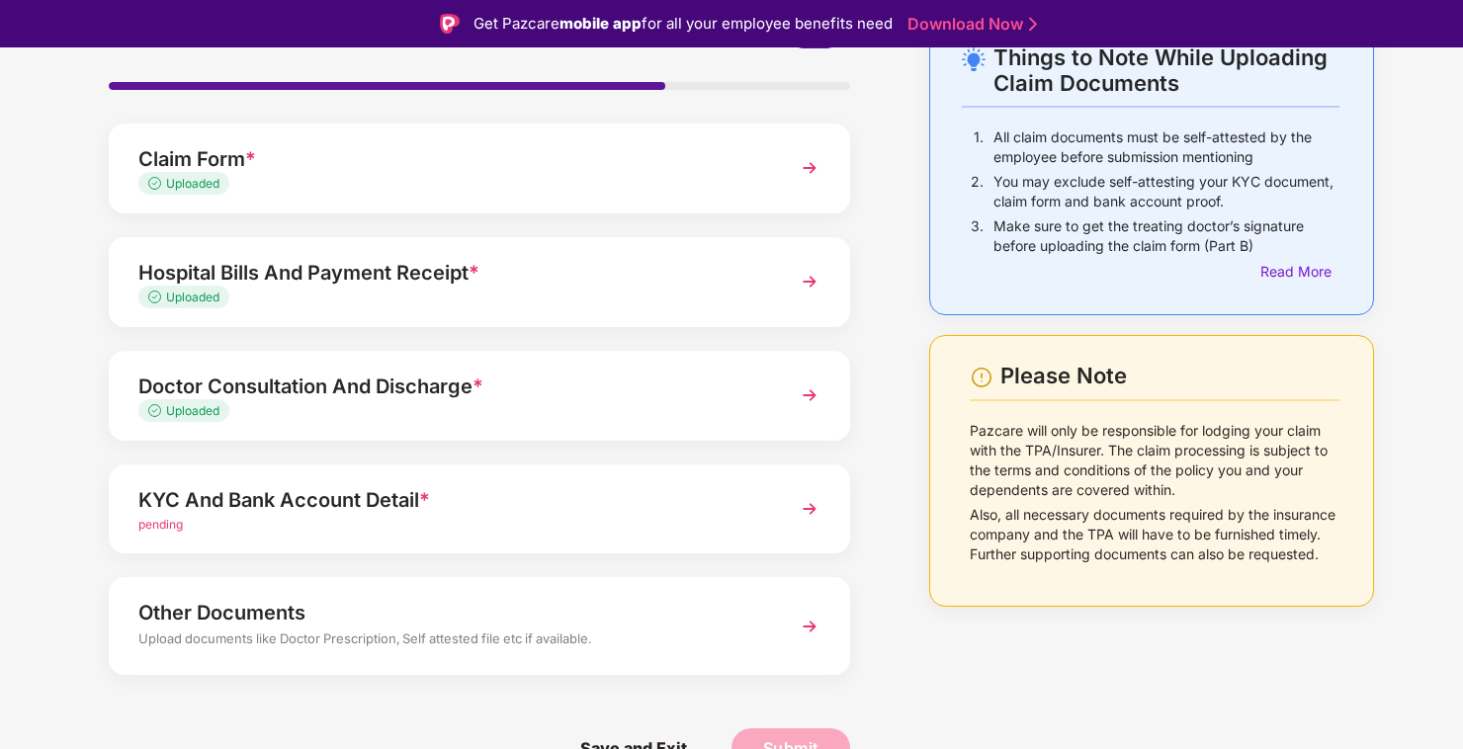
click at [811, 511] on img at bounding box center [810, 509] width 36 height 36
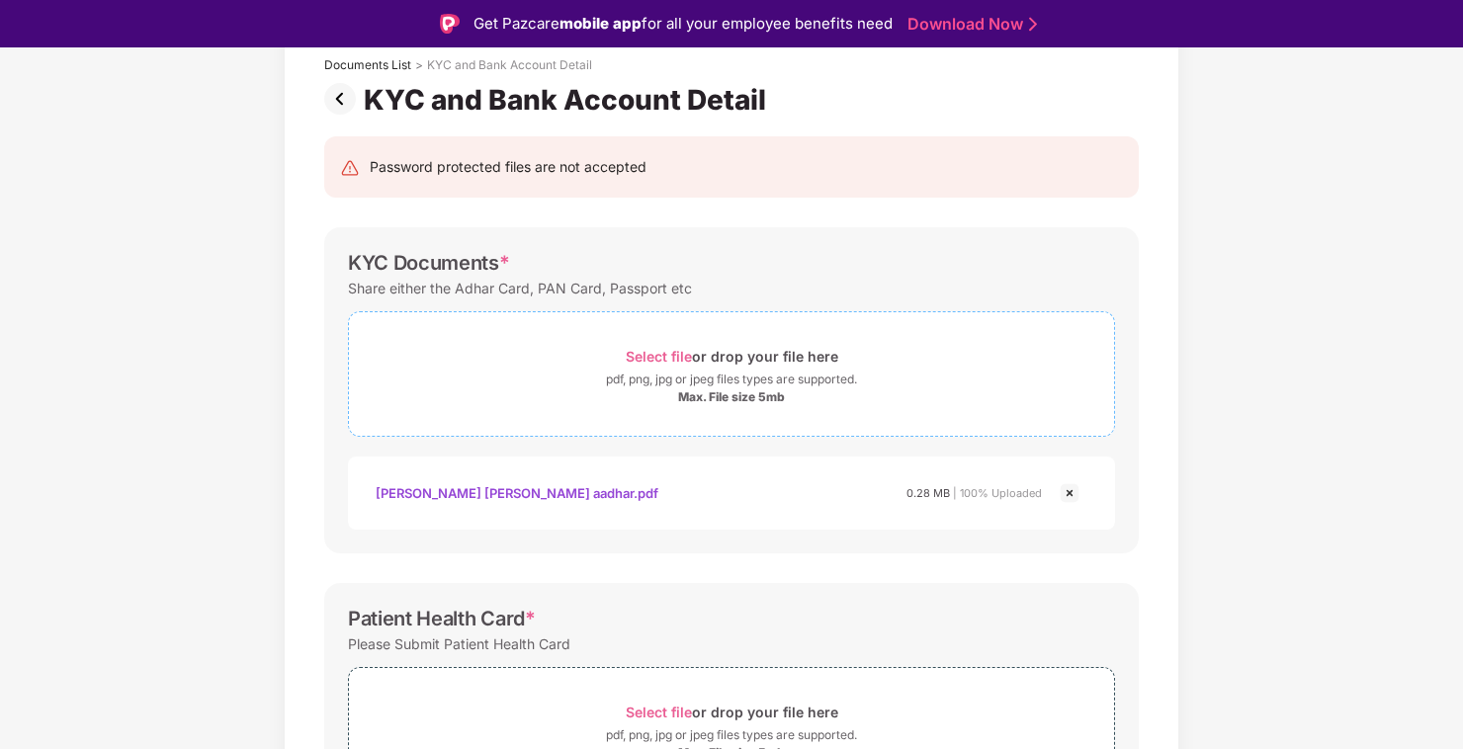
click at [662, 351] on span "Select file" at bounding box center [659, 356] width 66 height 17
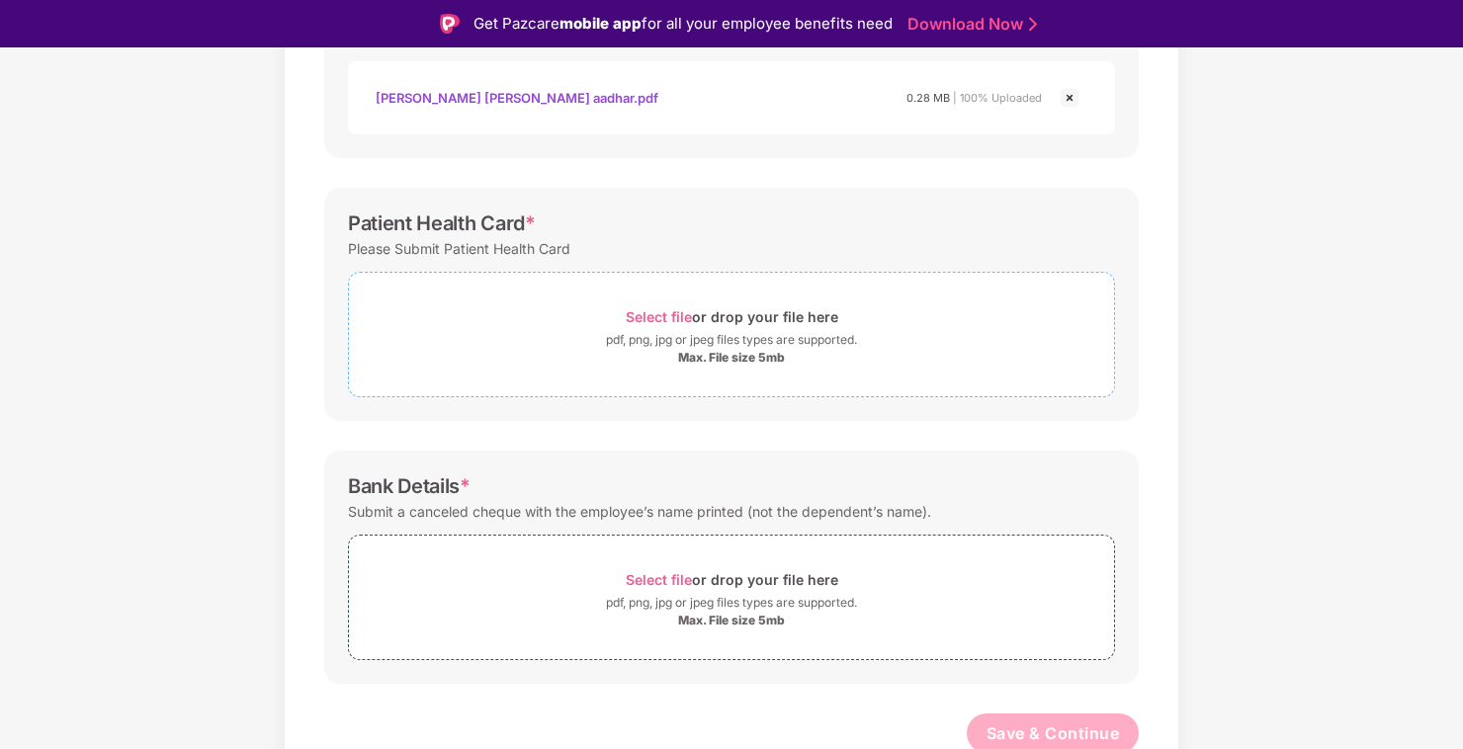
click at [657, 304] on div "Select file or drop your file here" at bounding box center [732, 316] width 213 height 27
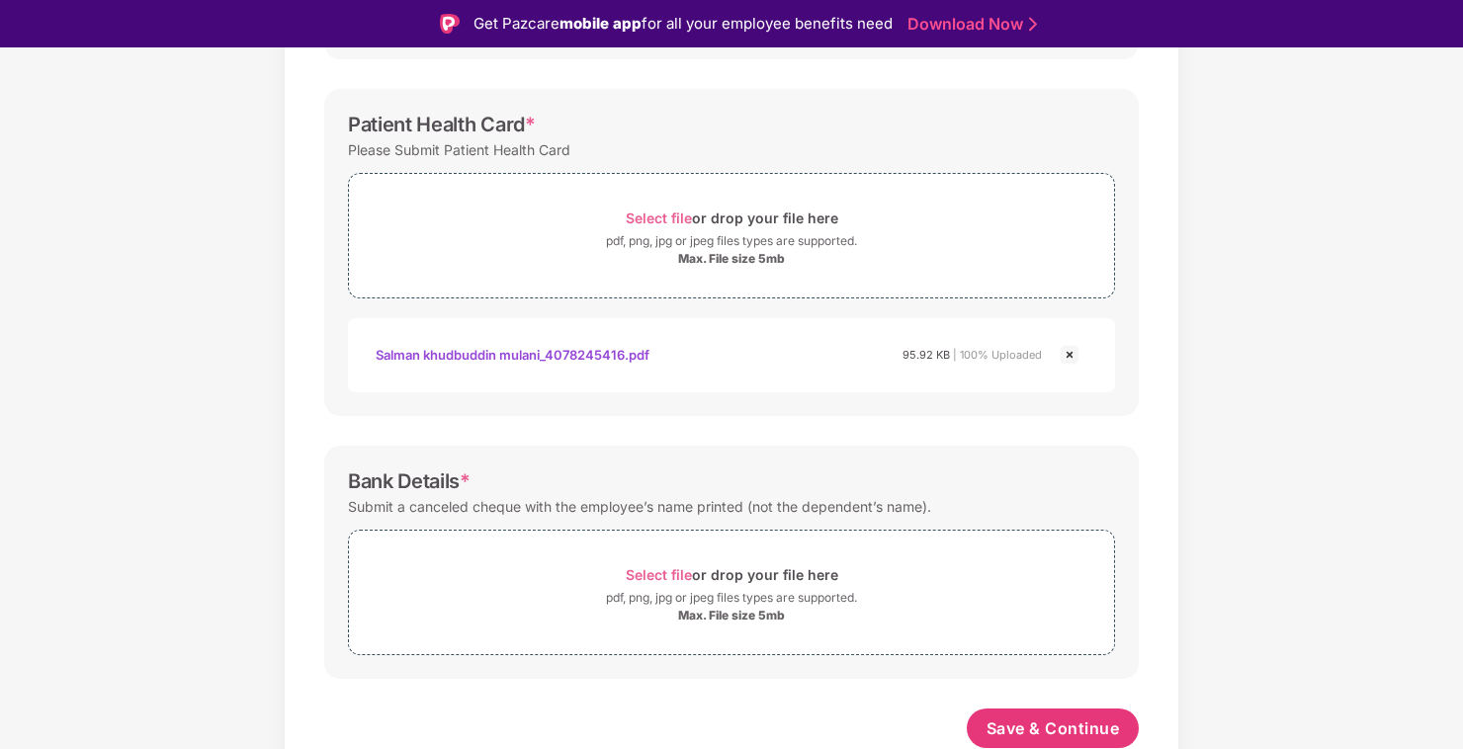
scroll to position [617, 0]
click at [646, 572] on span "Select file" at bounding box center [659, 575] width 66 height 17
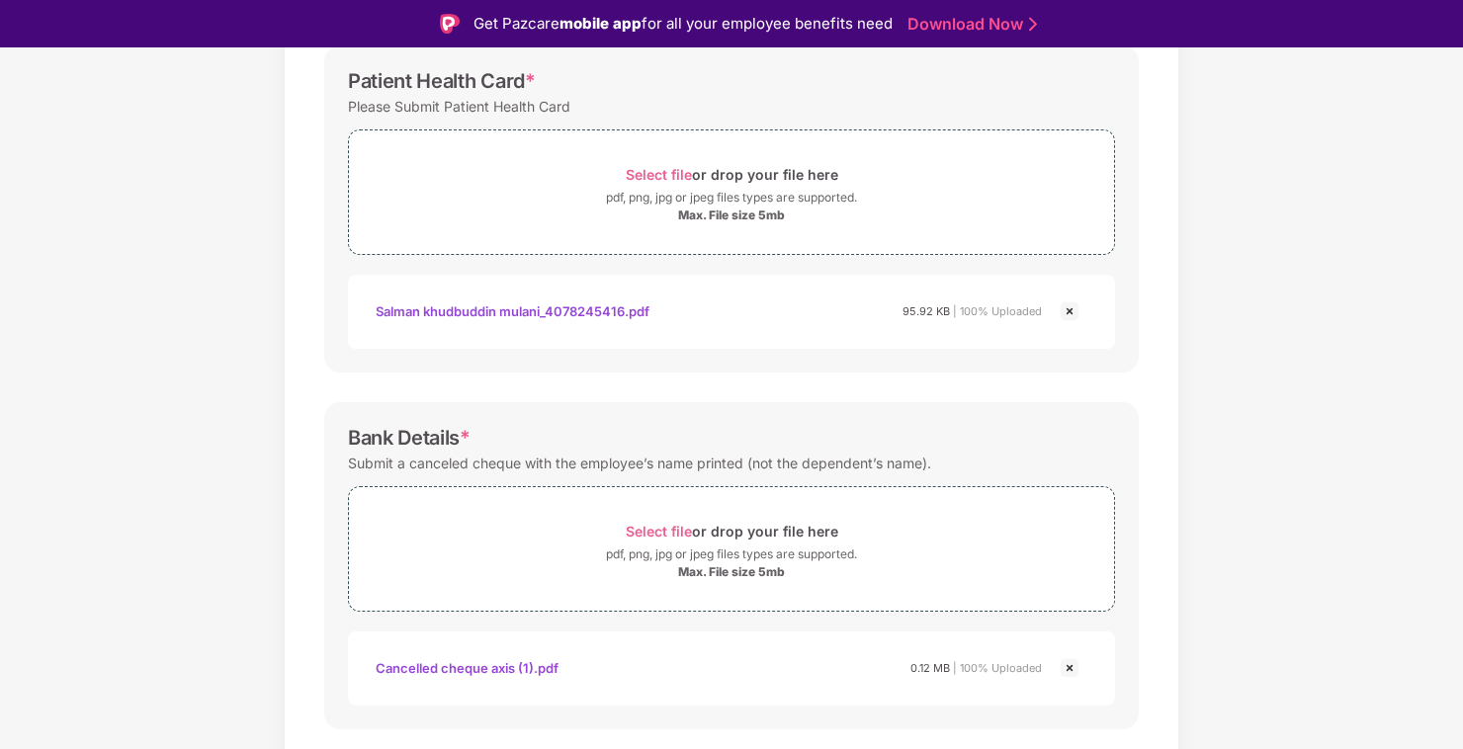
scroll to position [712, 0]
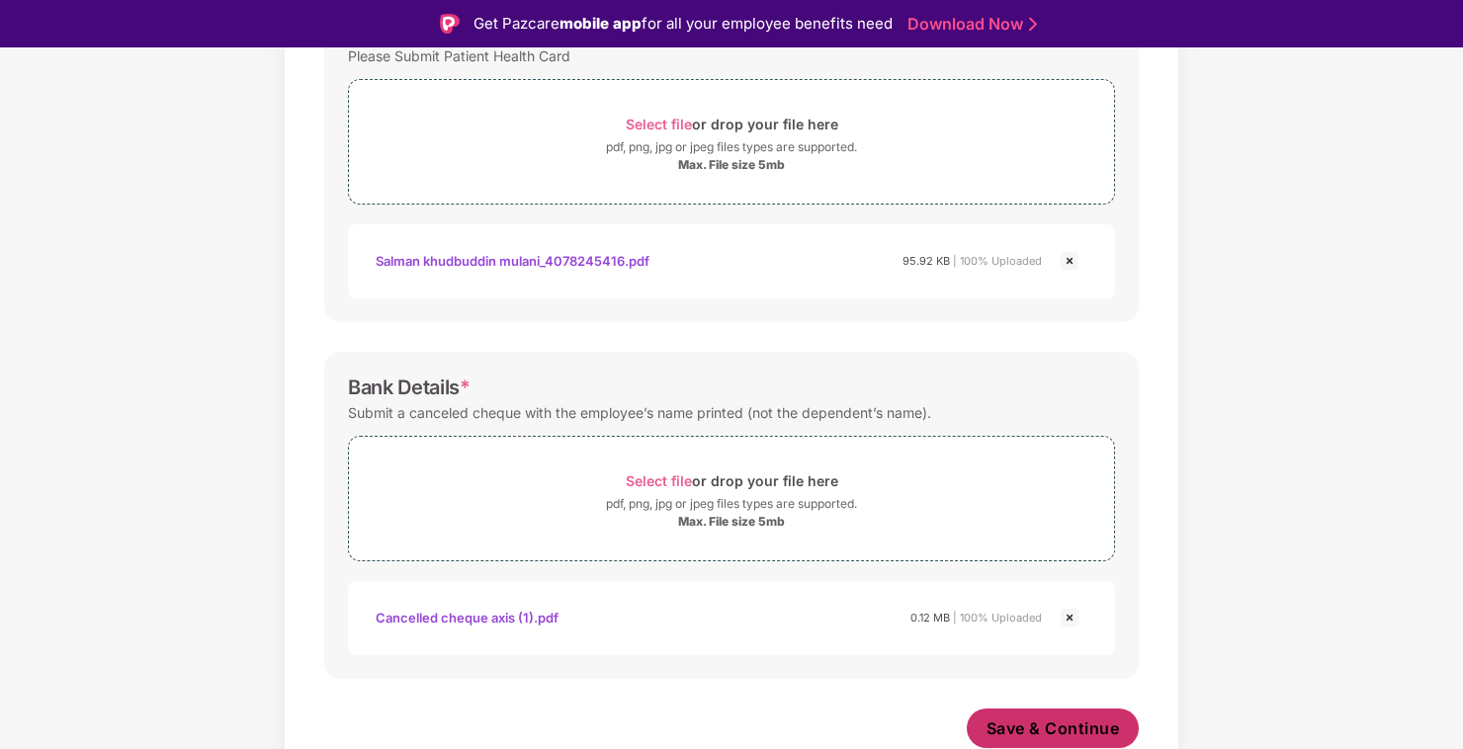
click at [1007, 729] on span "Save & Continue" at bounding box center [1053, 729] width 133 height 22
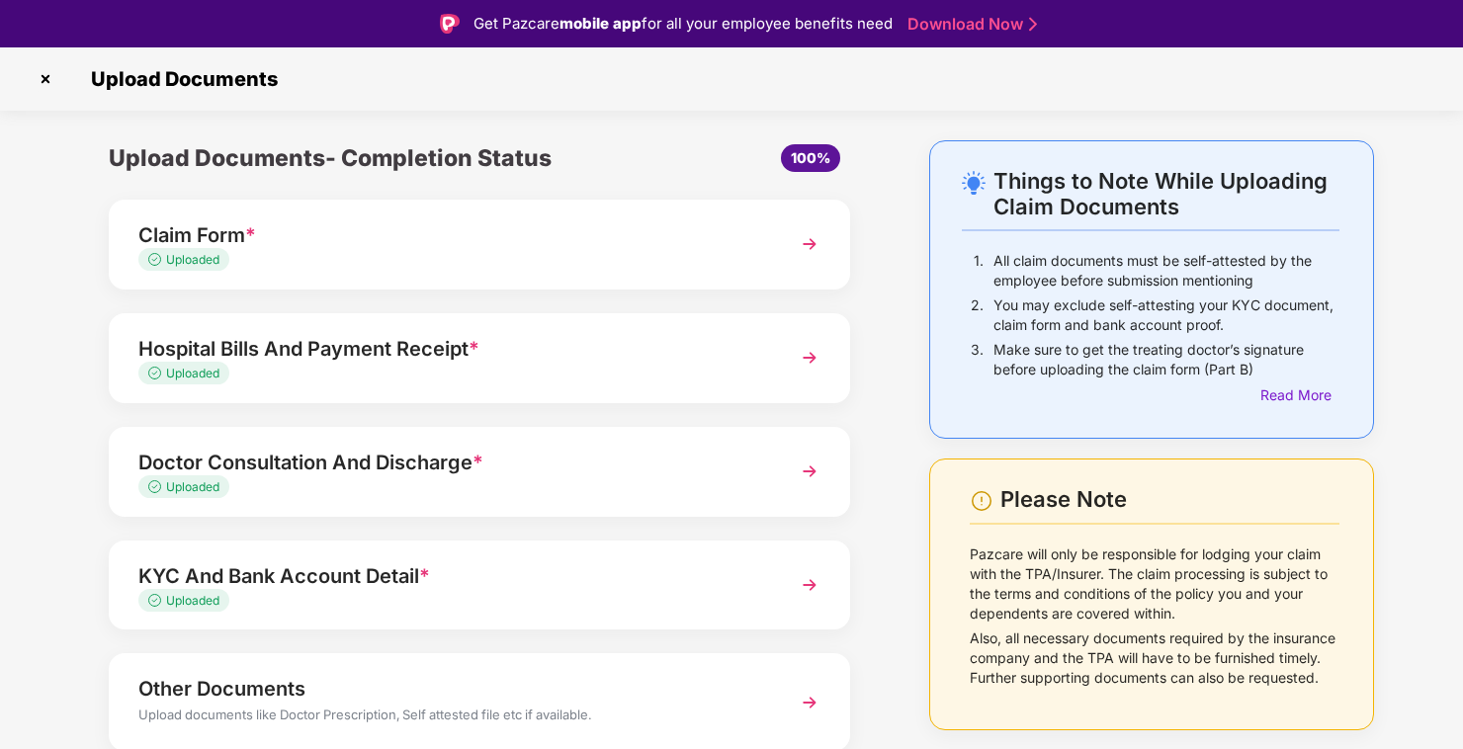
scroll to position [76, 0]
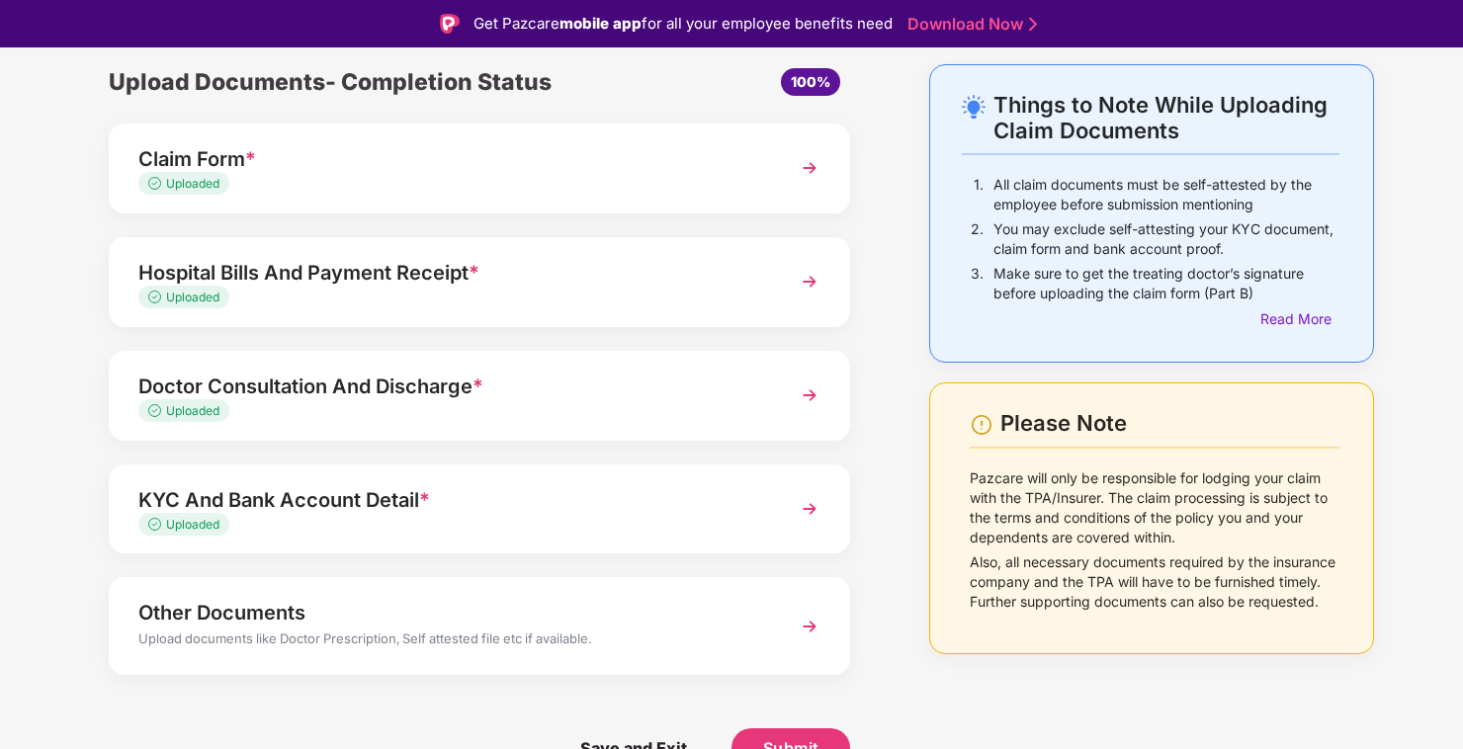
click at [530, 641] on div "Upload documents like Doctor Prescription, Self attested file etc if available." at bounding box center [451, 642] width 626 height 26
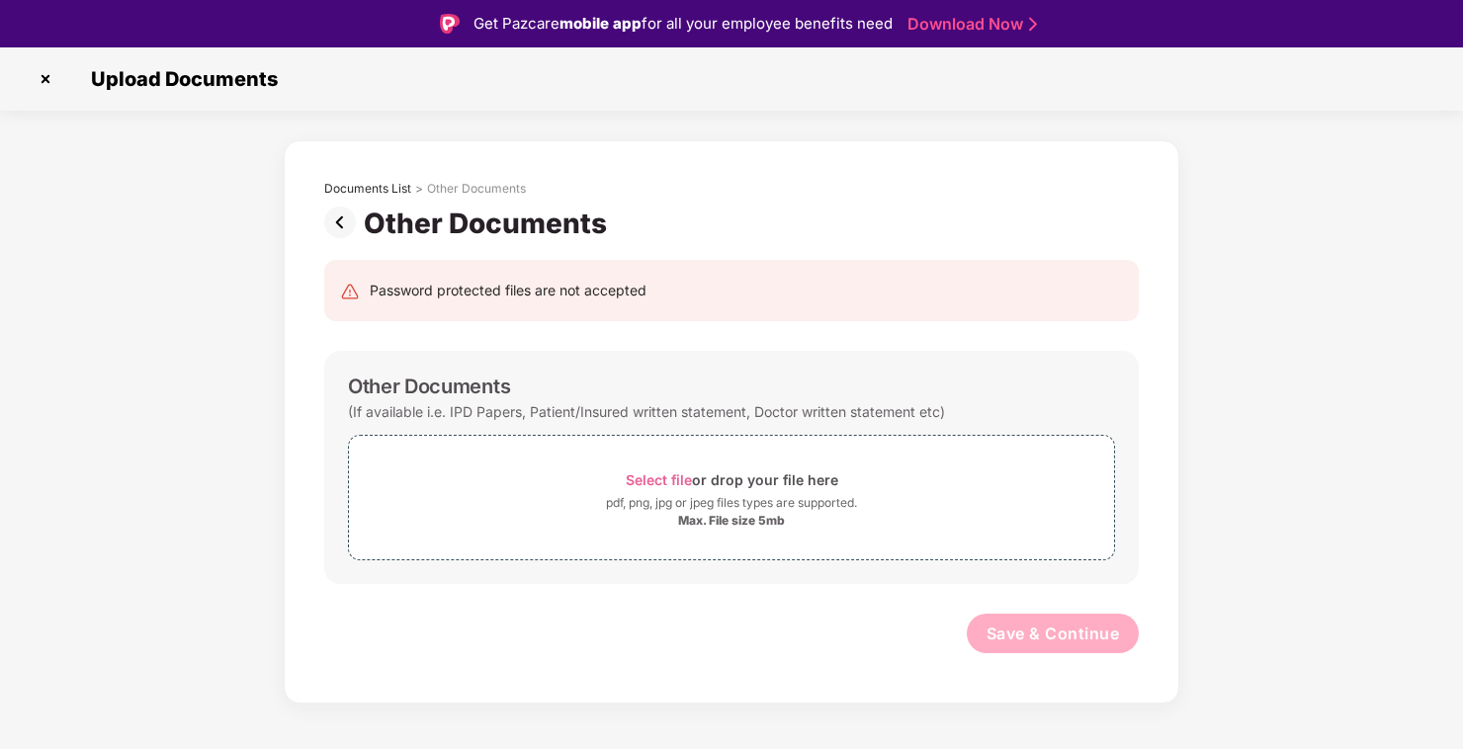
scroll to position [0, 0]
click at [685, 477] on span "Select file" at bounding box center [659, 480] width 66 height 17
click at [647, 478] on span "Select file" at bounding box center [659, 480] width 66 height 17
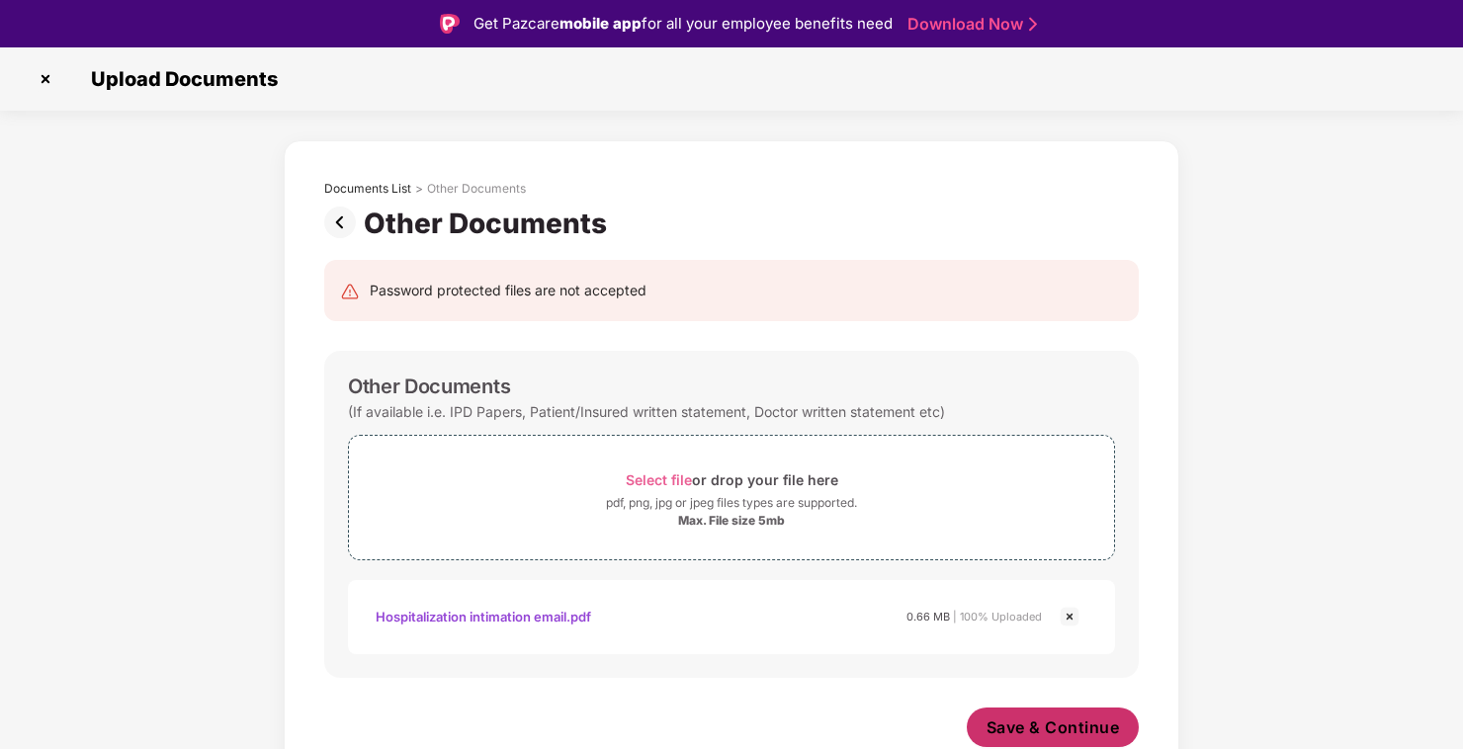
click at [1005, 724] on span "Save & Continue" at bounding box center [1053, 728] width 133 height 22
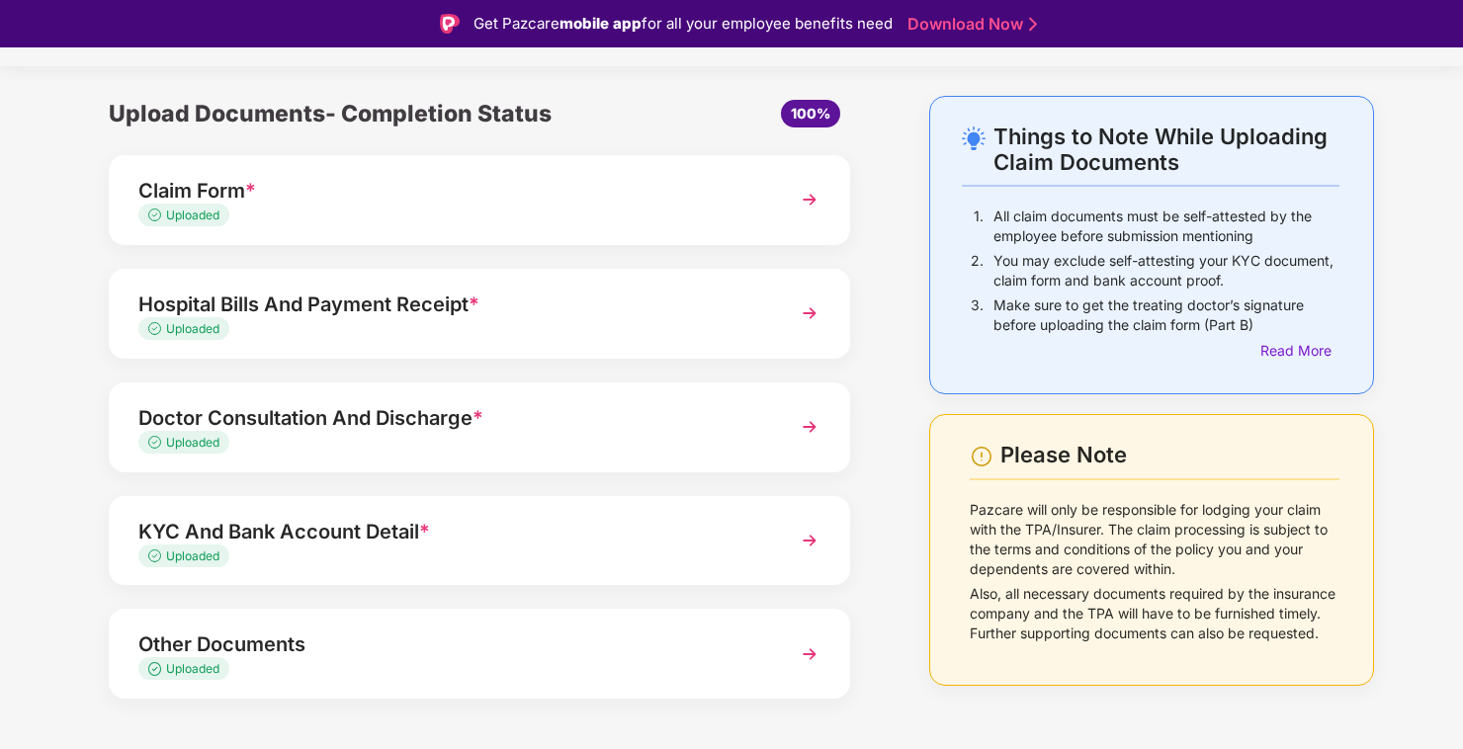
scroll to position [68, 0]
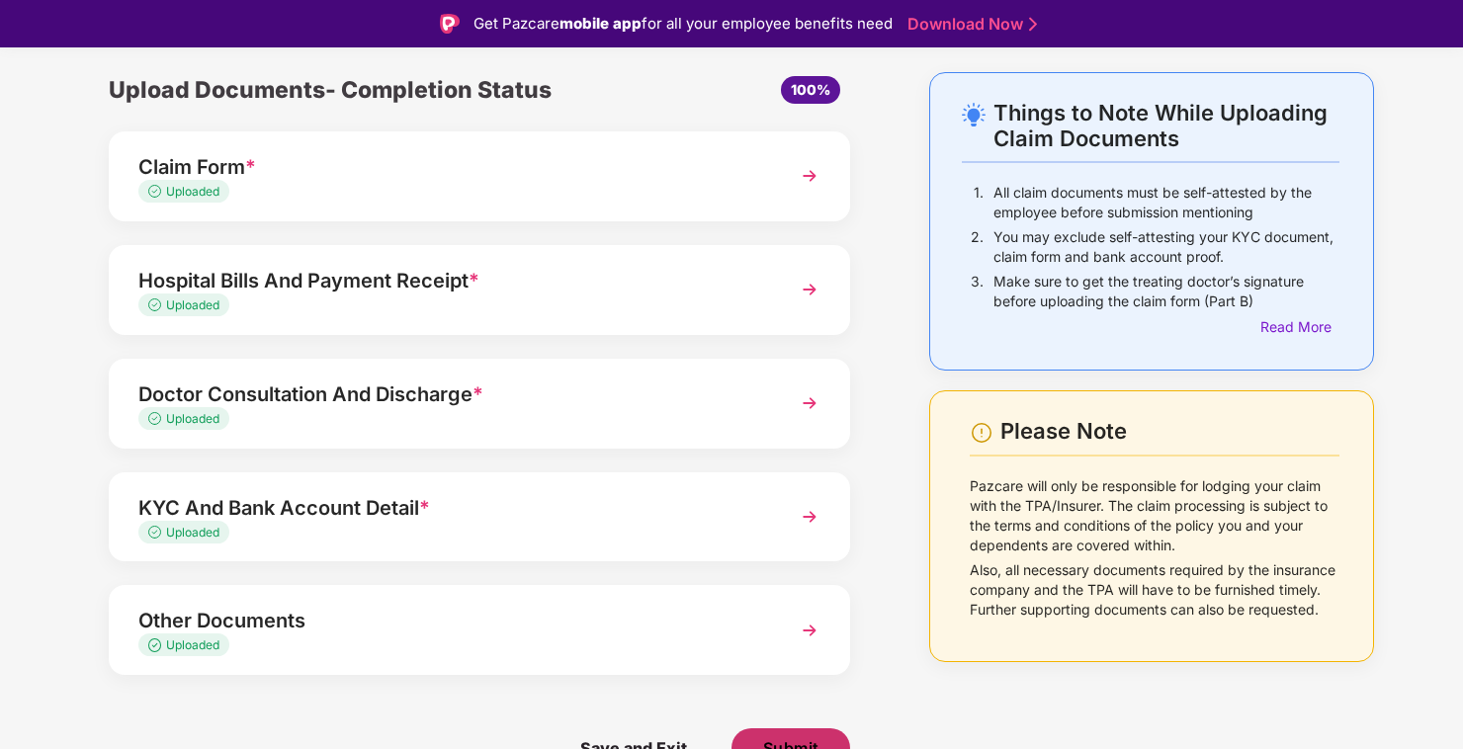
click at [788, 740] on span "Submit" at bounding box center [791, 748] width 56 height 22
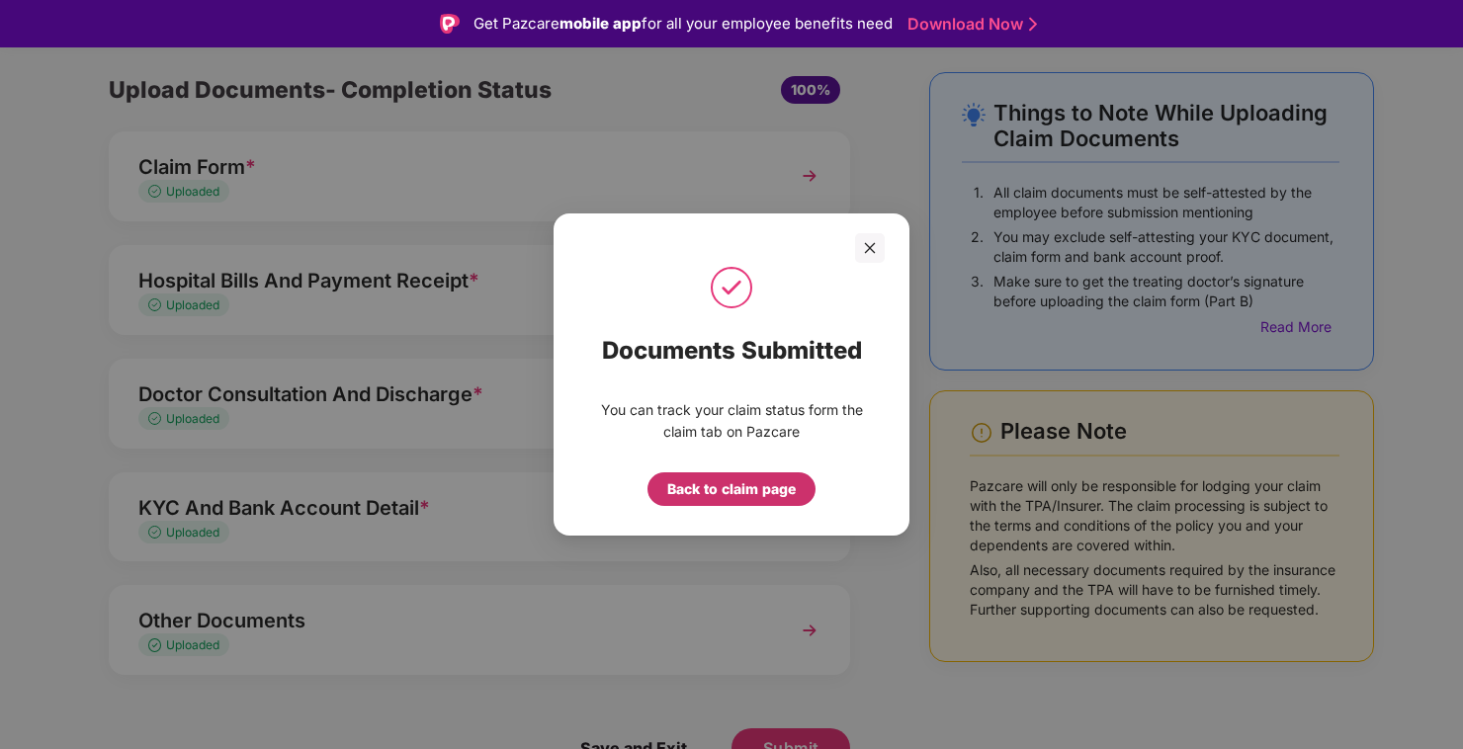
click at [721, 495] on div "Back to claim page" at bounding box center [731, 489] width 129 height 22
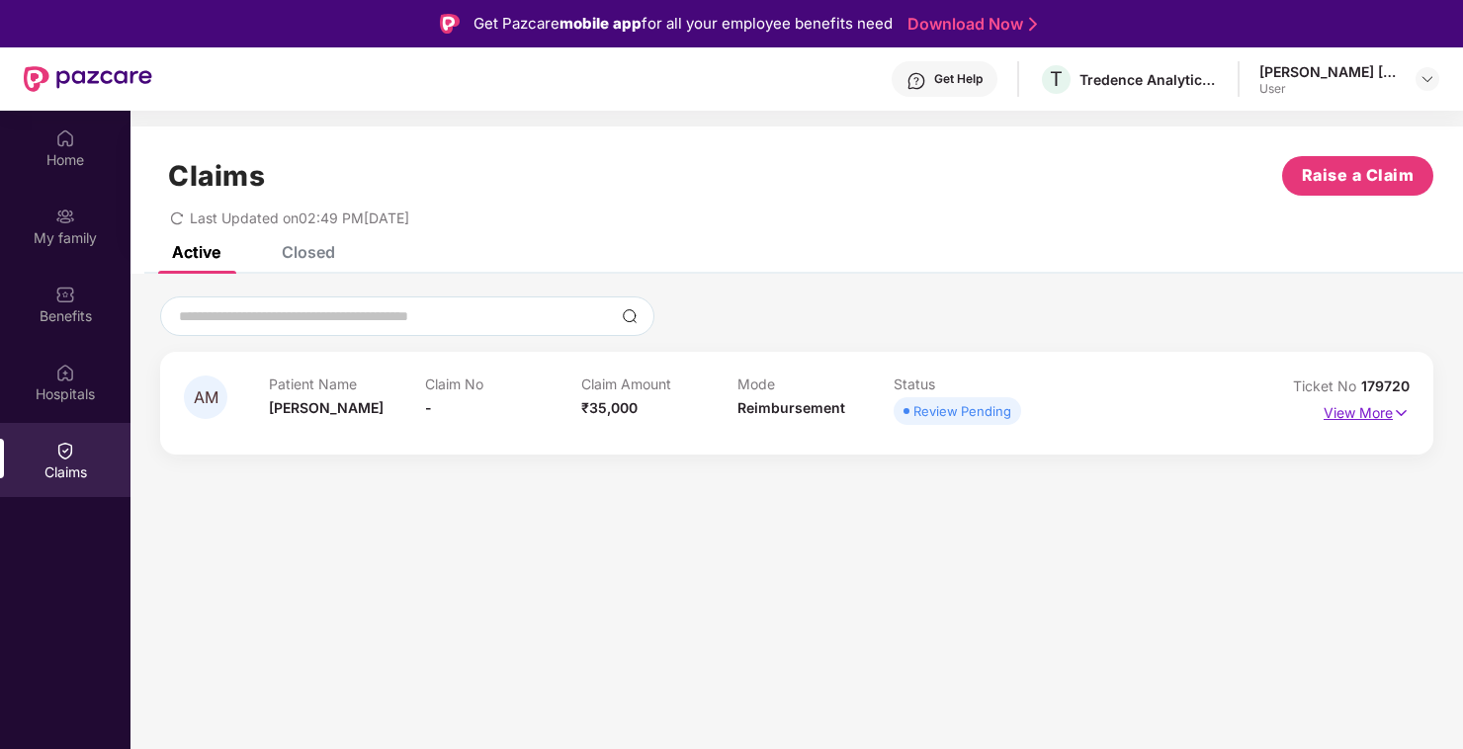
click at [1376, 414] on p "View More" at bounding box center [1367, 410] width 86 height 27
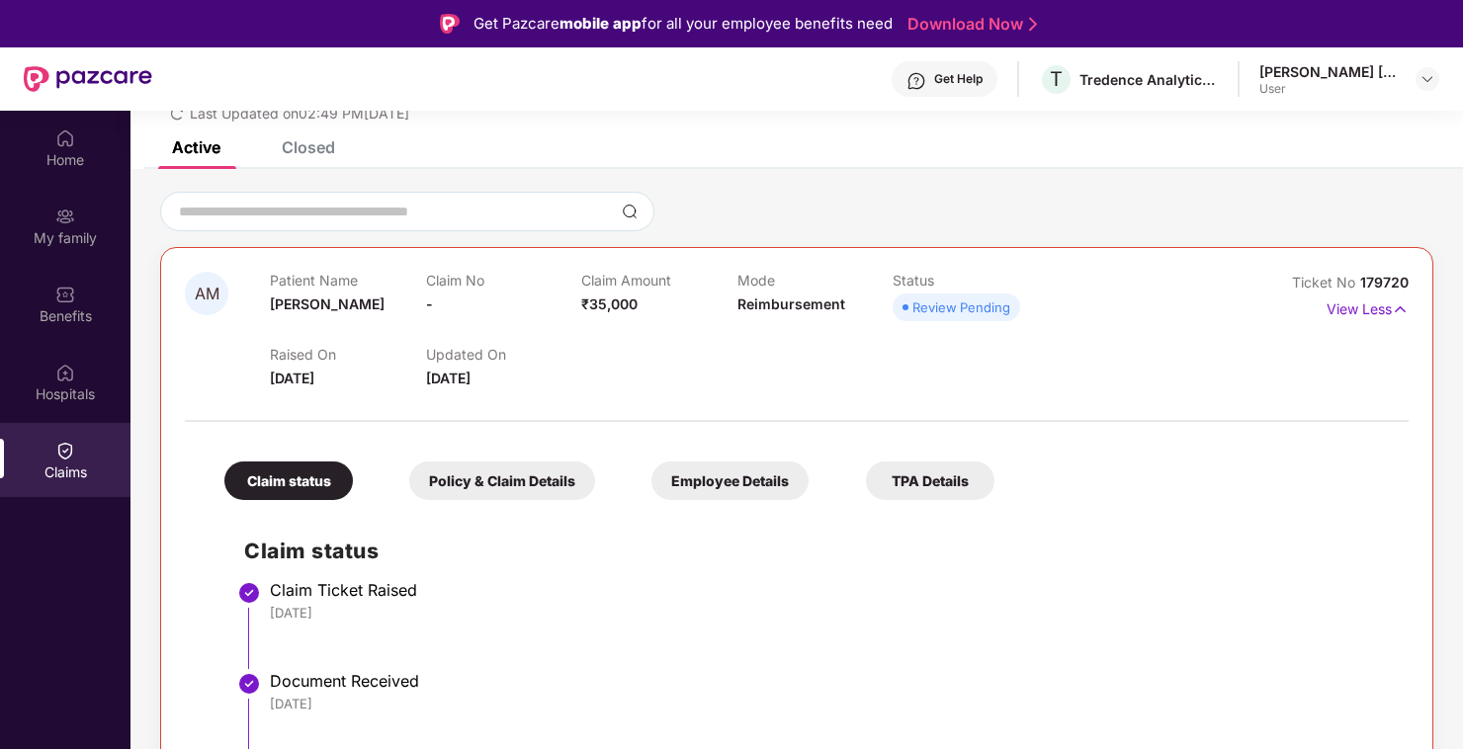
click at [511, 482] on div "Policy & Claim Details" at bounding box center [502, 481] width 186 height 39
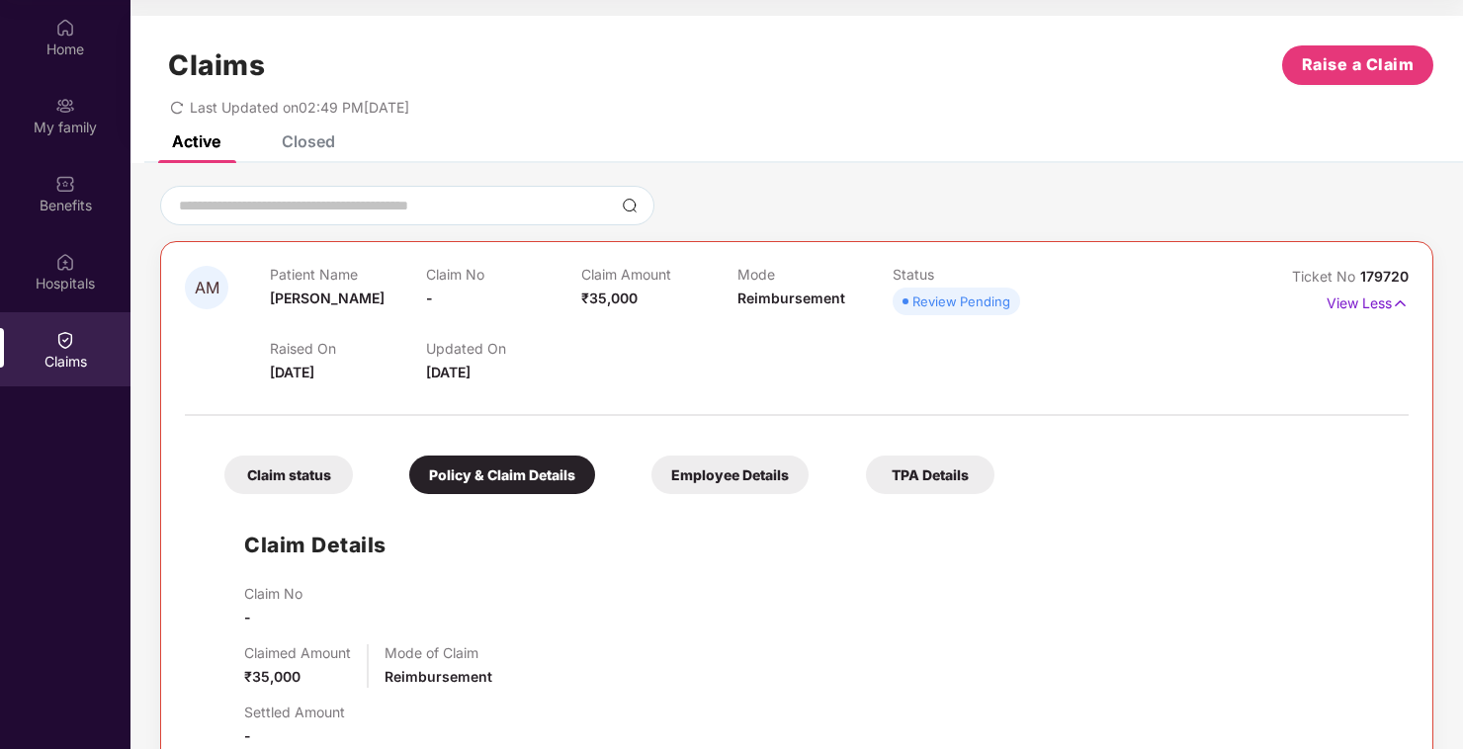
click at [724, 485] on div "Employee Details" at bounding box center [729, 475] width 157 height 39
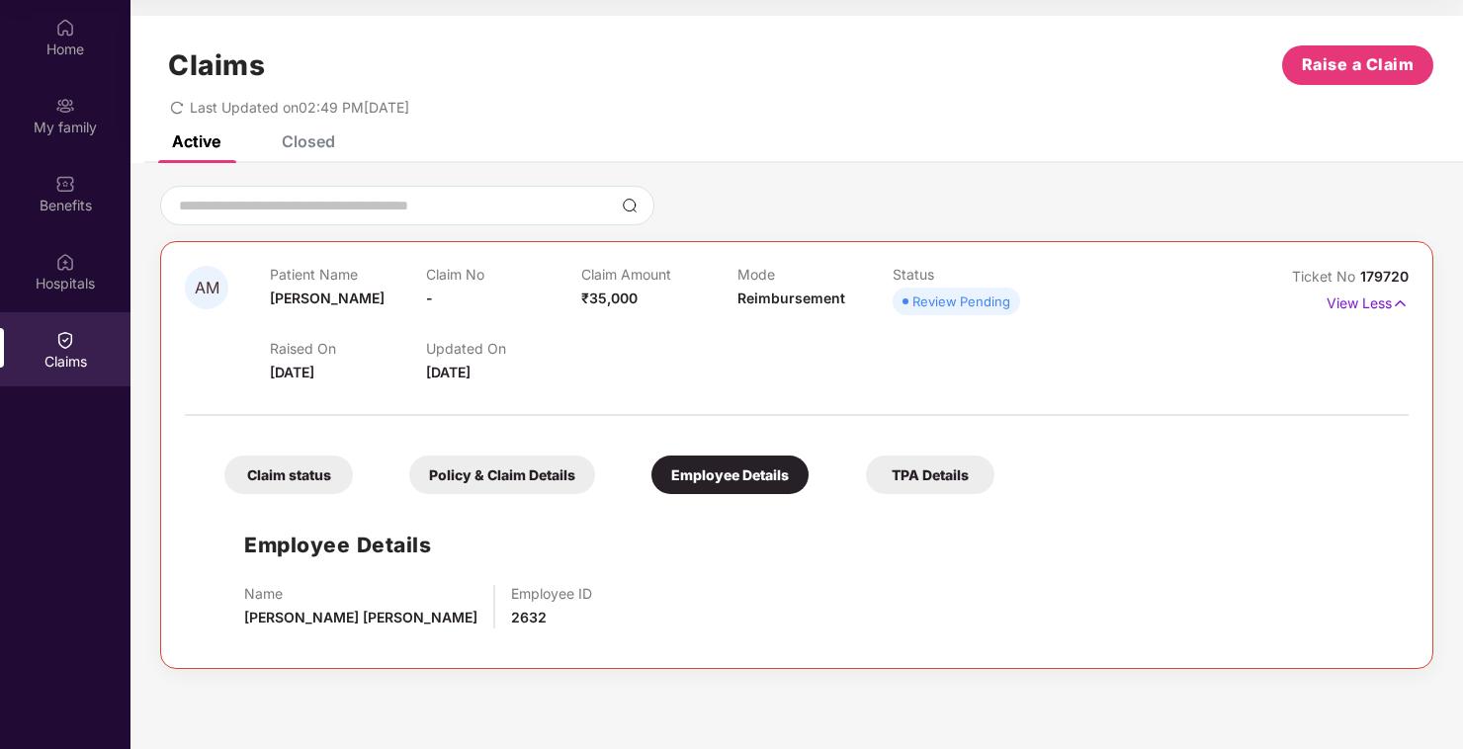
click at [937, 487] on div "TPA Details" at bounding box center [930, 475] width 129 height 39
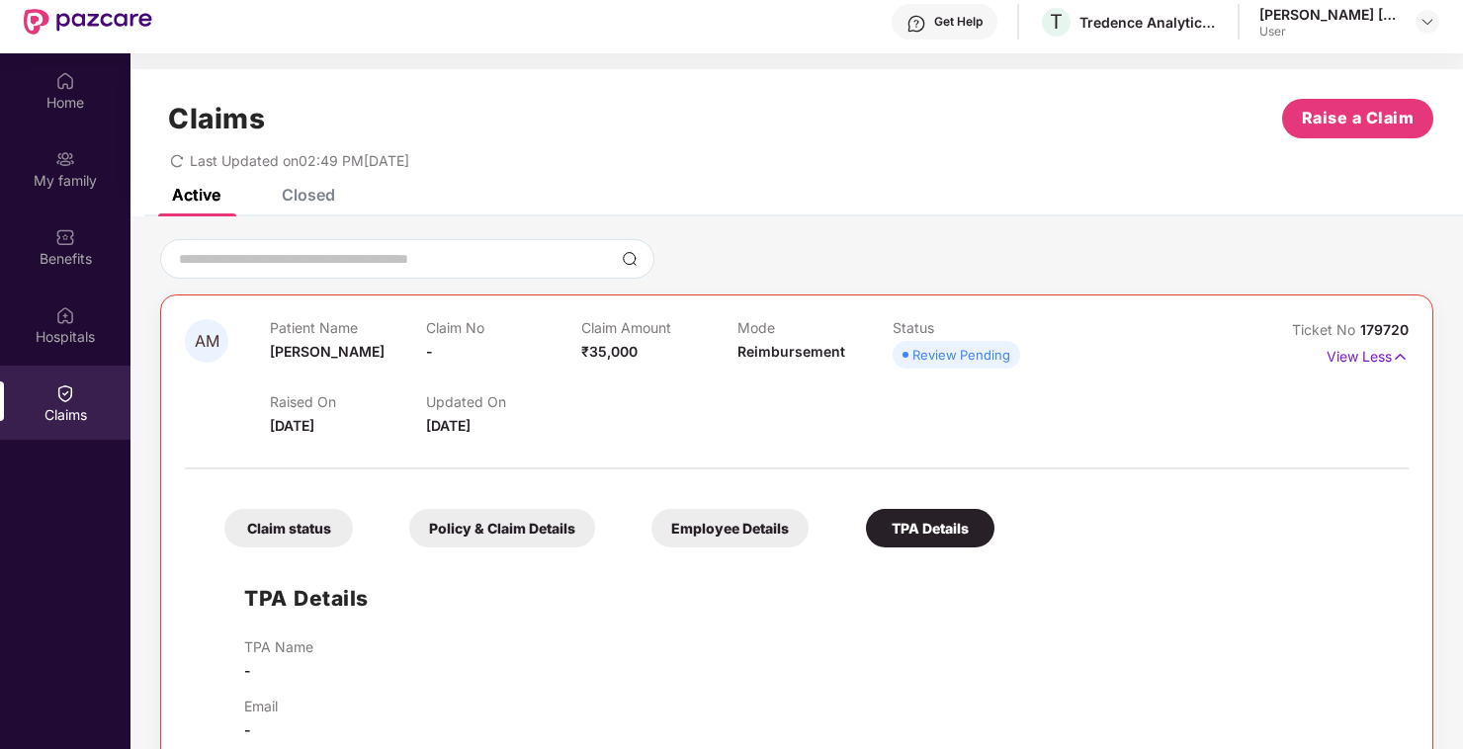
scroll to position [111, 0]
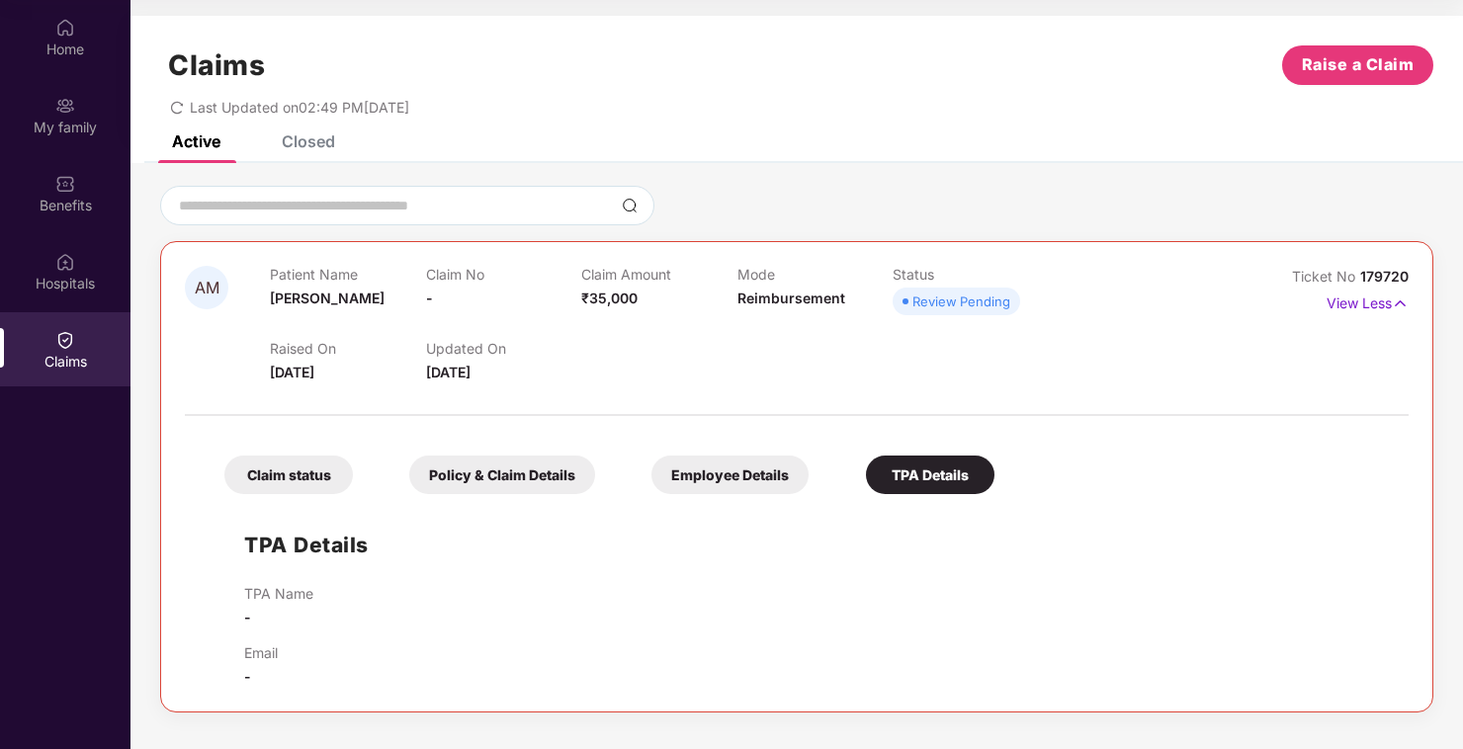
drag, startPoint x: 288, startPoint y: 613, endPoint x: 310, endPoint y: 574, distance: 44.8
click at [288, 611] on div "TPA Name -" at bounding box center [278, 606] width 69 height 43
click at [47, 54] on div "Home" at bounding box center [65, 50] width 130 height 20
